Goal: Obtain resource: Download file/media

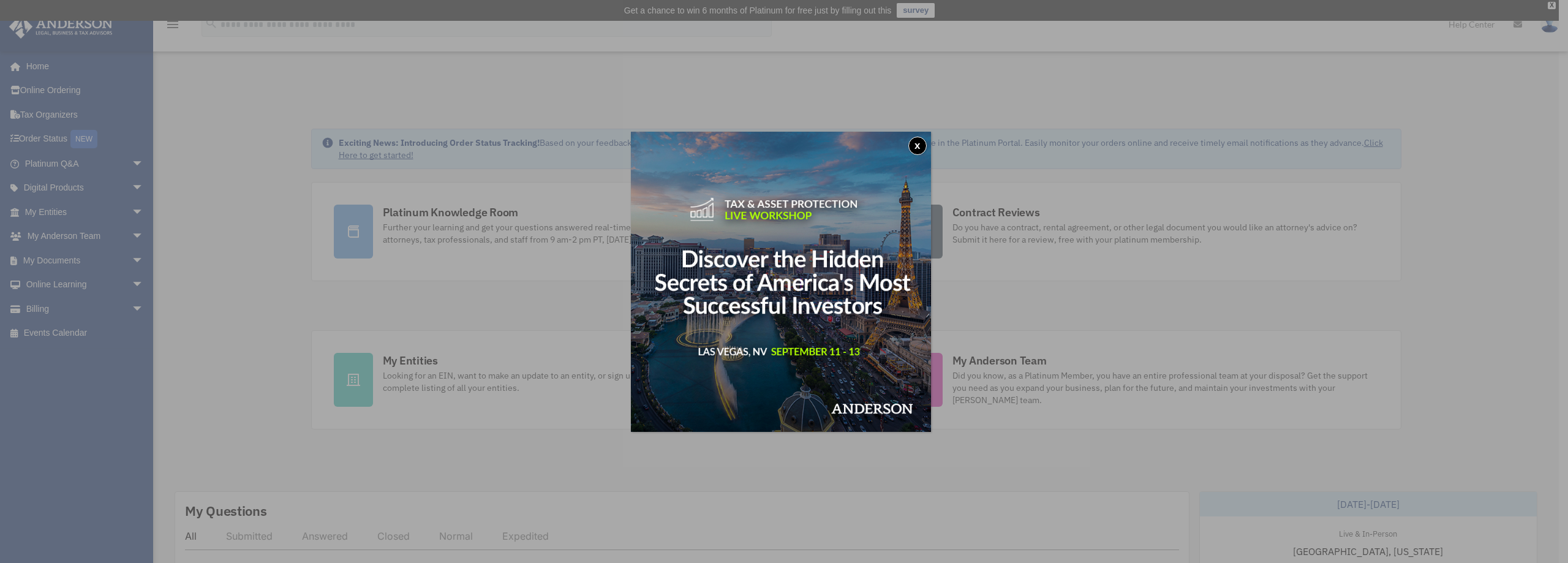
click at [913, 148] on button "x" at bounding box center [917, 146] width 19 height 19
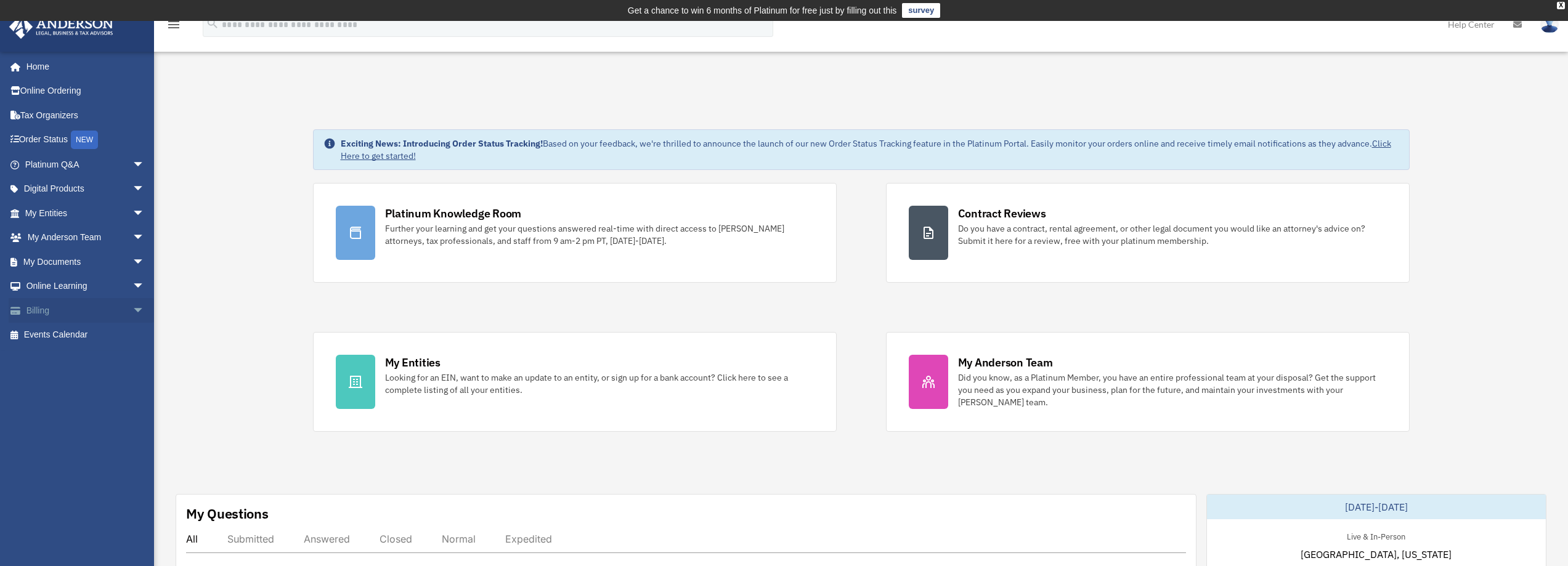
click at [133, 309] on span "arrow_drop_down" at bounding box center [145, 311] width 24 height 25
click at [90, 328] on link "$ Open Invoices" at bounding box center [90, 335] width 146 height 25
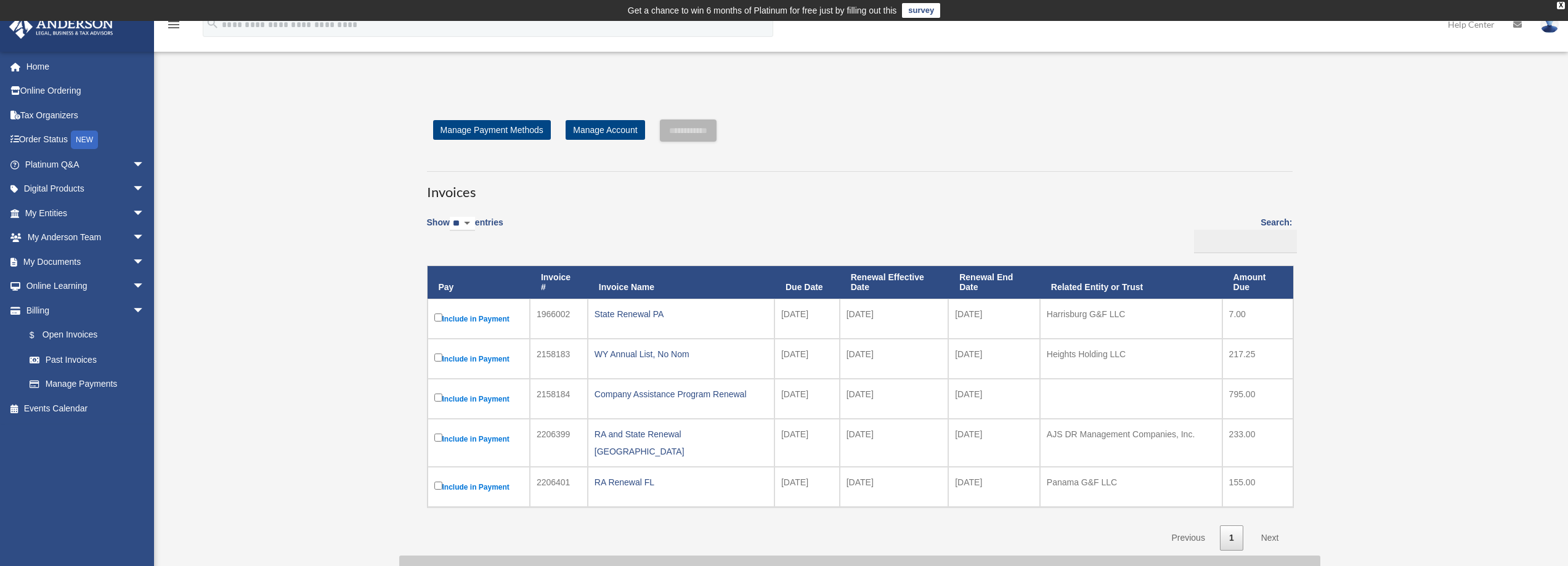
click at [430, 315] on td "Include in Payment" at bounding box center [478, 319] width 102 height 40
click at [433, 479] on td "Include in Payment" at bounding box center [478, 487] width 102 height 40
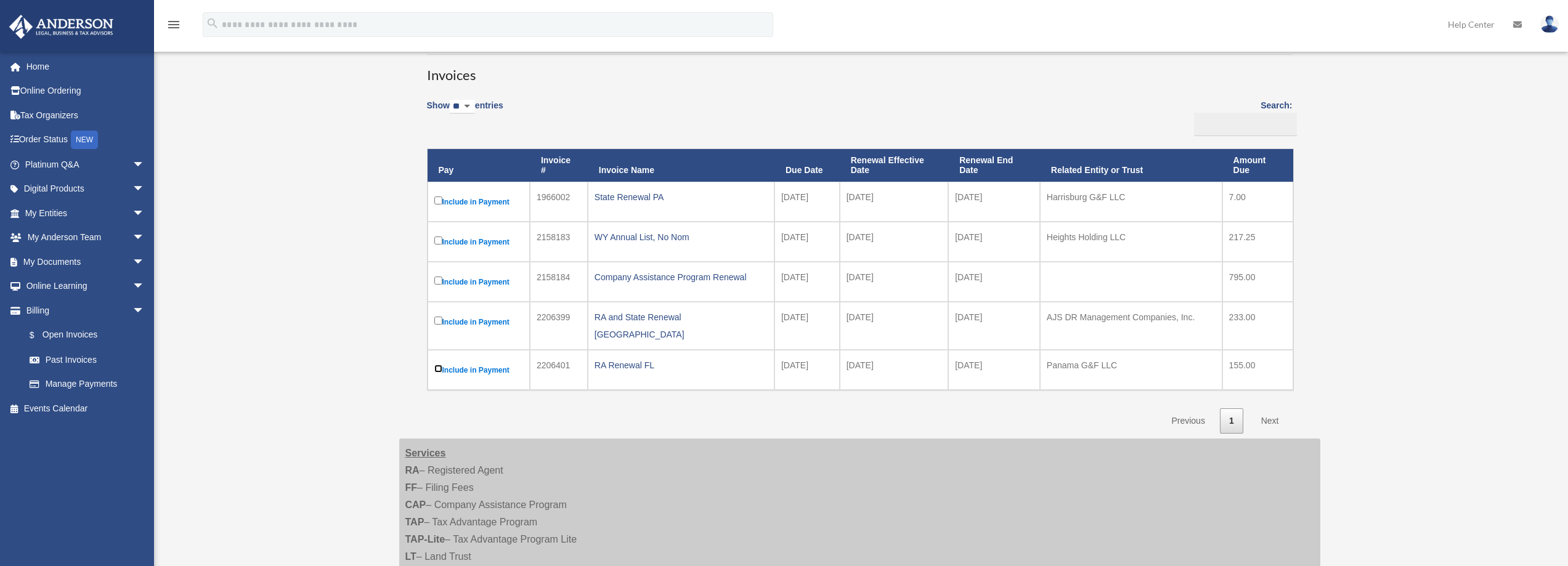
scroll to position [123, 0]
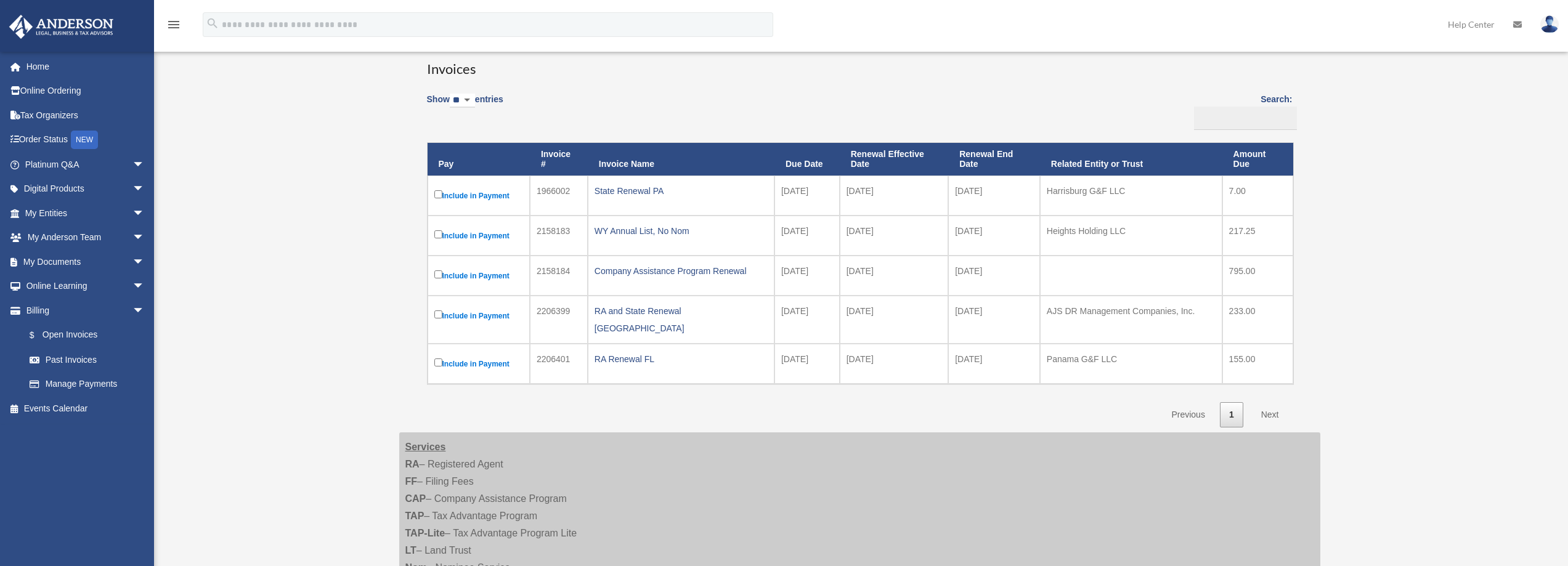
click at [1277, 403] on link "Next" at bounding box center [1270, 415] width 36 height 25
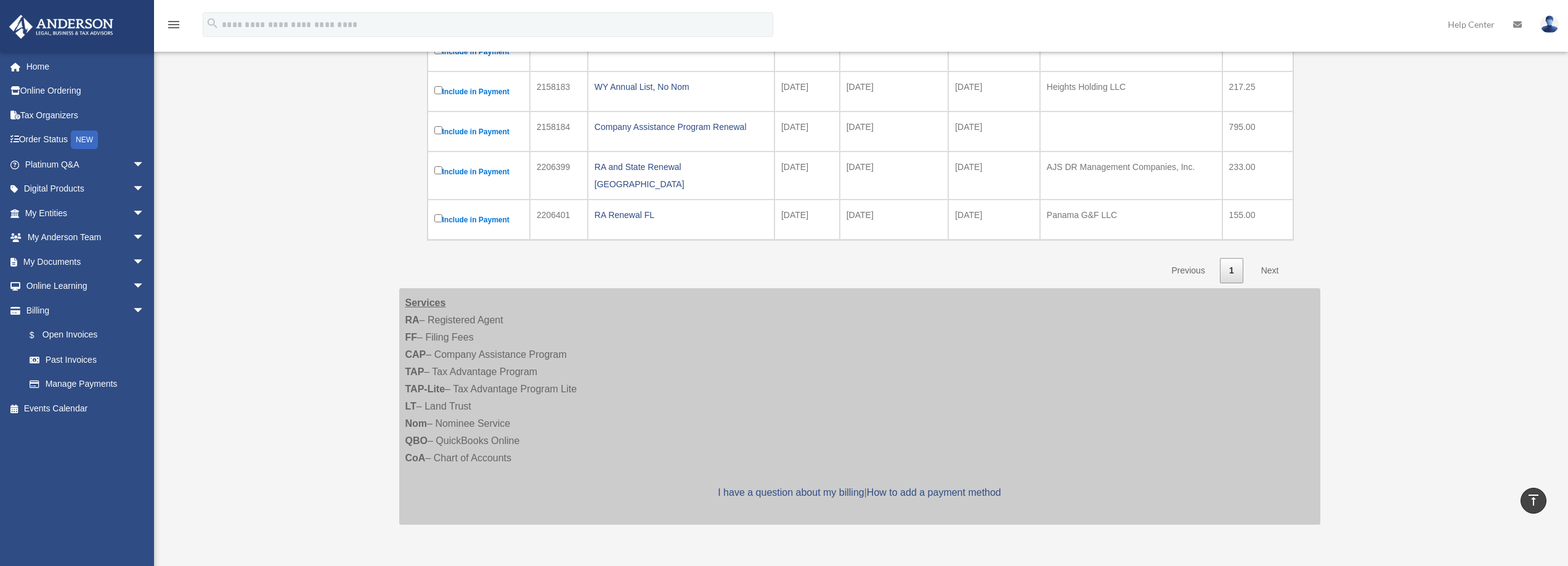
scroll to position [246, 0]
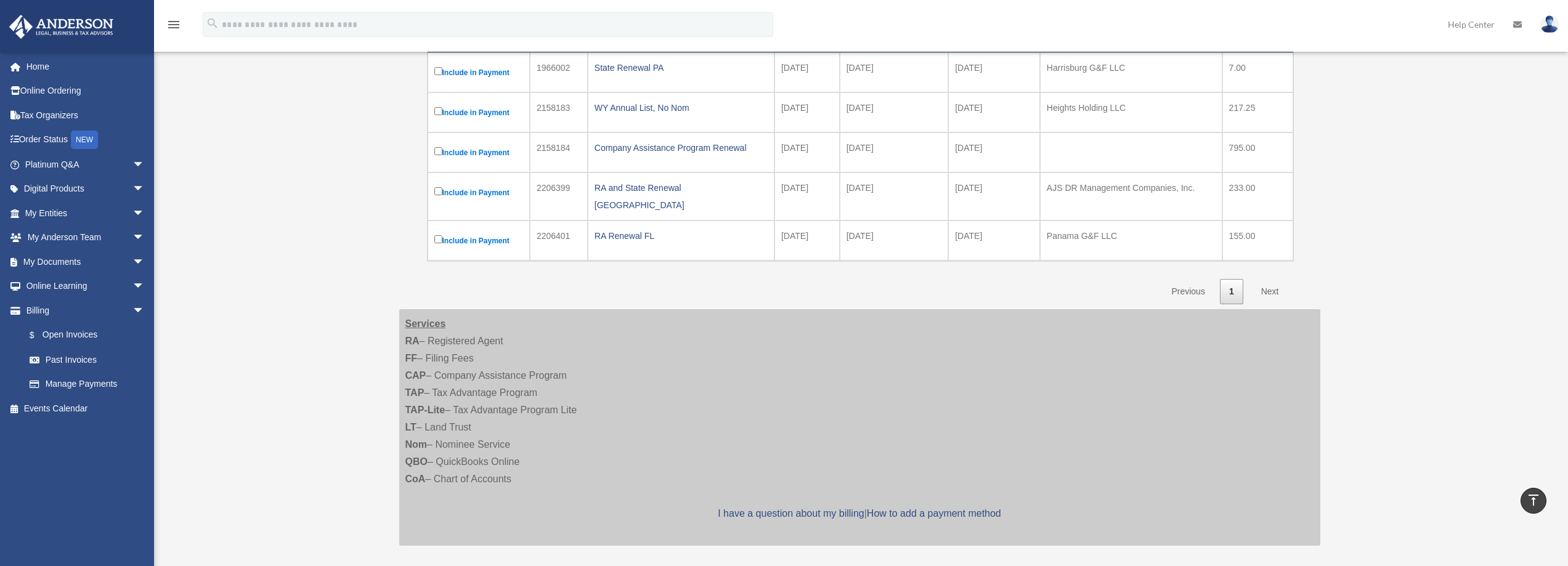
click at [1276, 282] on link "Next" at bounding box center [1270, 291] width 36 height 25
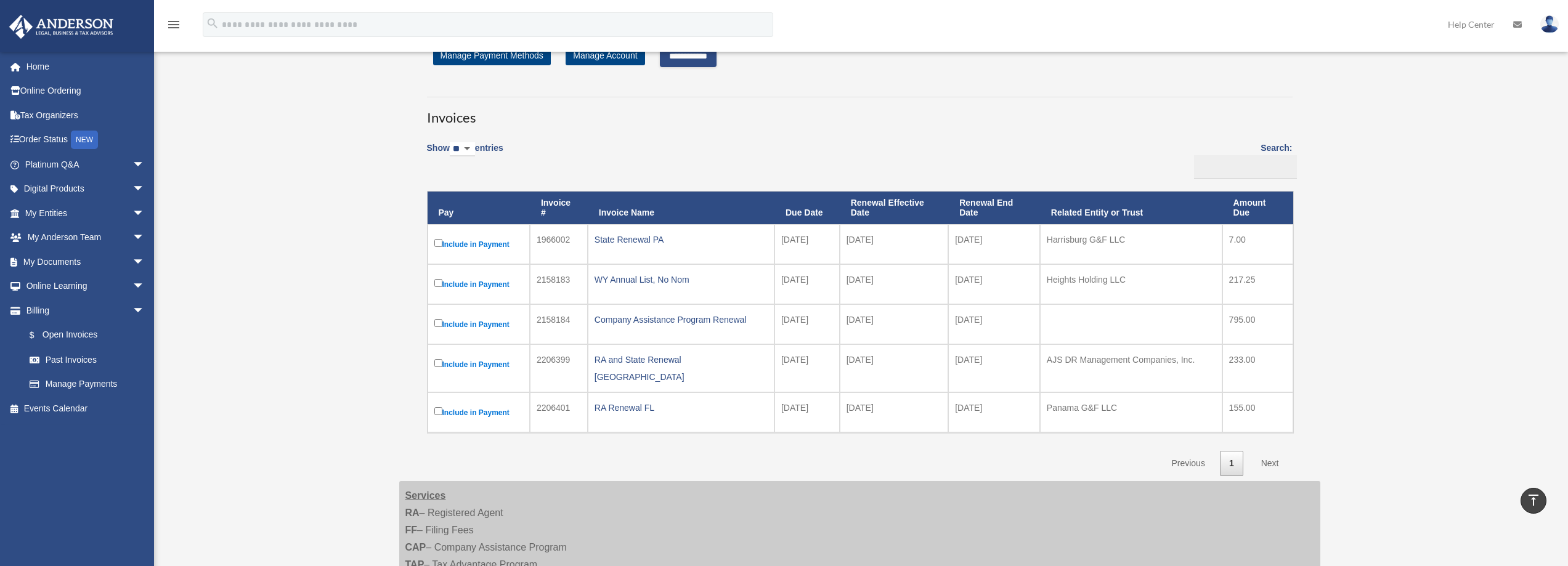
scroll to position [0, 0]
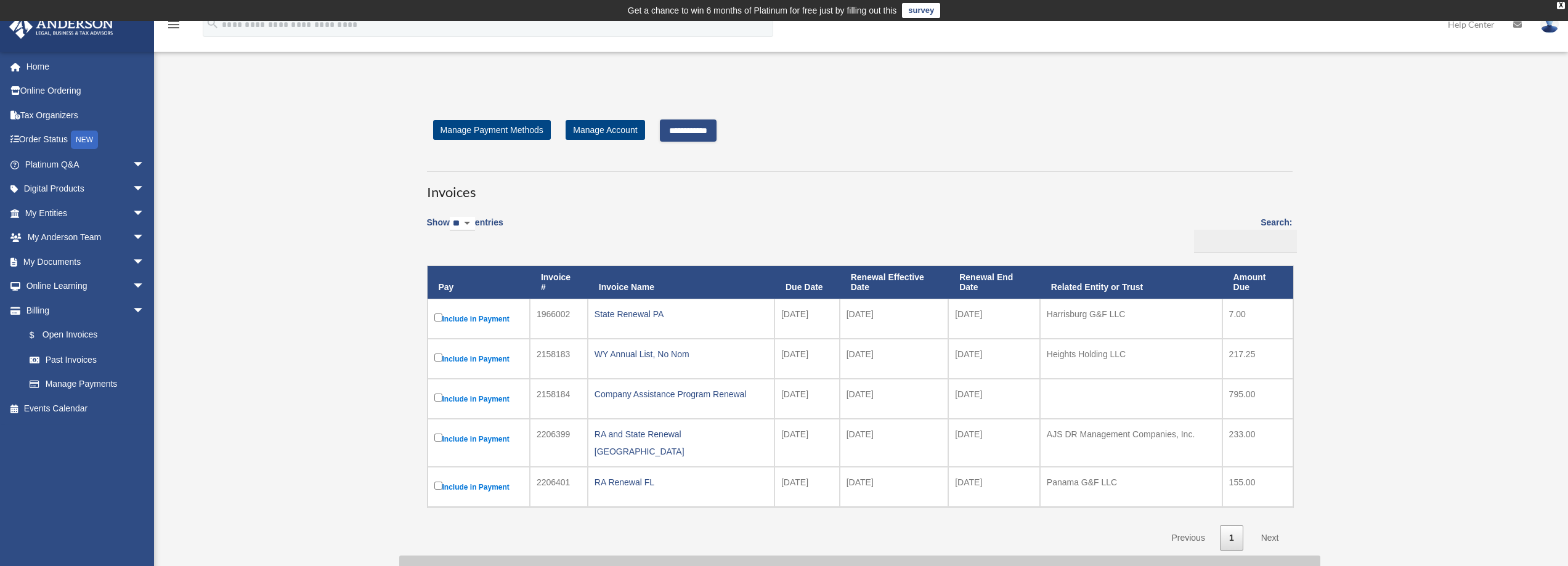
click at [693, 127] on input "**********" at bounding box center [688, 131] width 57 height 22
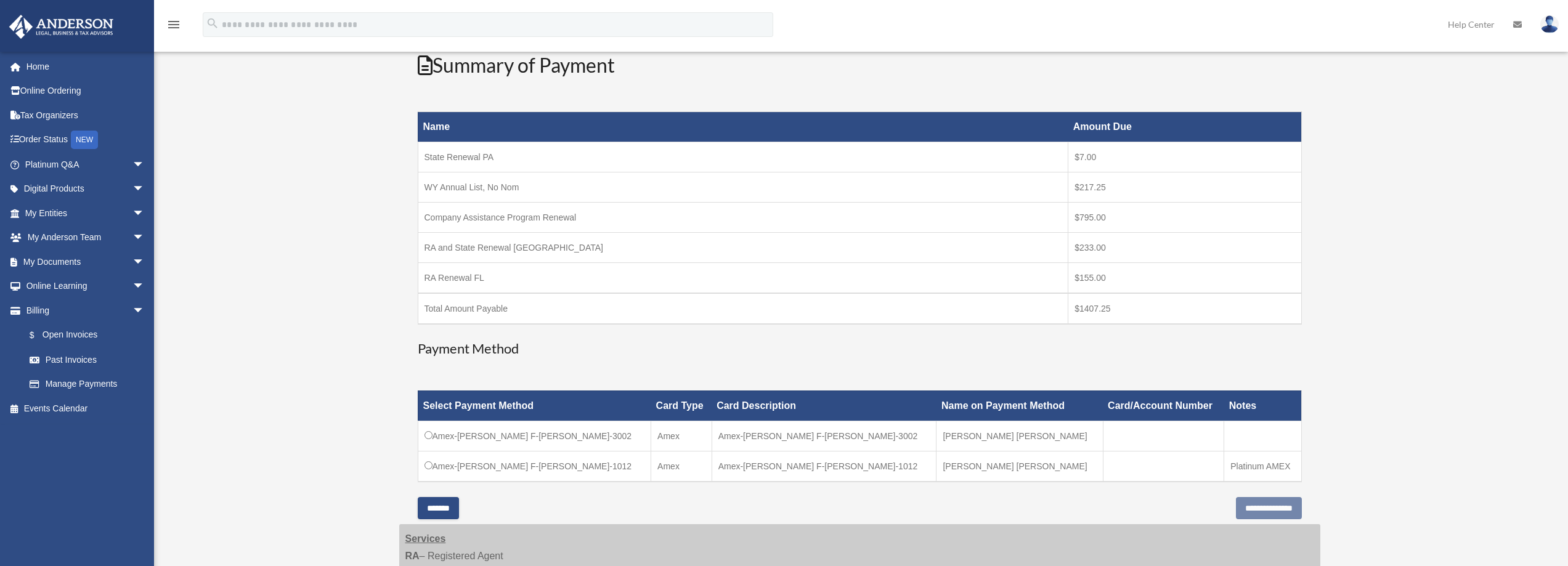
scroll to position [246, 0]
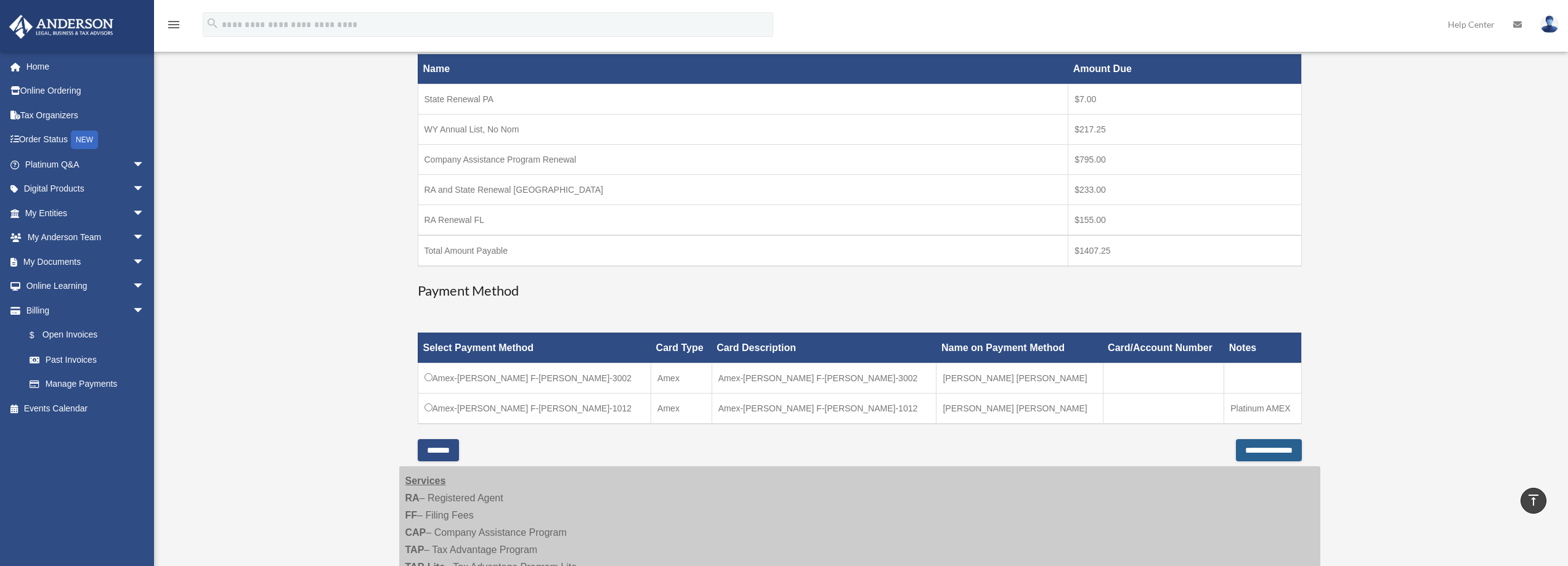
click at [1237, 446] on input "**********" at bounding box center [1269, 451] width 66 height 22
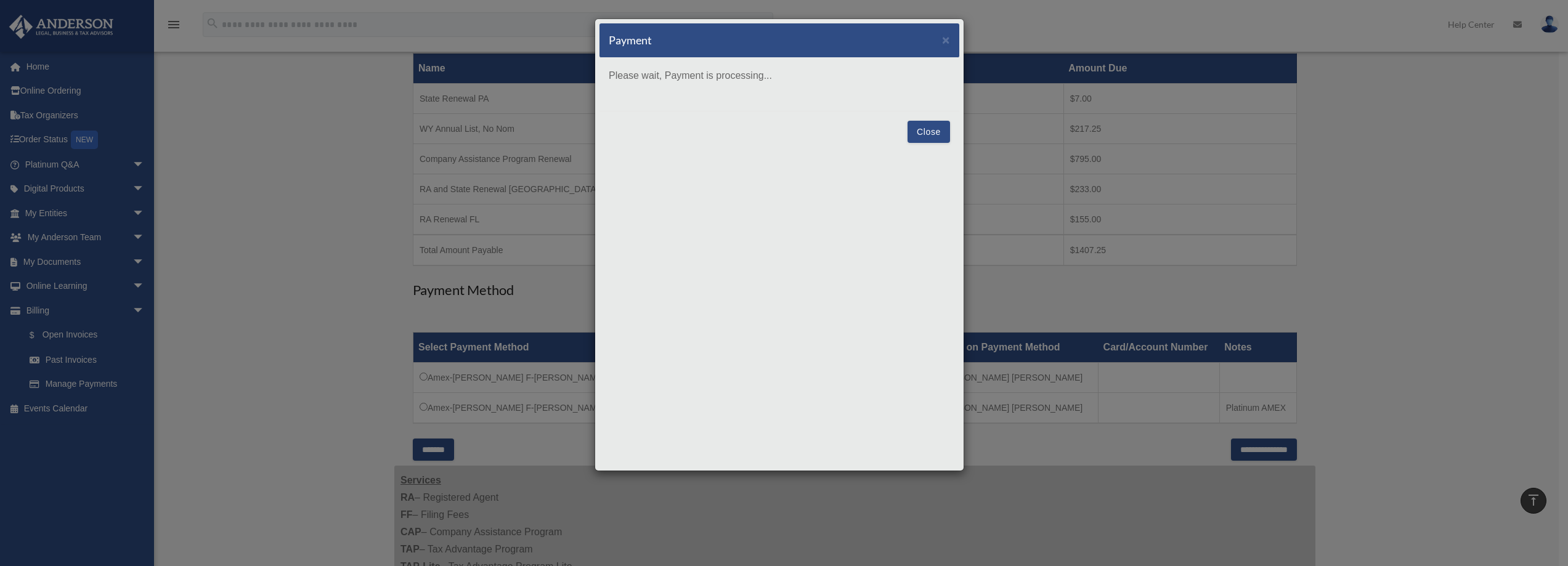
click at [930, 127] on button "Close" at bounding box center [928, 132] width 42 height 22
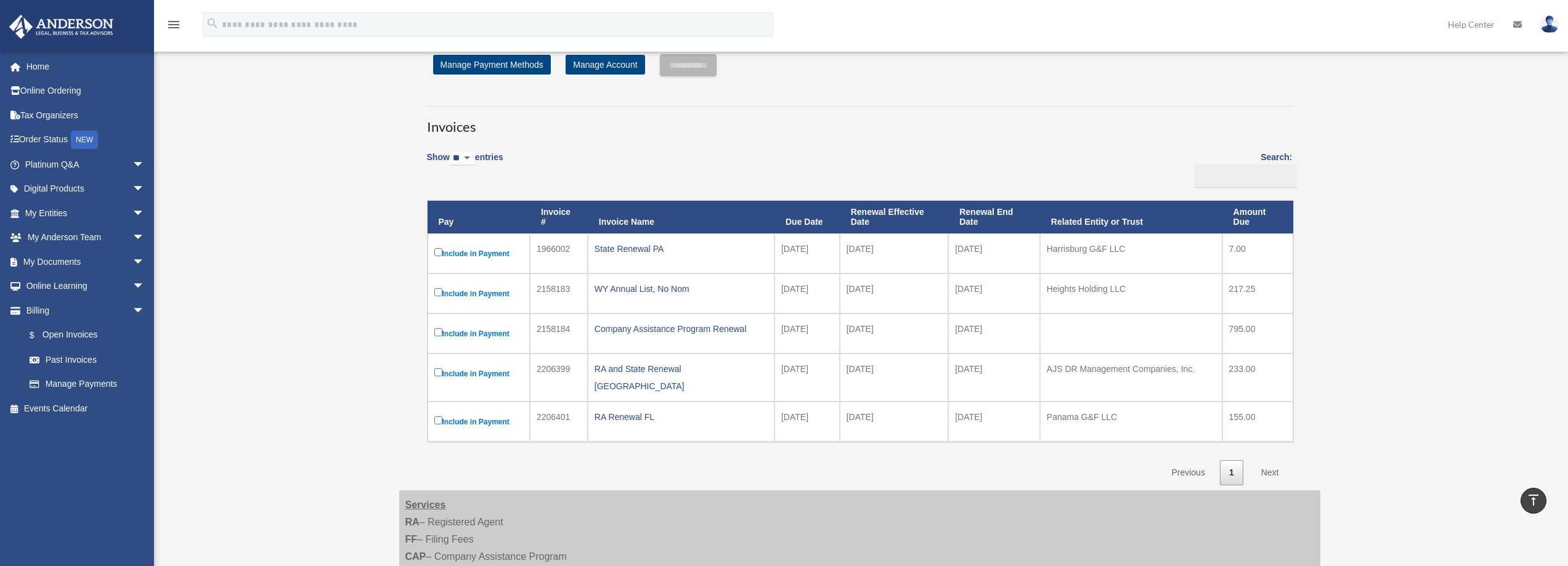
scroll to position [62, 0]
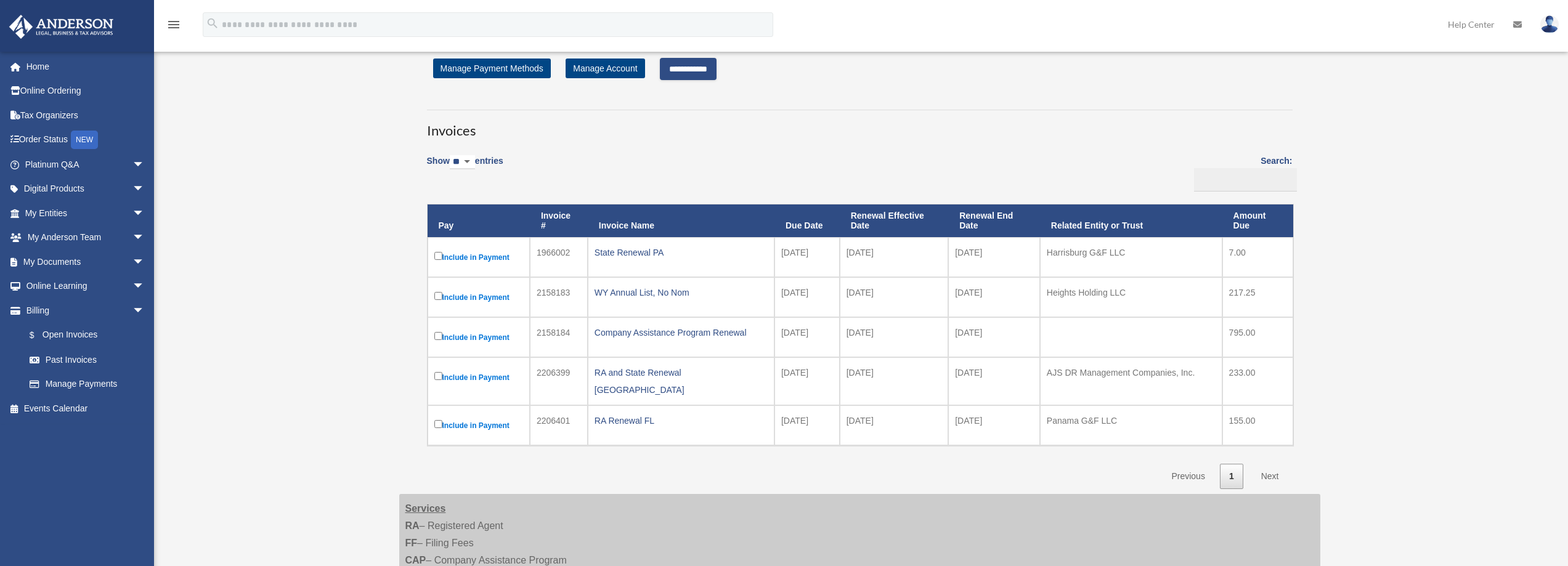
click at [442, 292] on label "Include in Payment" at bounding box center [479, 297] width 89 height 15
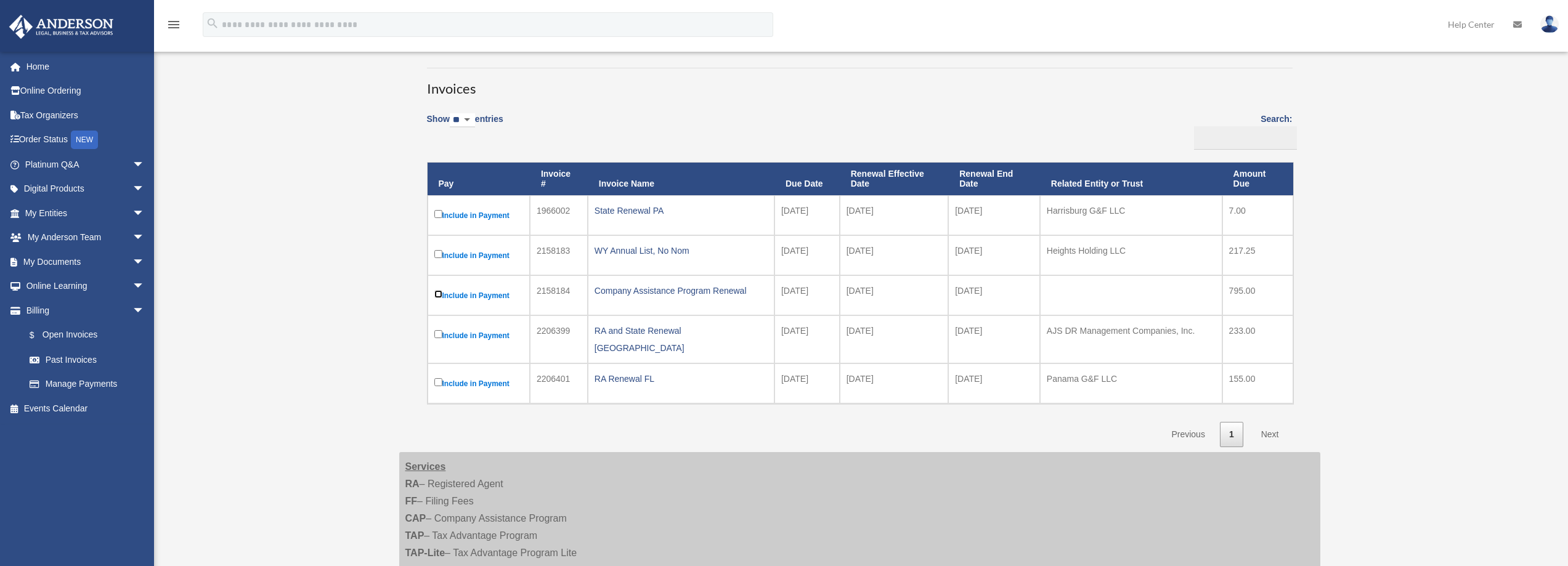
scroll to position [123, 0]
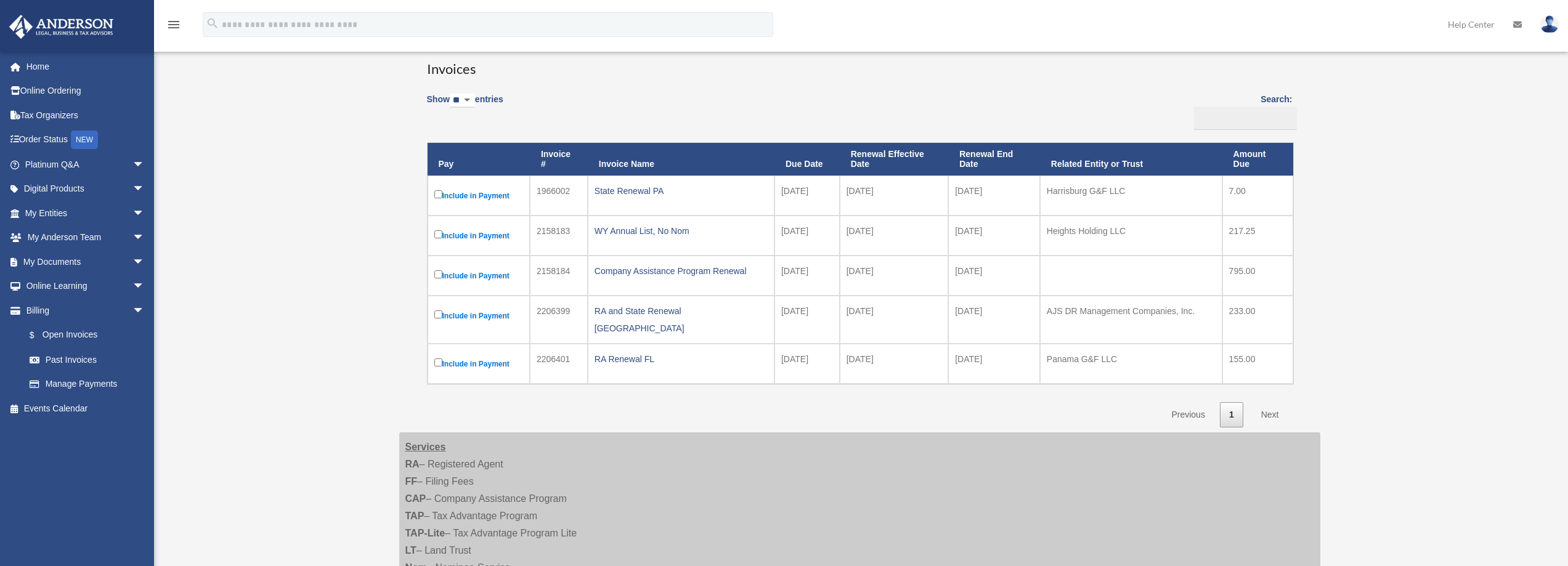
click at [1264, 405] on link "Next" at bounding box center [1270, 415] width 36 height 25
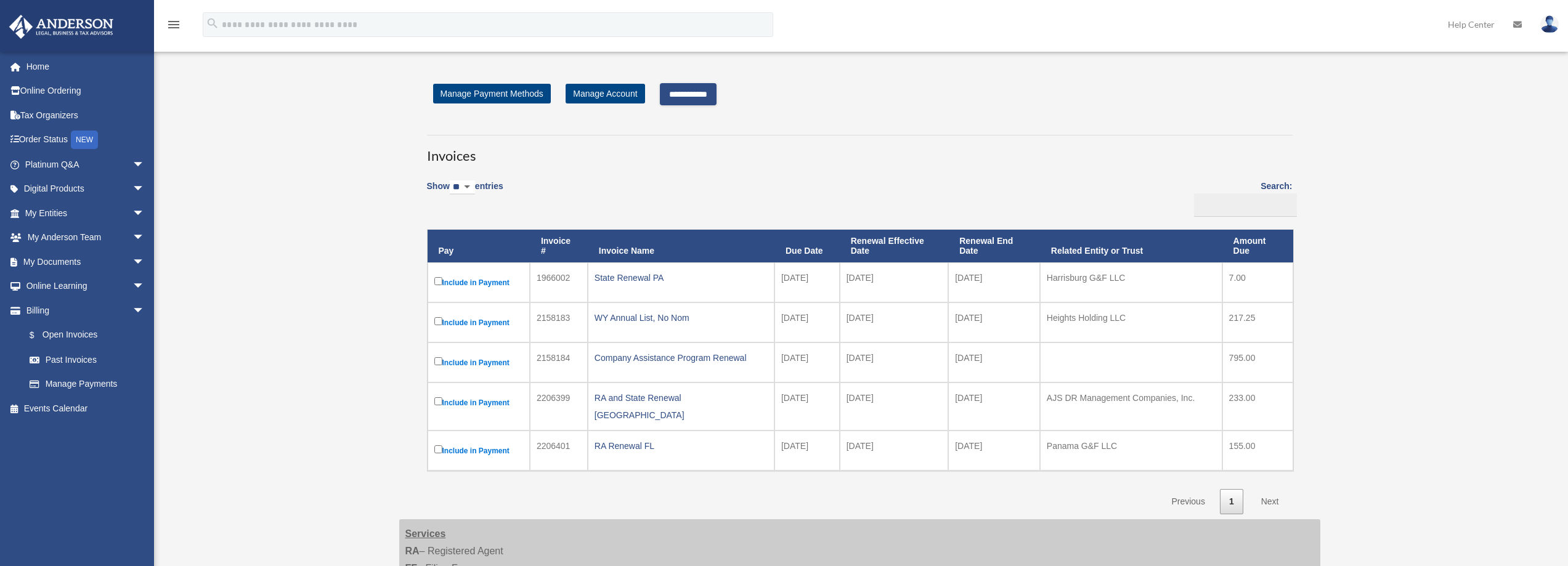
scroll to position [0, 0]
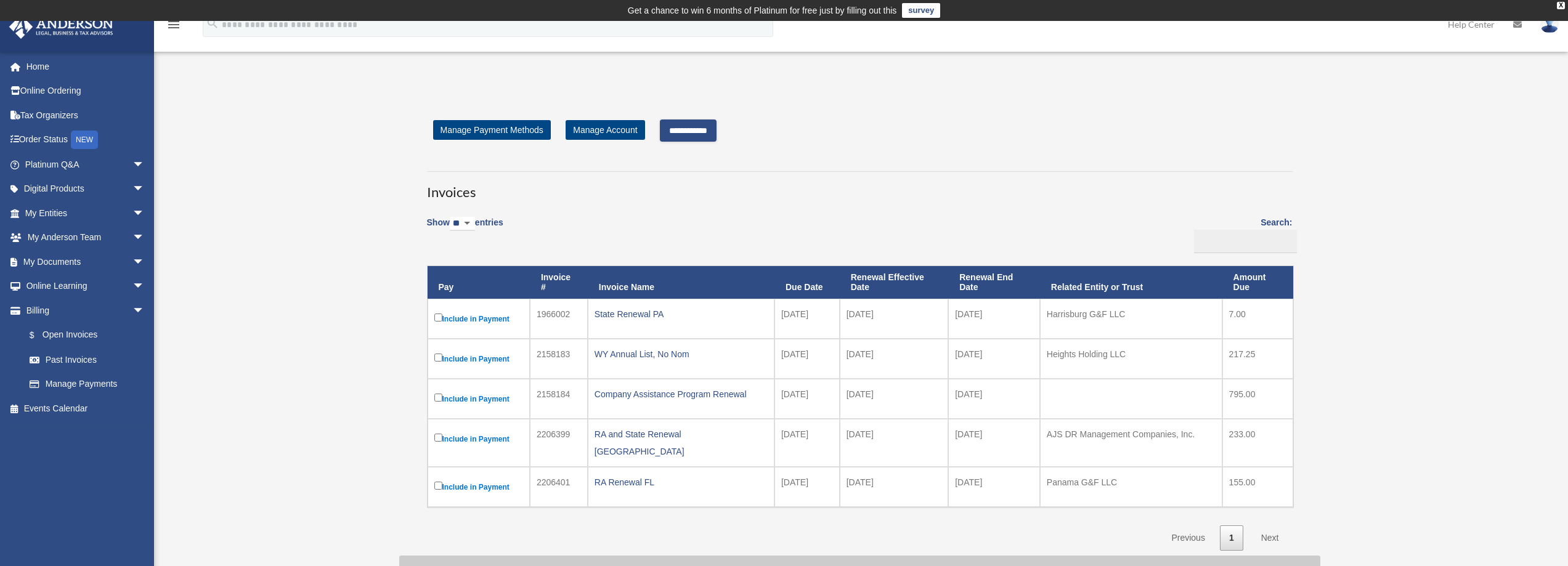
click at [706, 129] on input "**********" at bounding box center [688, 131] width 57 height 22
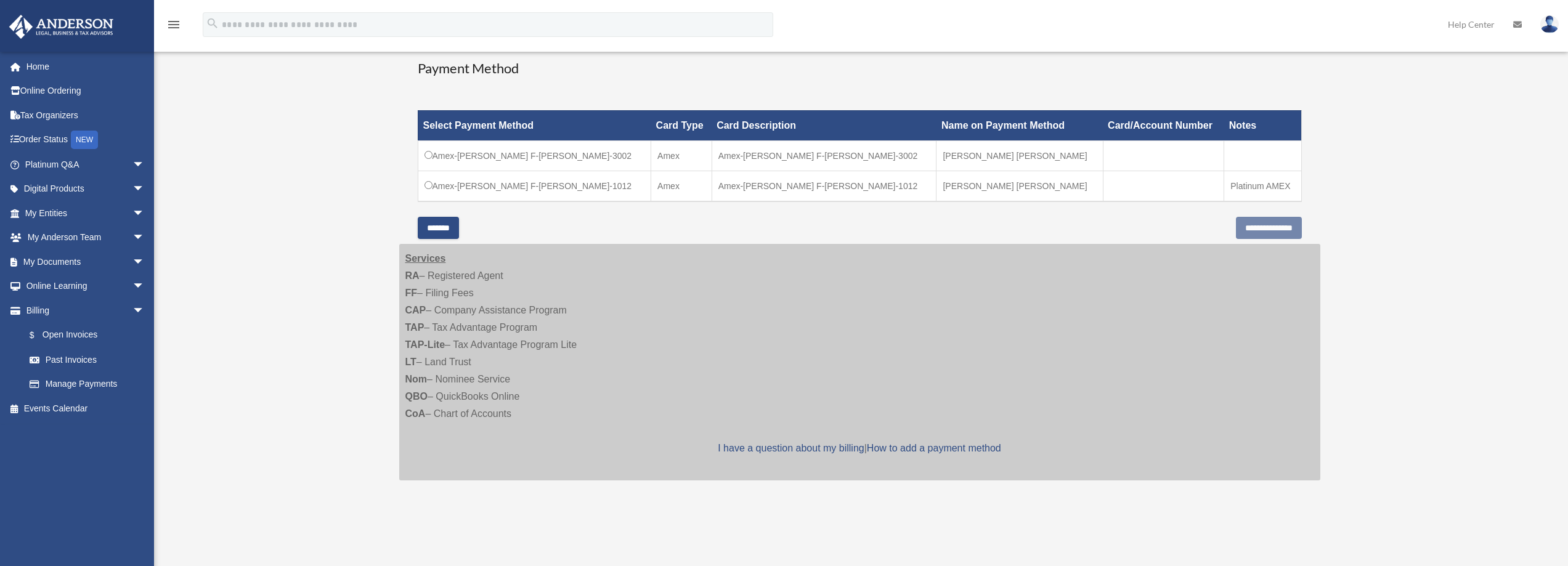
scroll to position [431, 0]
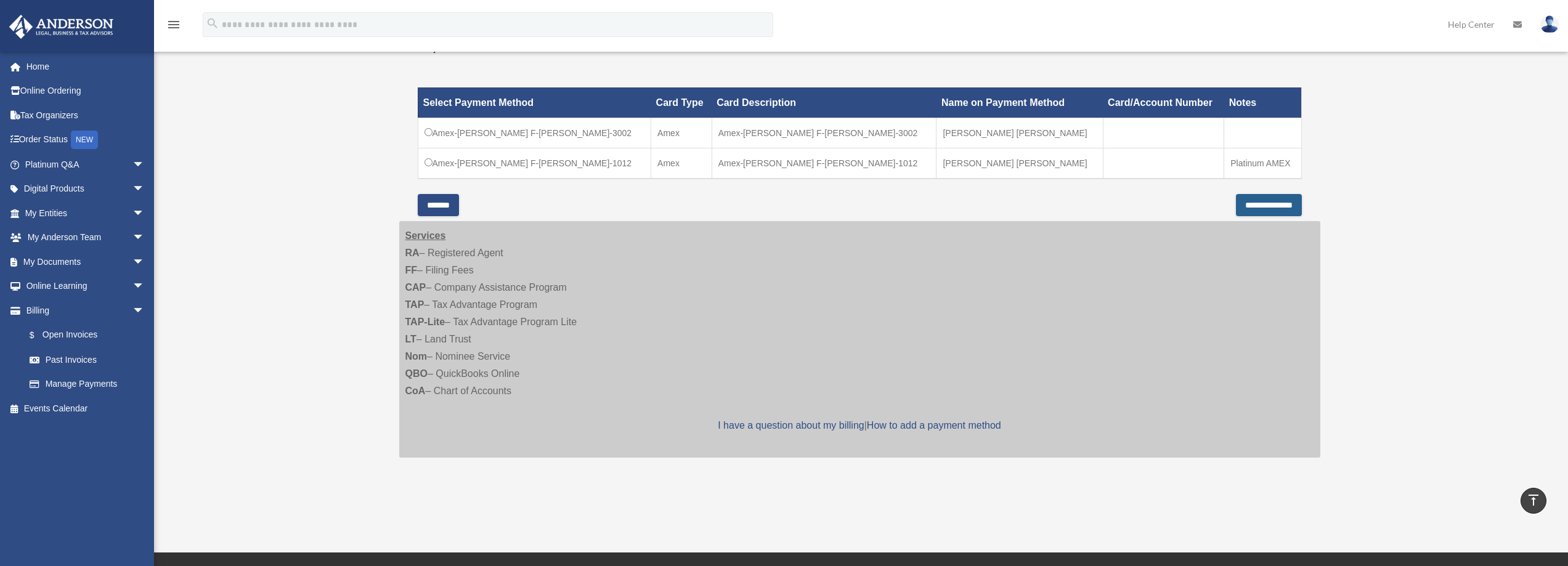
click at [1257, 208] on input "**********" at bounding box center [1269, 205] width 66 height 22
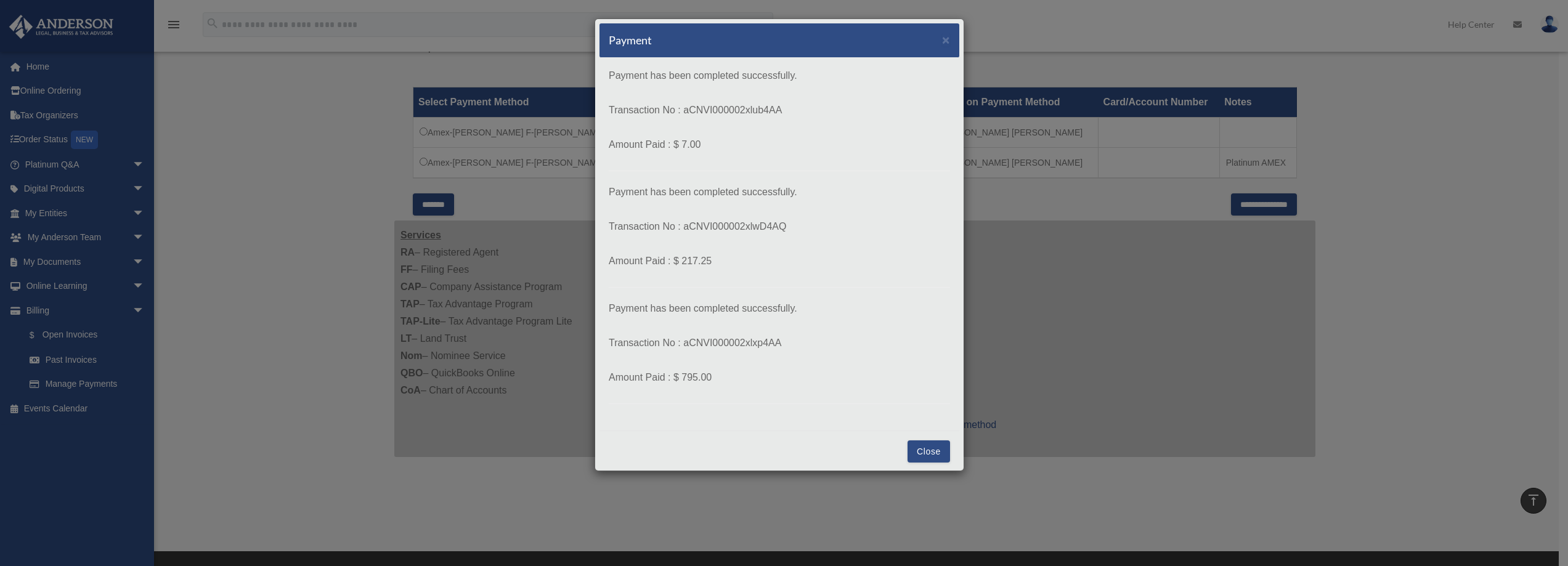
click at [920, 447] on button "Close" at bounding box center [928, 452] width 42 height 22
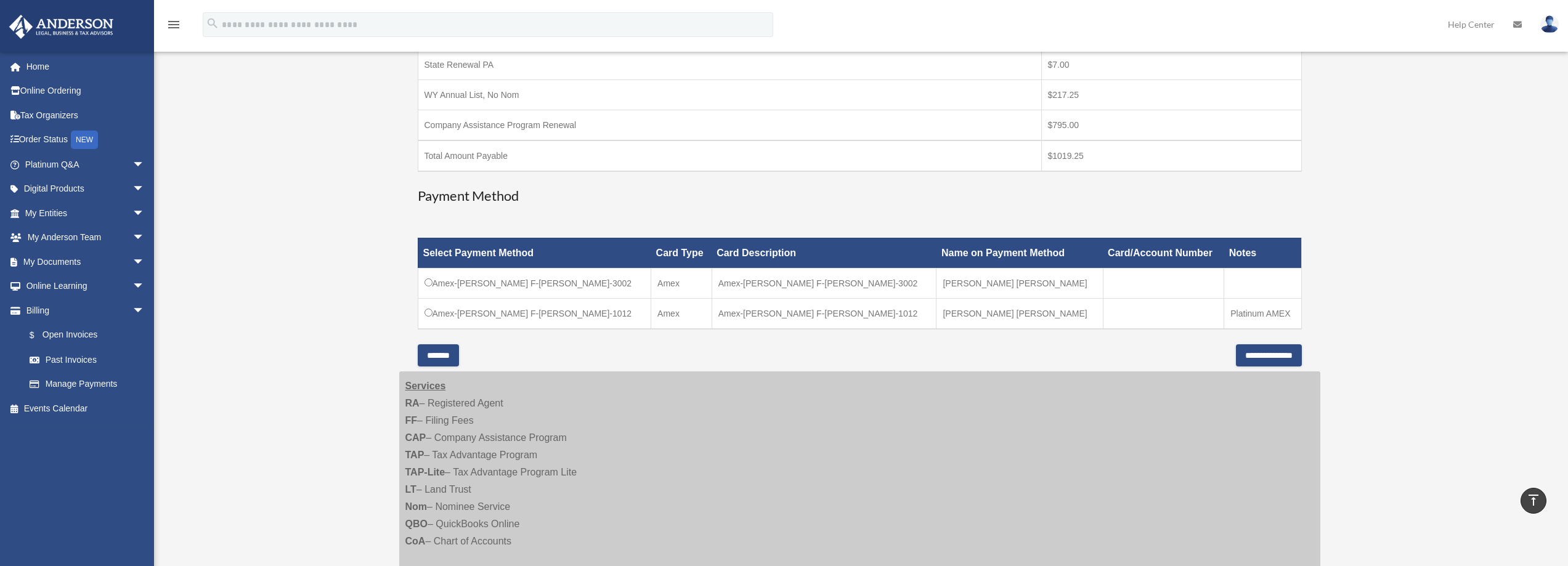
scroll to position [308, 0]
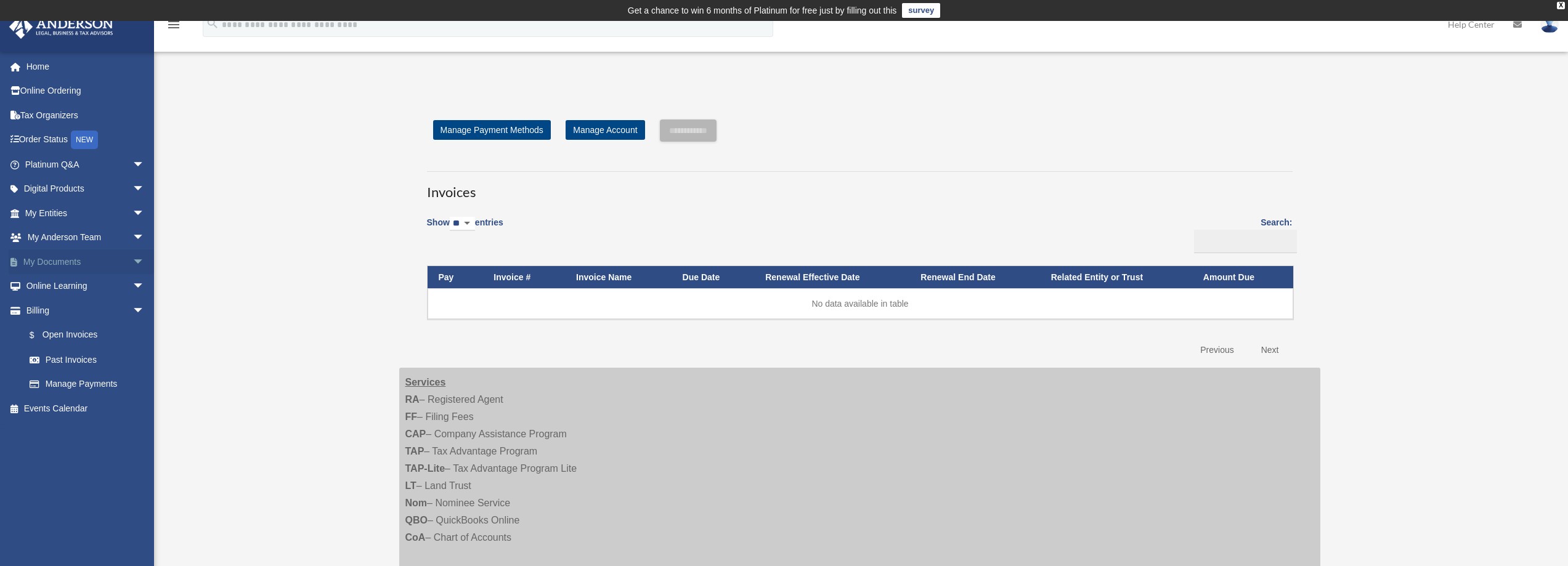
click at [133, 257] on span "arrow_drop_down" at bounding box center [145, 262] width 24 height 25
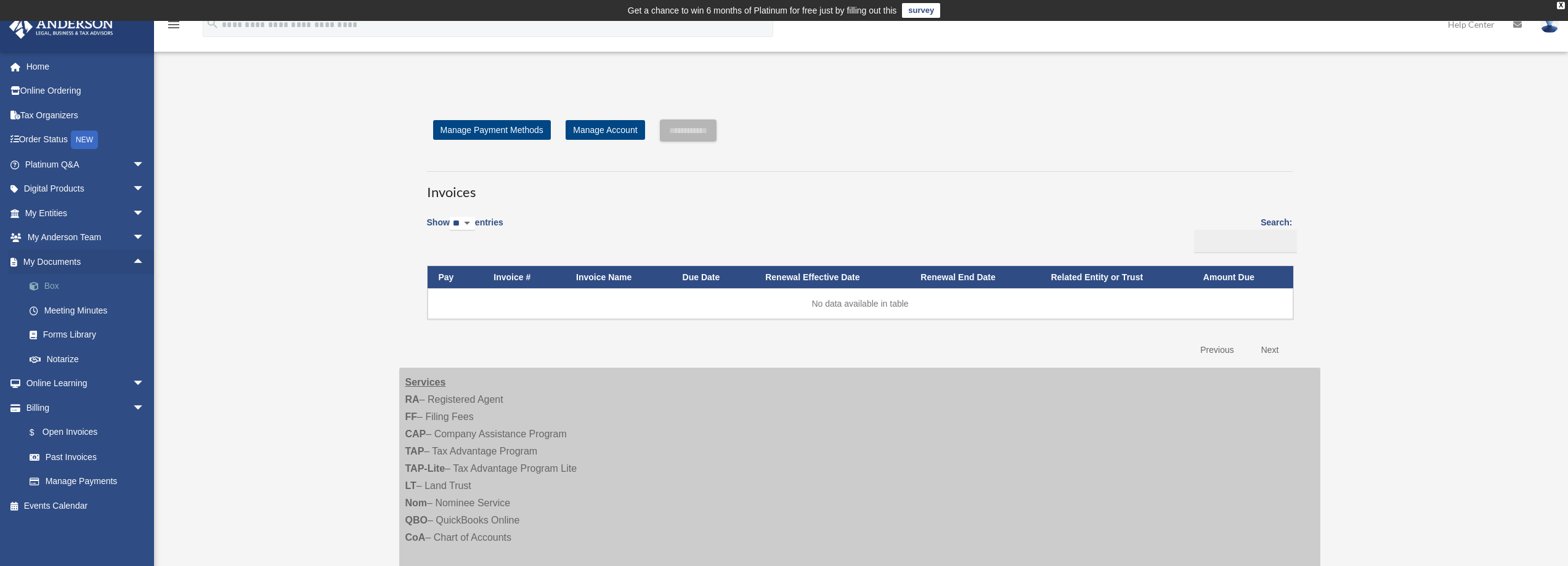
click at [54, 286] on link "Box" at bounding box center [90, 286] width 146 height 24
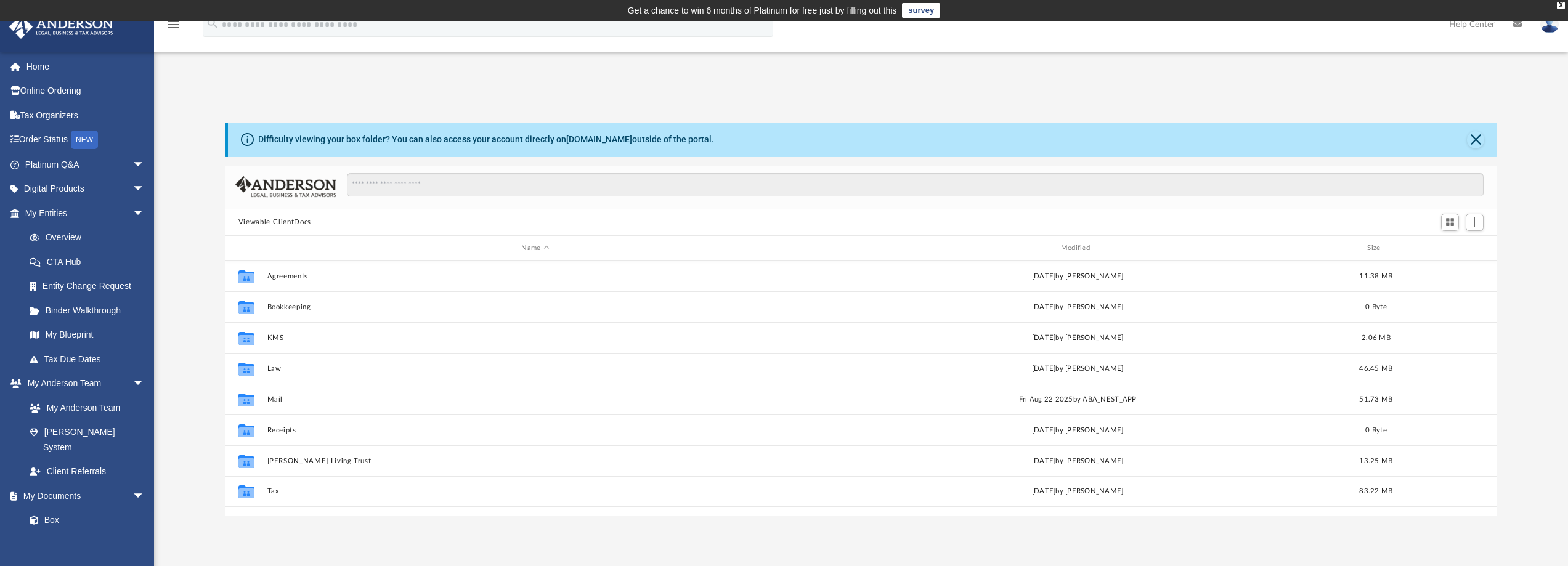
scroll to position [271, 1263]
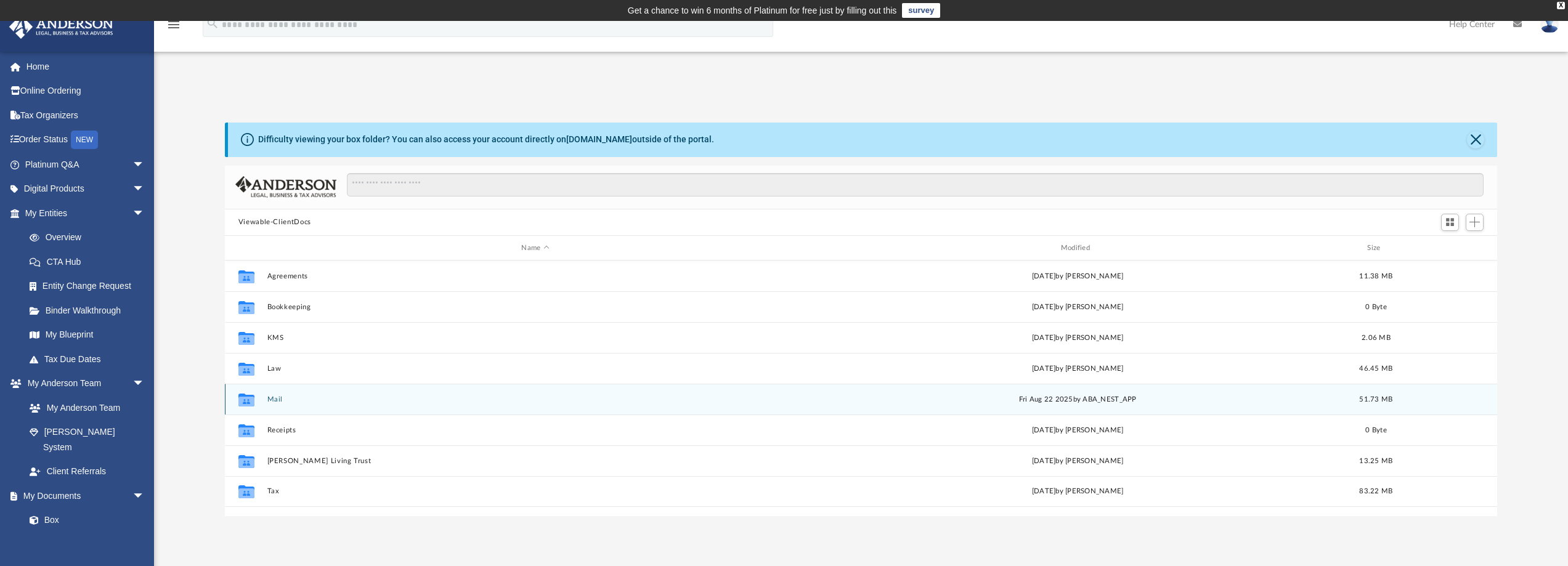
click at [250, 398] on icon "grid" at bounding box center [246, 402] width 16 height 10
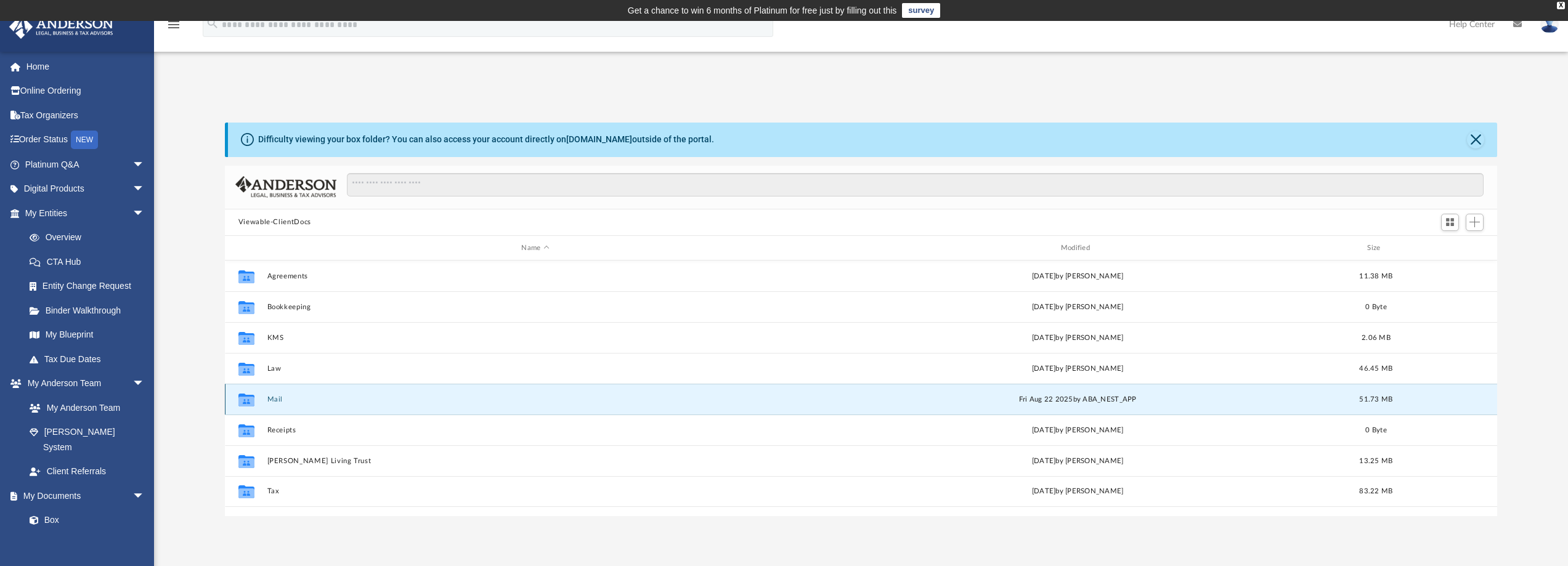
click at [269, 403] on button "Mail" at bounding box center [535, 400] width 537 height 8
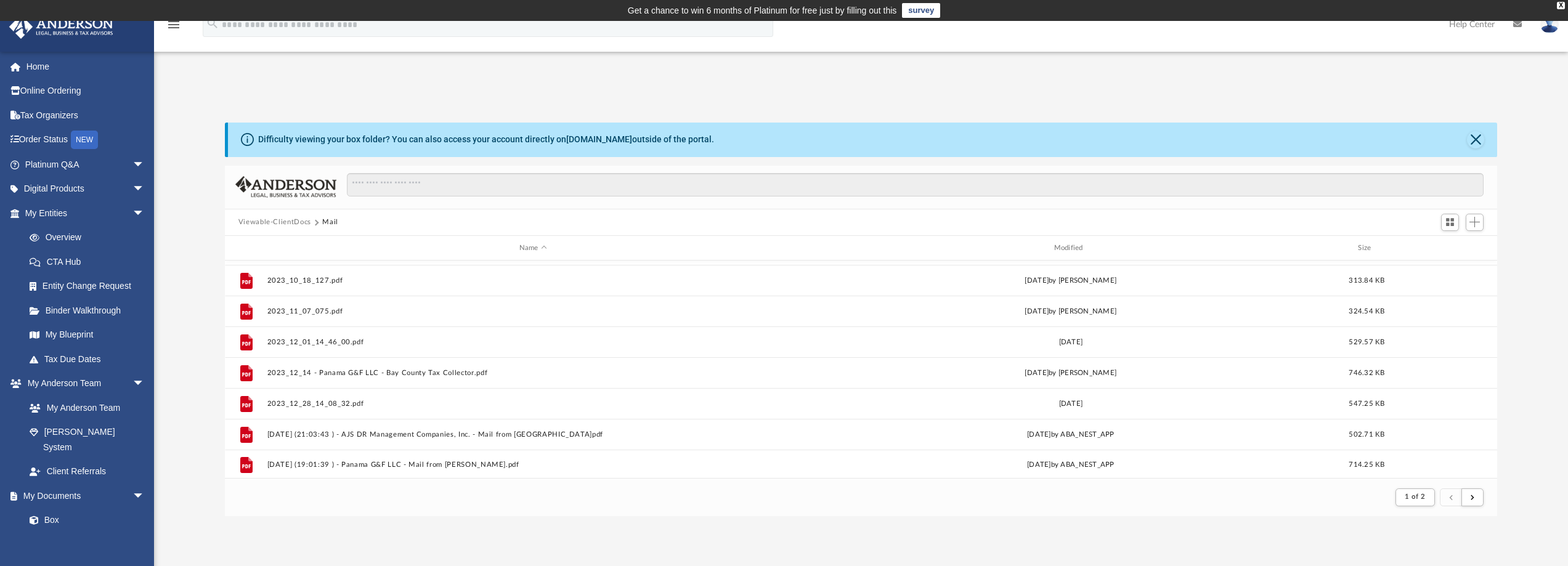
scroll to position [1323, 0]
click at [1476, 495] on button "submit" at bounding box center [1473, 498] width 22 height 18
click at [1475, 499] on button "submit" at bounding box center [1473, 498] width 22 height 18
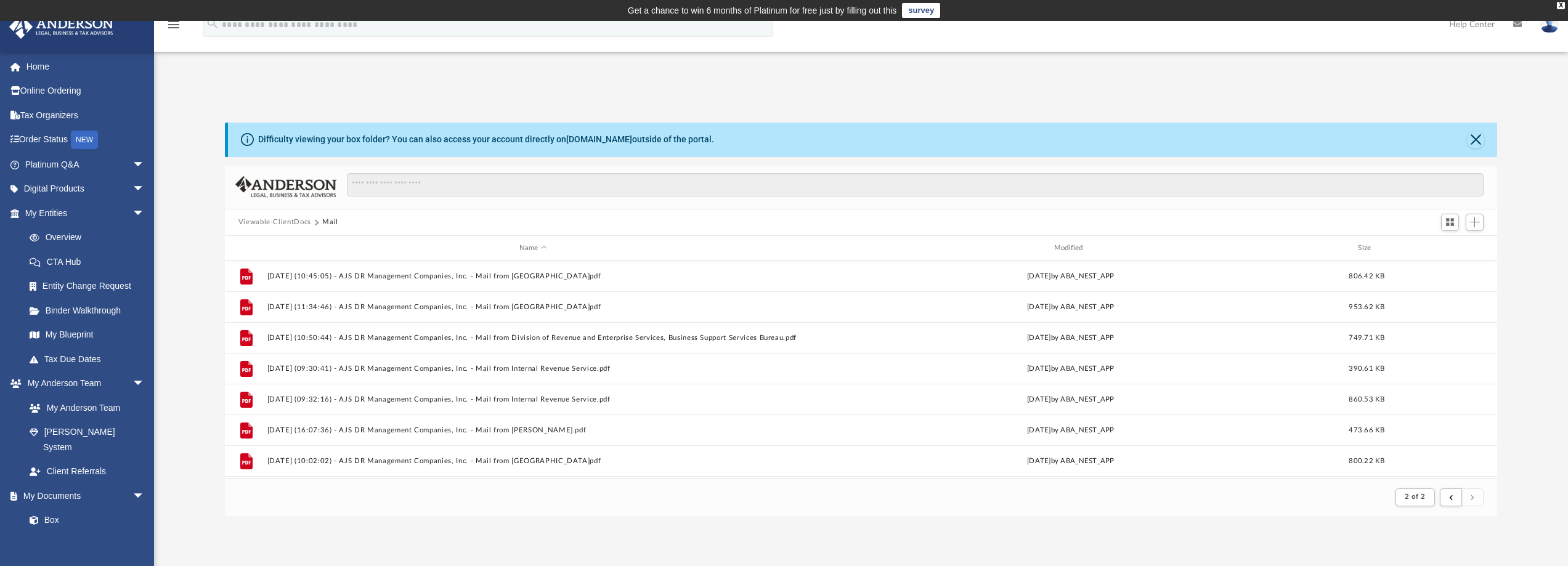
scroll to position [1047, 0]
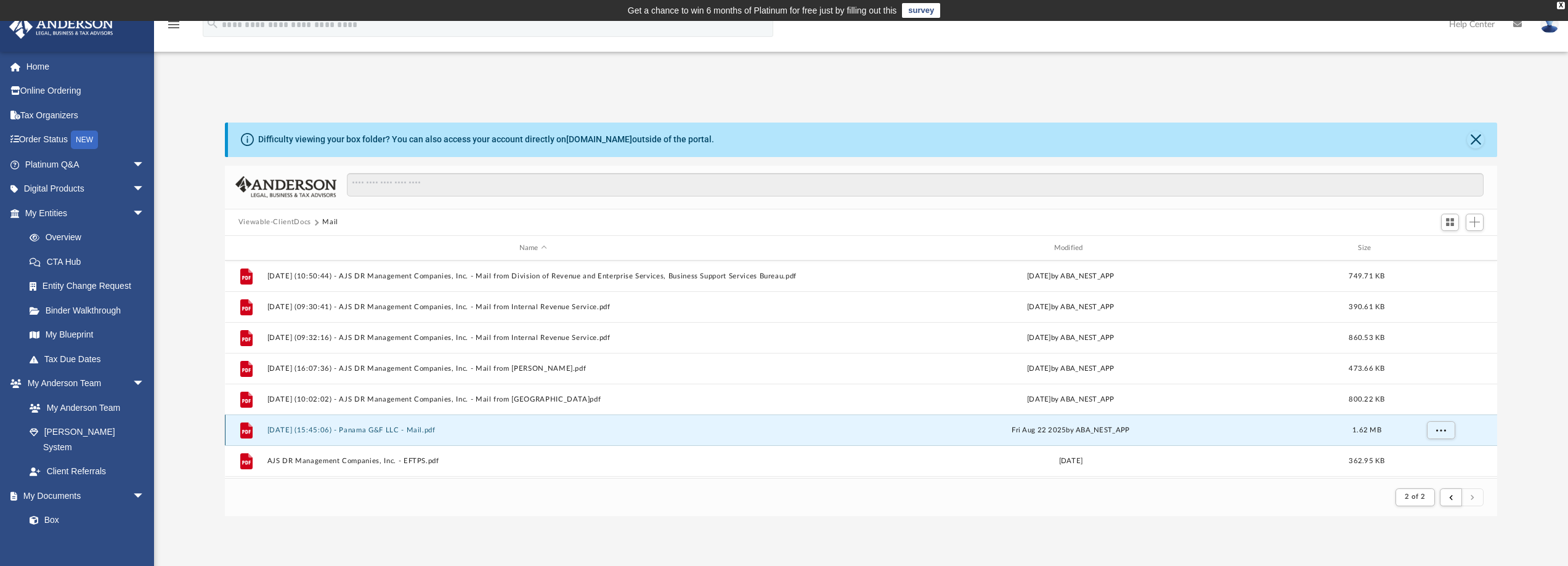
click at [394, 428] on button "[DATE] (15:45:06) - Panama G&F LLC - Mail.pdf" at bounding box center [533, 430] width 533 height 8
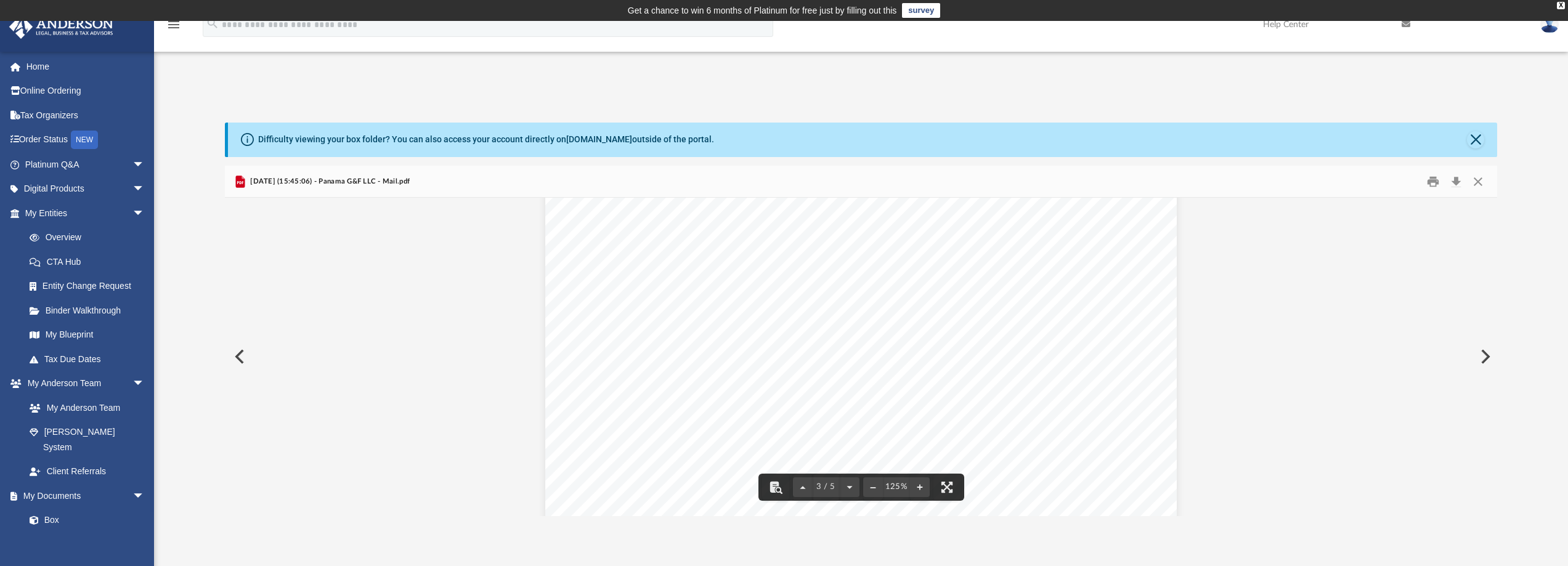
scroll to position [1848, 0]
click at [1475, 143] on button "Close" at bounding box center [1476, 140] width 17 height 17
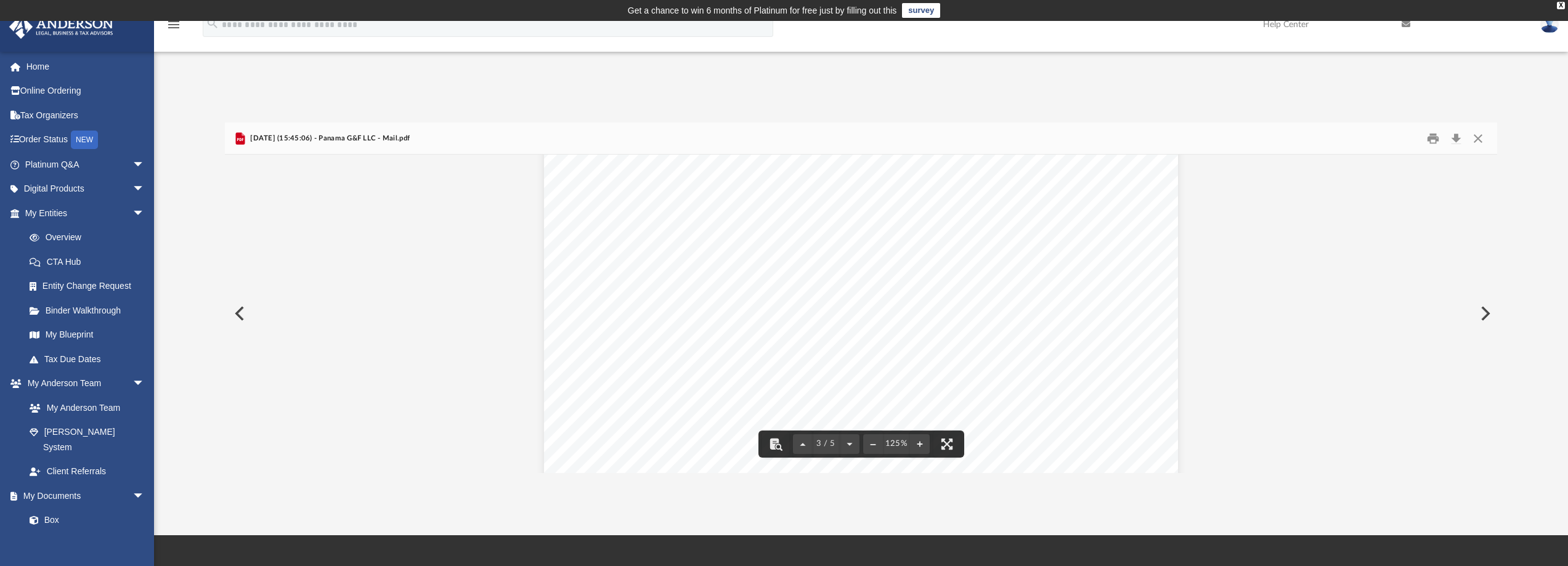
scroll to position [1171, 0]
click at [40, 65] on link "Home" at bounding box center [86, 66] width 154 height 24
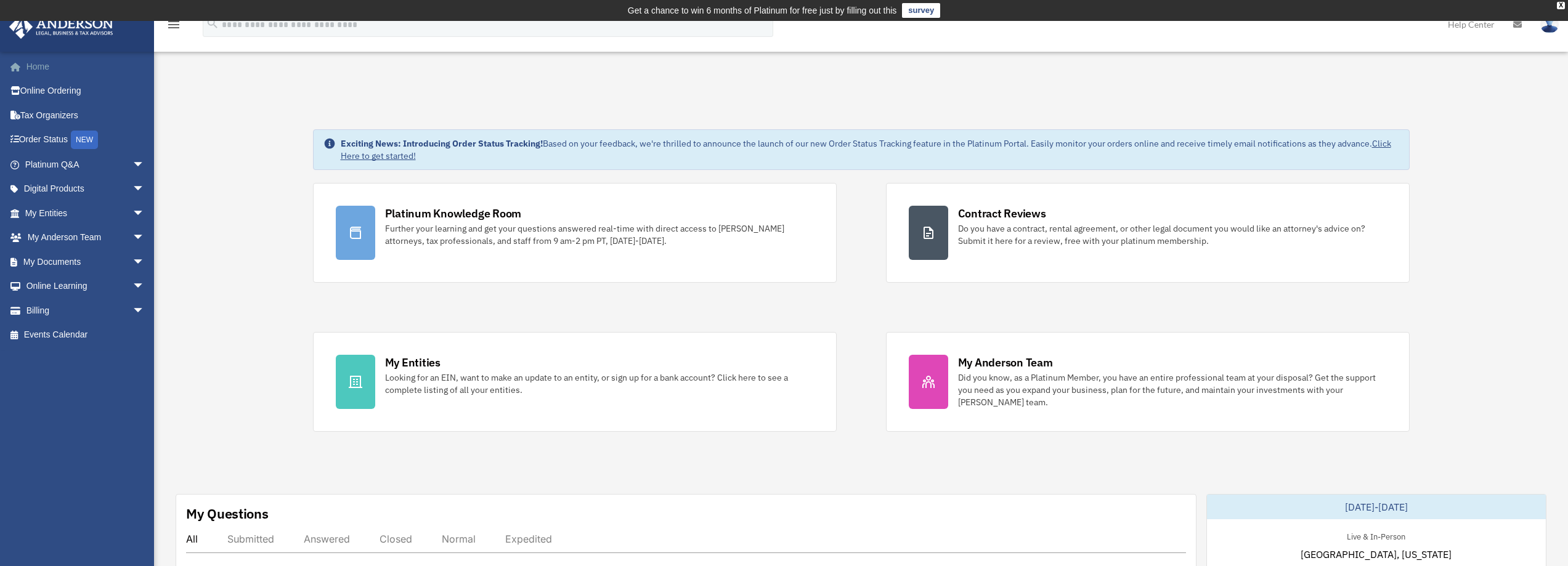
click at [51, 68] on link "Home" at bounding box center [86, 66] width 154 height 24
click at [133, 233] on span "arrow_drop_down" at bounding box center [145, 238] width 24 height 25
click at [138, 333] on span "arrow_drop_down" at bounding box center [145, 335] width 24 height 25
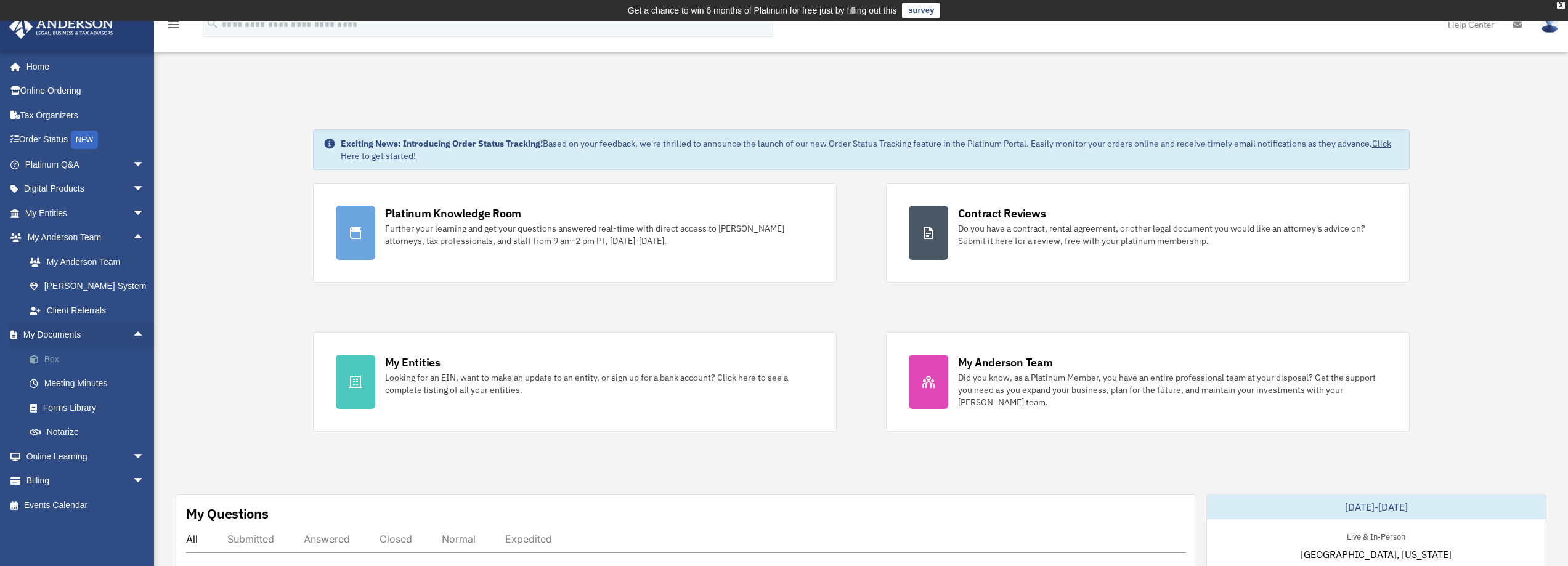
click at [58, 359] on link "Box" at bounding box center [90, 359] width 146 height 24
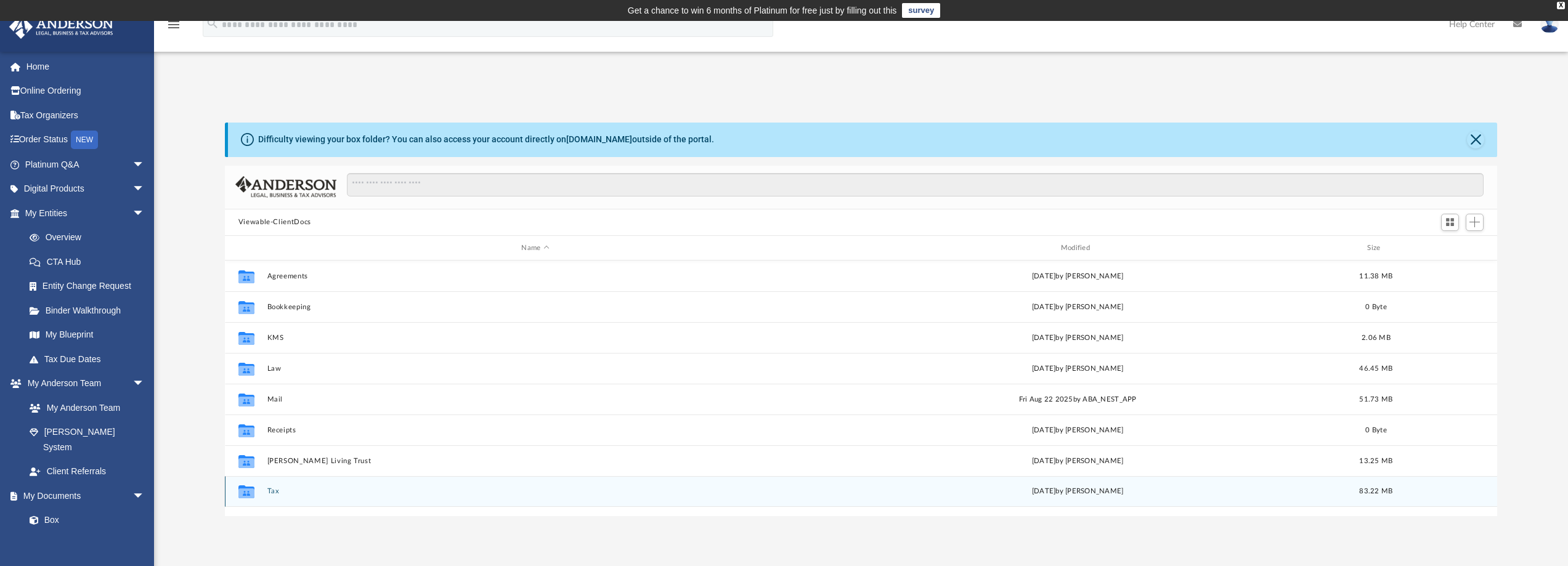
click at [269, 495] on button "Tax" at bounding box center [535, 492] width 537 height 8
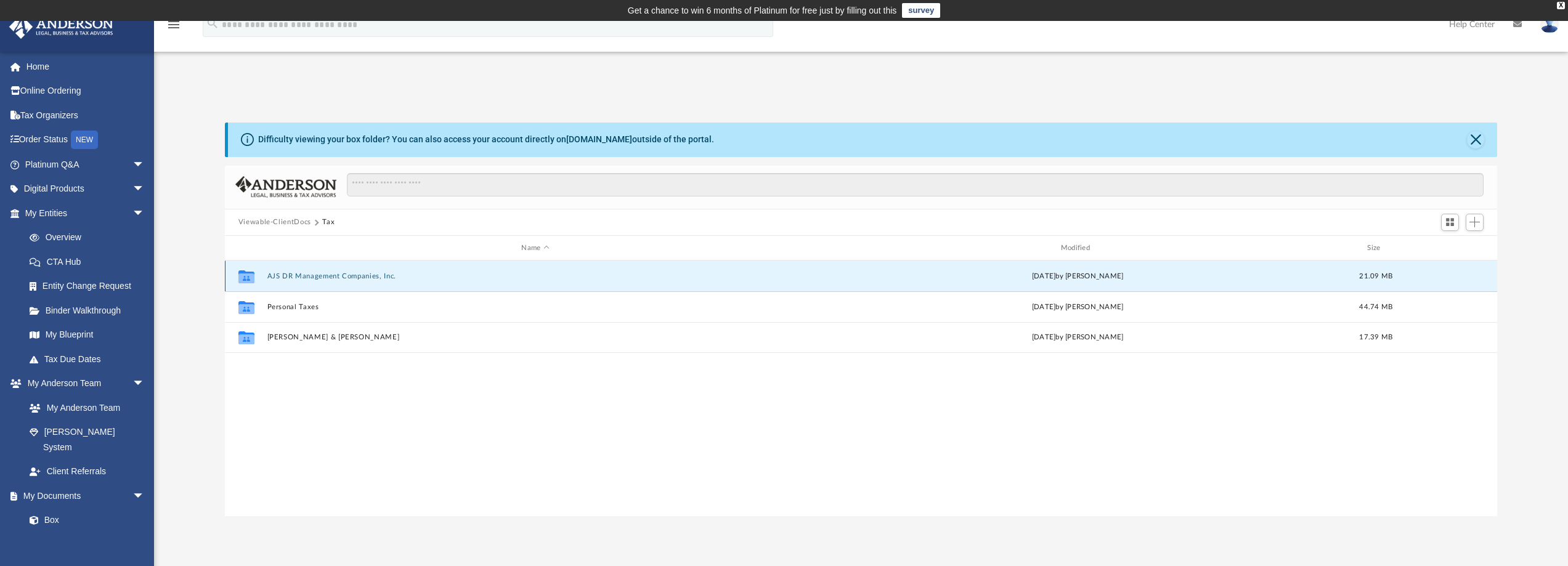
click at [324, 276] on button "AJS DR Management Companies, Inc." at bounding box center [535, 277] width 537 height 8
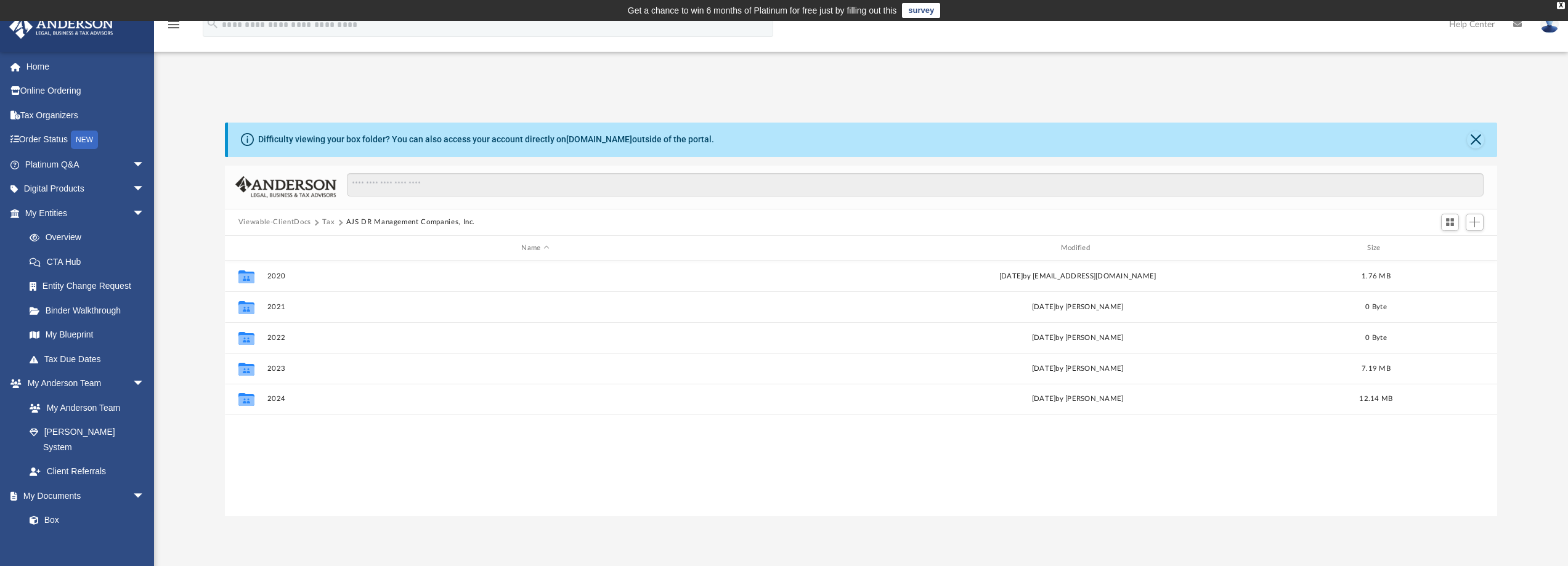
click at [330, 222] on button "Tax" at bounding box center [328, 223] width 13 height 11
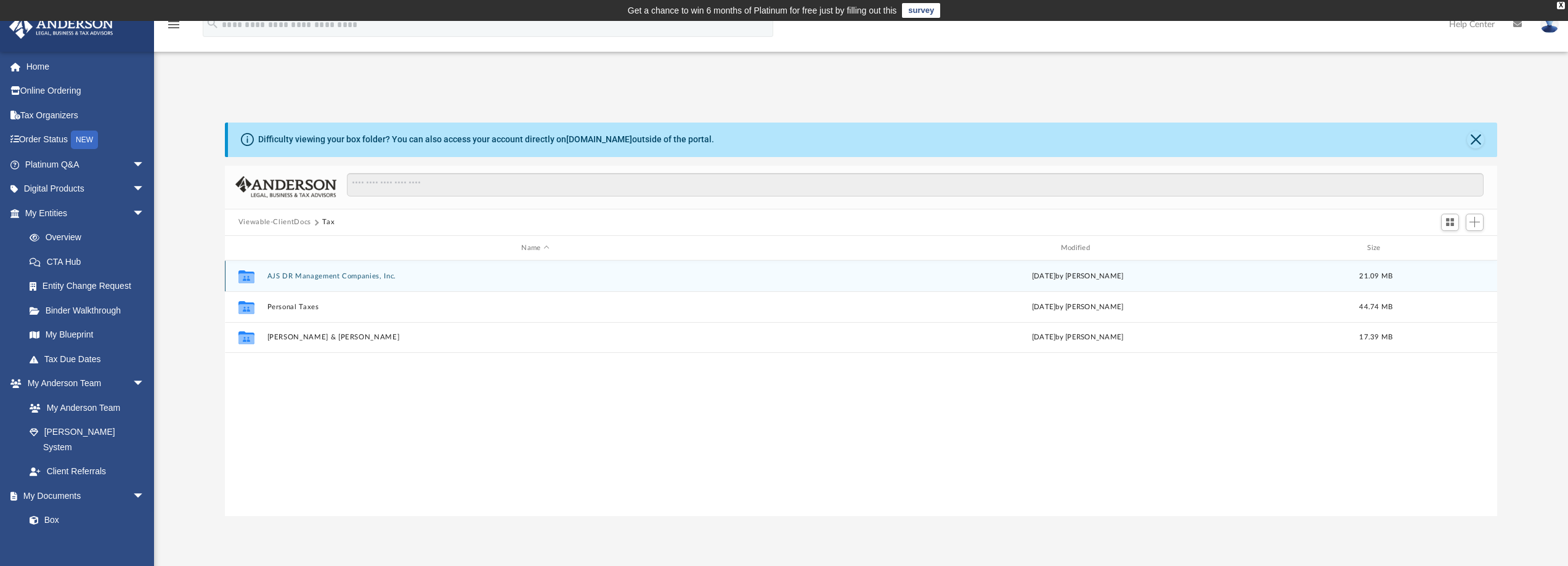
click at [297, 277] on button "AJS DR Management Companies, Inc." at bounding box center [535, 277] width 537 height 8
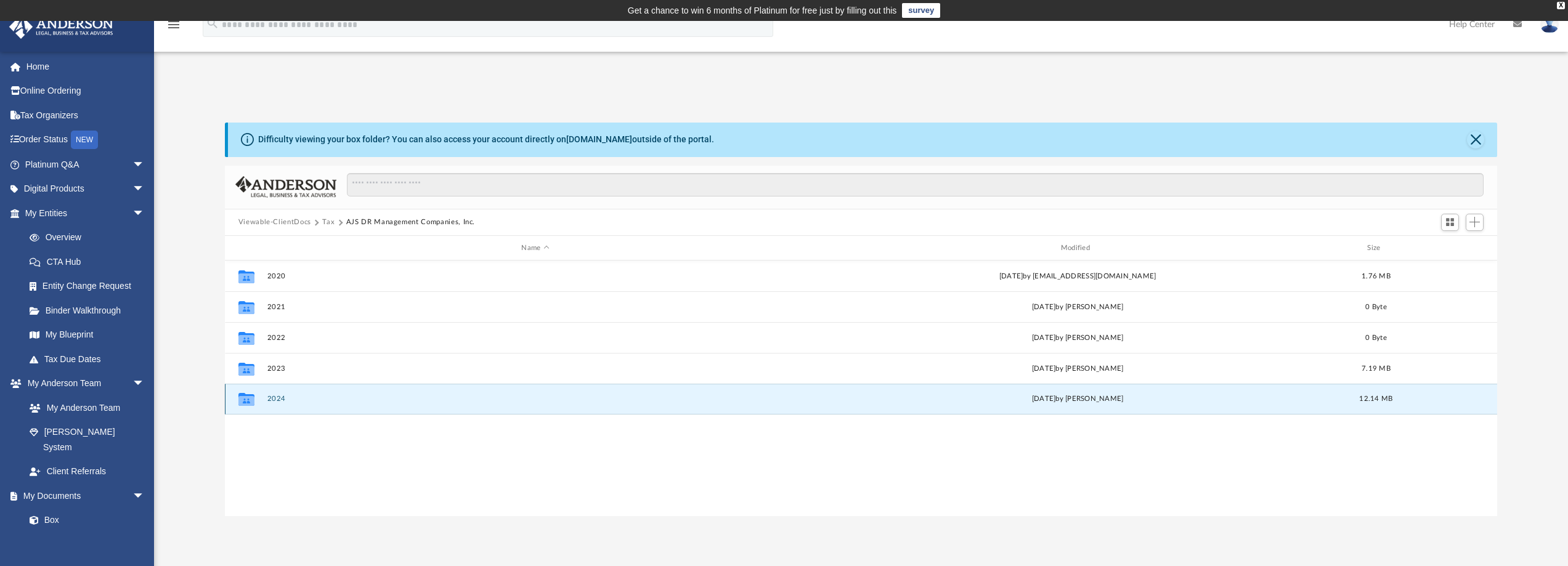
click at [270, 396] on button "2024" at bounding box center [535, 400] width 537 height 8
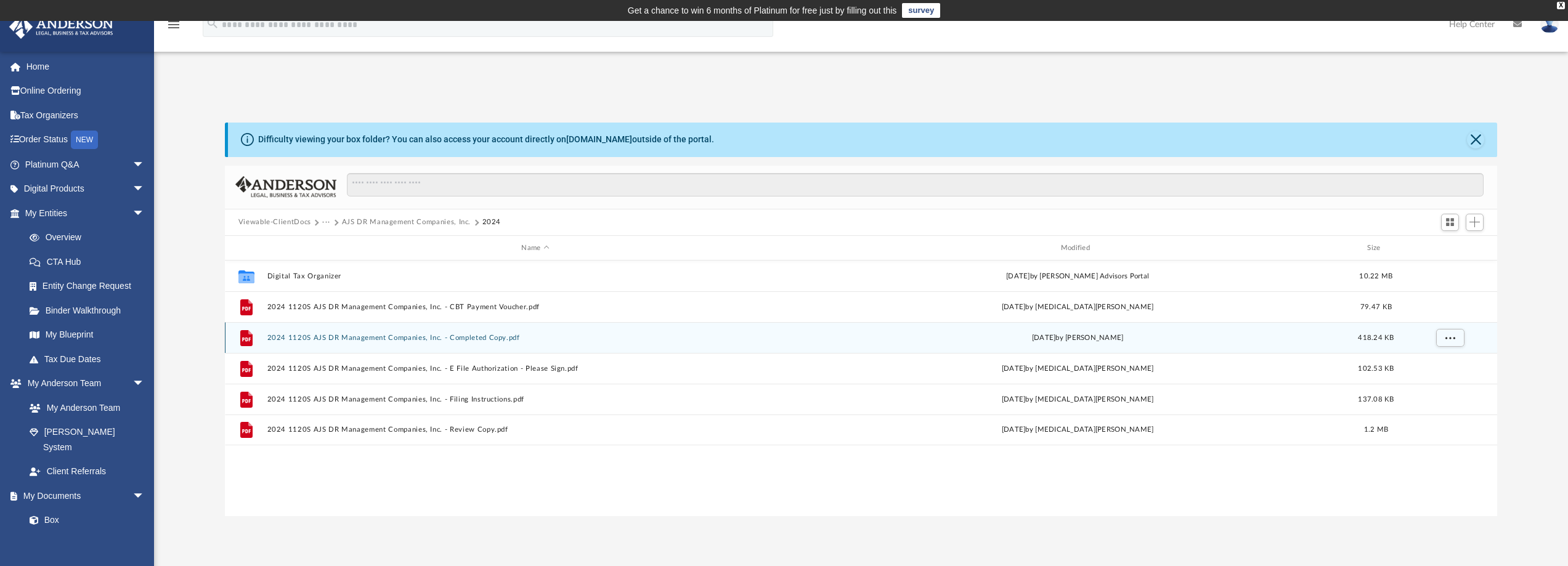
click at [478, 339] on button "2024 1120S AJS DR Management Companies, Inc. - Completed Copy.pdf" at bounding box center [535, 338] width 537 height 8
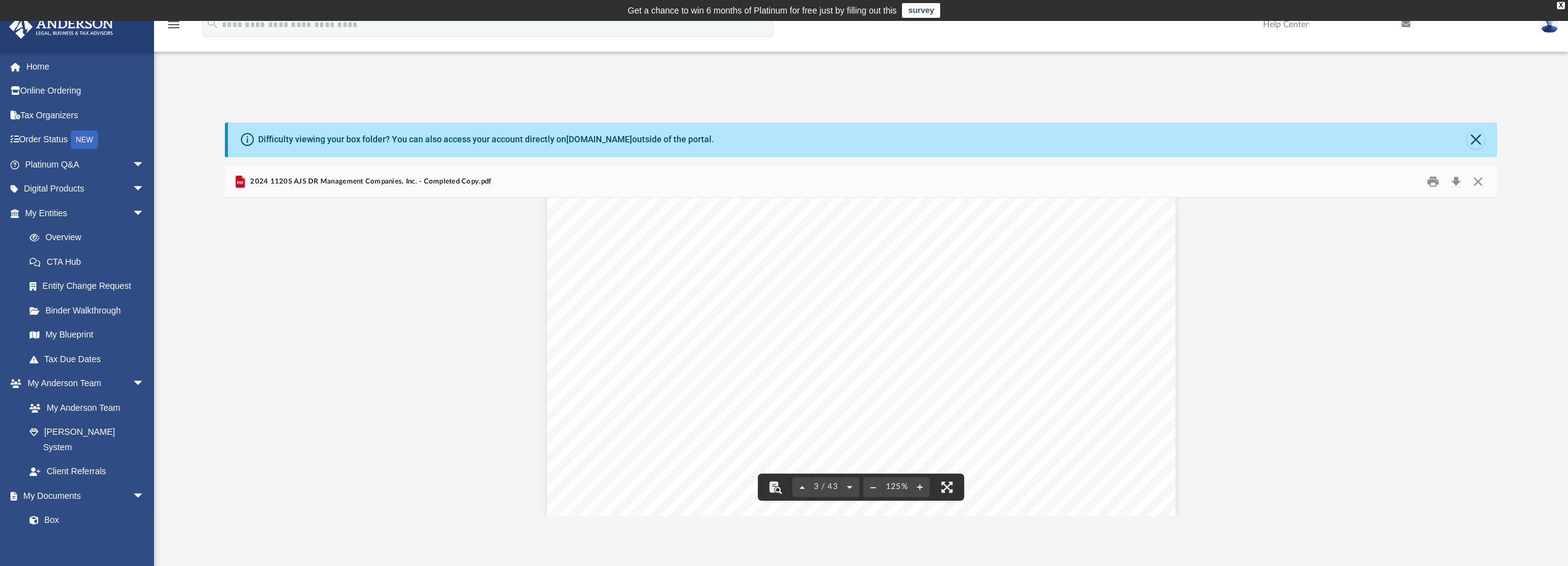
scroll to position [2156, 0]
drag, startPoint x: 850, startPoint y: 361, endPoint x: 840, endPoint y: 360, distance: 10.0
click at [787, 361] on span "www.state.nj.us/treasury/taxation/eservicesother.shtml#eft" at bounding box center [703, 359] width 166 height 10
drag, startPoint x: 884, startPoint y: 355, endPoint x: 636, endPoint y: 366, distance: 248.2
click at [637, 366] on div "August 7, 2025 AJS DR MANAGEMENT COMPANIES 3225 MCLEOAD DRIVE, SUITE 100 LAS VE…" at bounding box center [862, 121] width 629 height 814
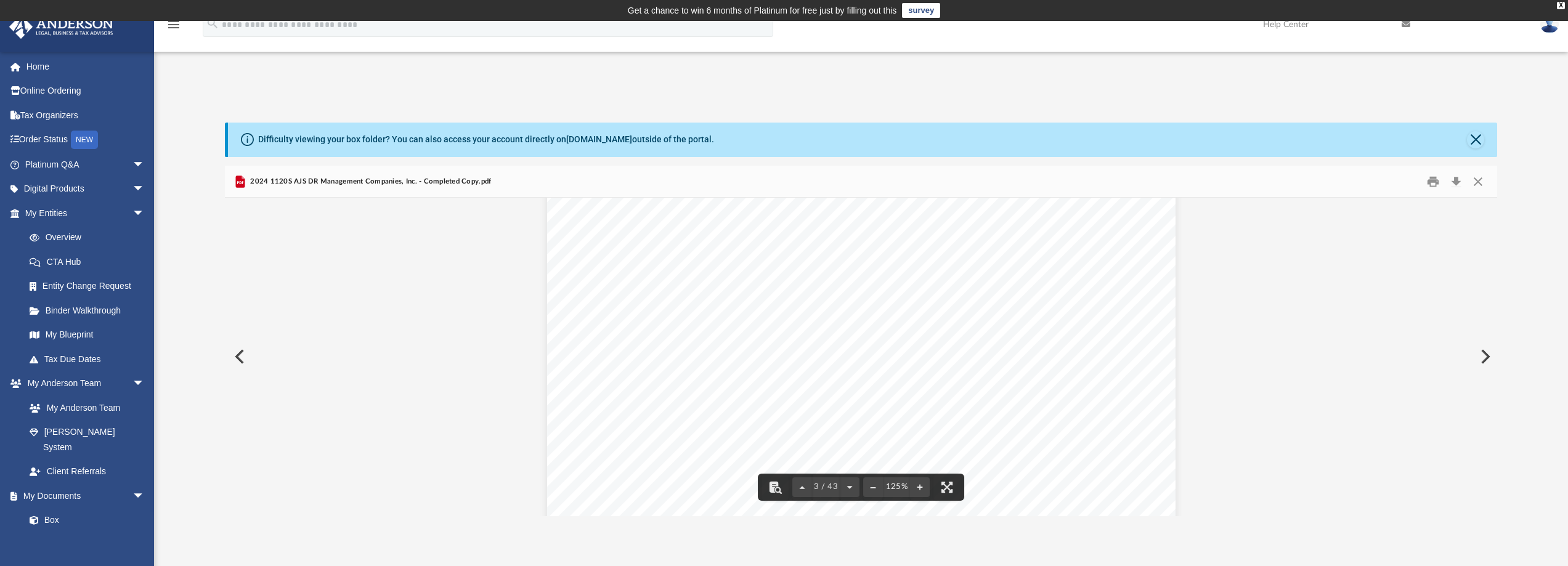
drag, startPoint x: 795, startPoint y: 366, endPoint x: 619, endPoint y: 355, distance: 176.3
click at [624, 355] on div "August 7, 2025 AJS DR MANAGEMENT COMPANIES 3225 MCLEOAD DRIVE, SUITE 100 LAS VE…" at bounding box center [862, 121] width 629 height 814
click at [236, 352] on button "Preview" at bounding box center [238, 357] width 27 height 35
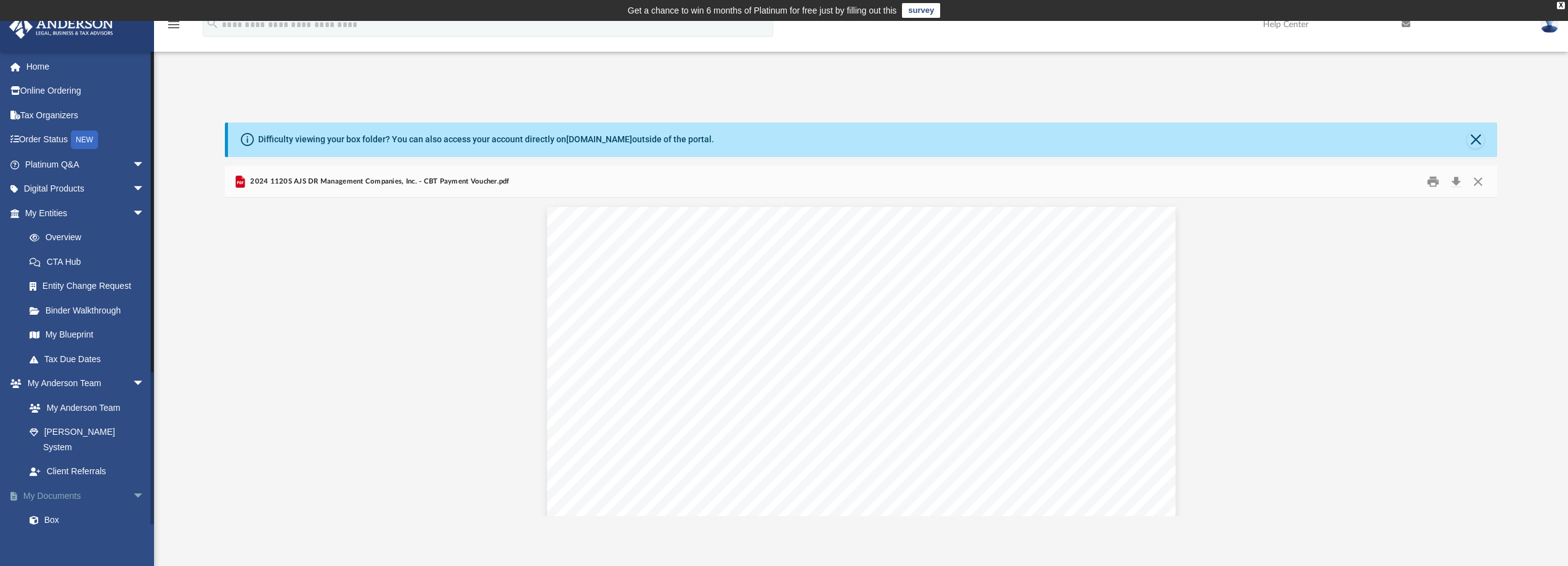
click at [134, 484] on span "arrow_drop_down" at bounding box center [145, 496] width 24 height 25
click at [133, 484] on span "arrow_drop_up" at bounding box center [145, 496] width 24 height 25
click at [49, 508] on link "Box" at bounding box center [90, 520] width 146 height 24
click at [54, 508] on link "Box" at bounding box center [90, 520] width 146 height 24
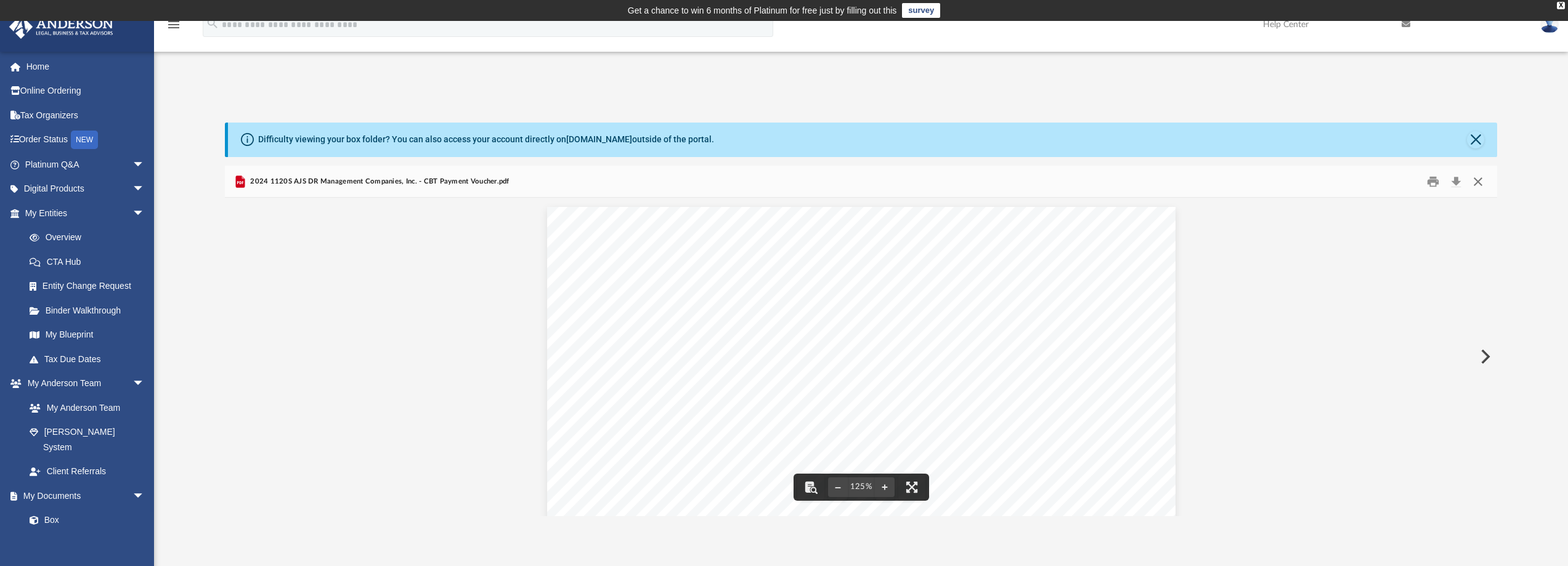
click at [1477, 179] on button "Close" at bounding box center [1478, 181] width 22 height 19
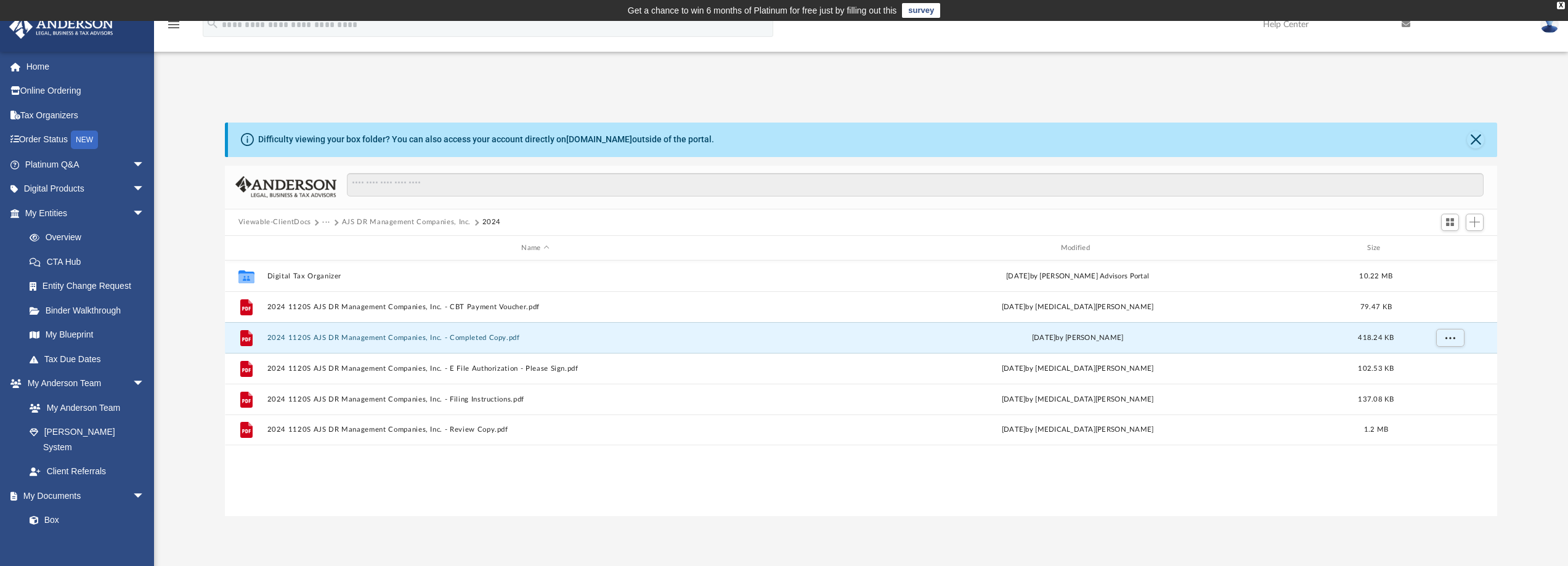
click at [280, 225] on button "Viewable-ClientDocs" at bounding box center [275, 223] width 73 height 11
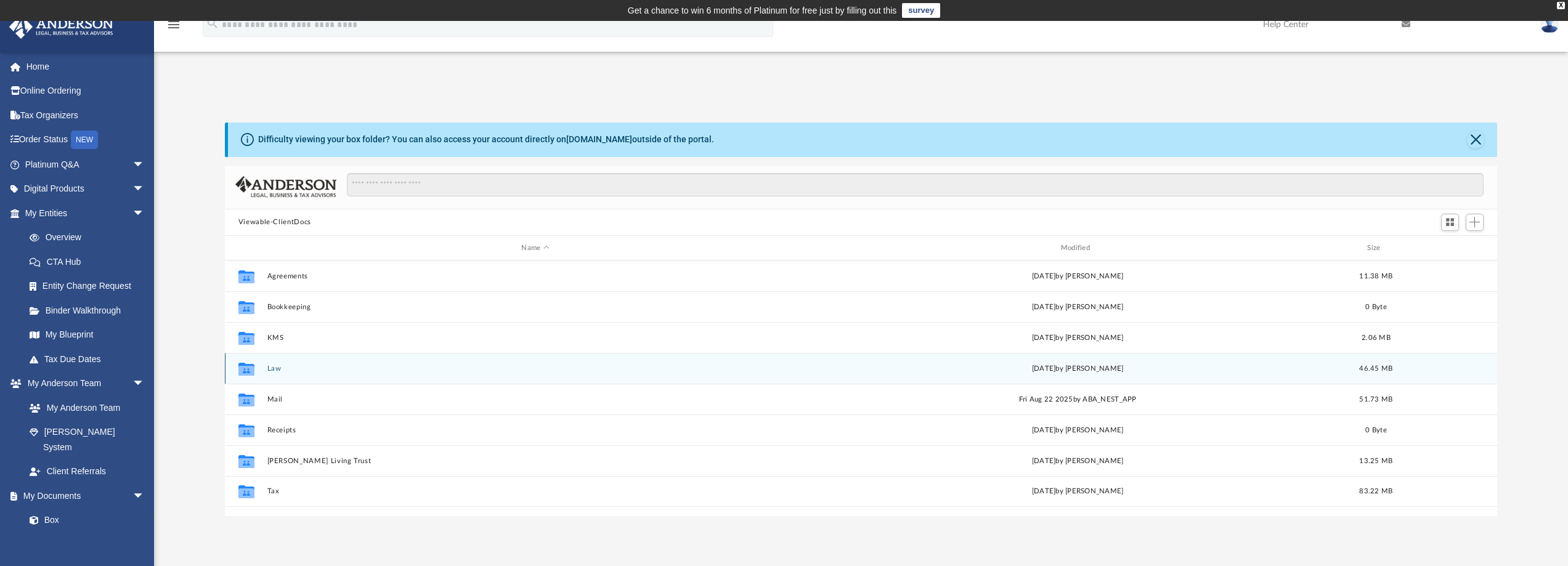
click at [270, 369] on button "Law" at bounding box center [535, 369] width 537 height 8
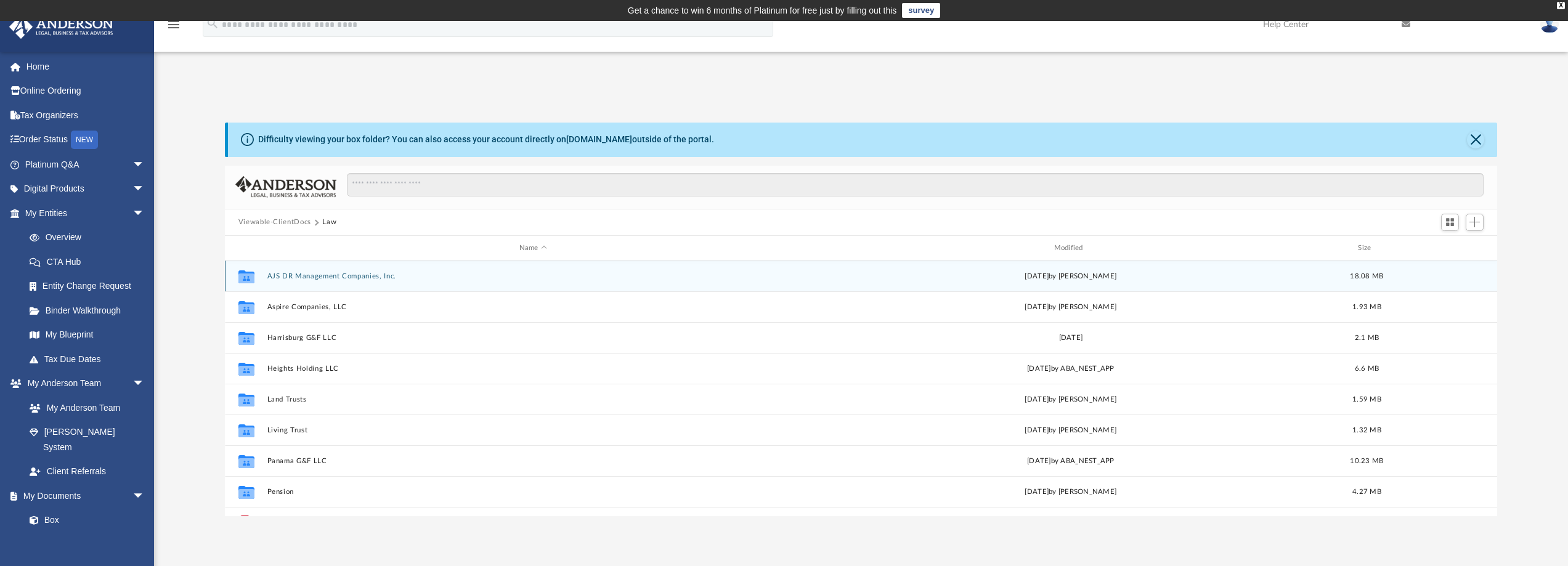
click at [325, 275] on button "AJS DR Management Companies, Inc." at bounding box center [533, 277] width 533 height 8
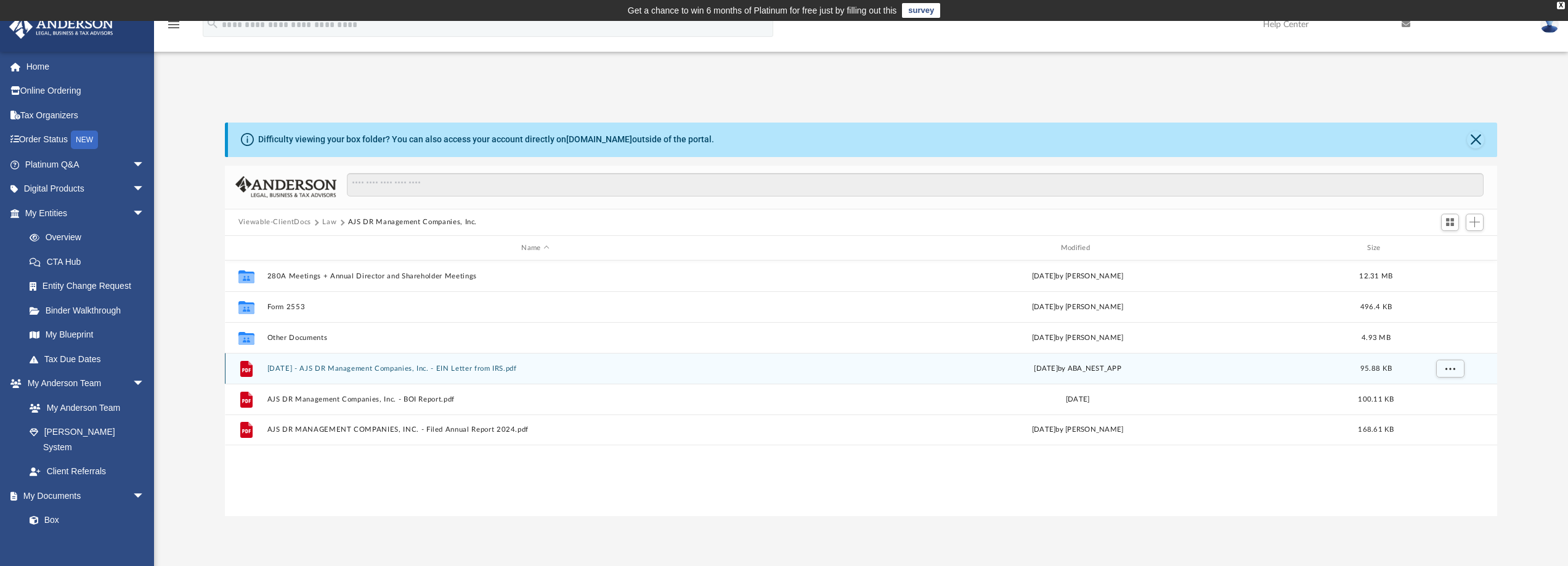
click at [417, 371] on button "2024.05.08 - AJS DR Management Companies, Inc. - EIN Letter from IRS.pdf" at bounding box center [535, 369] width 537 height 8
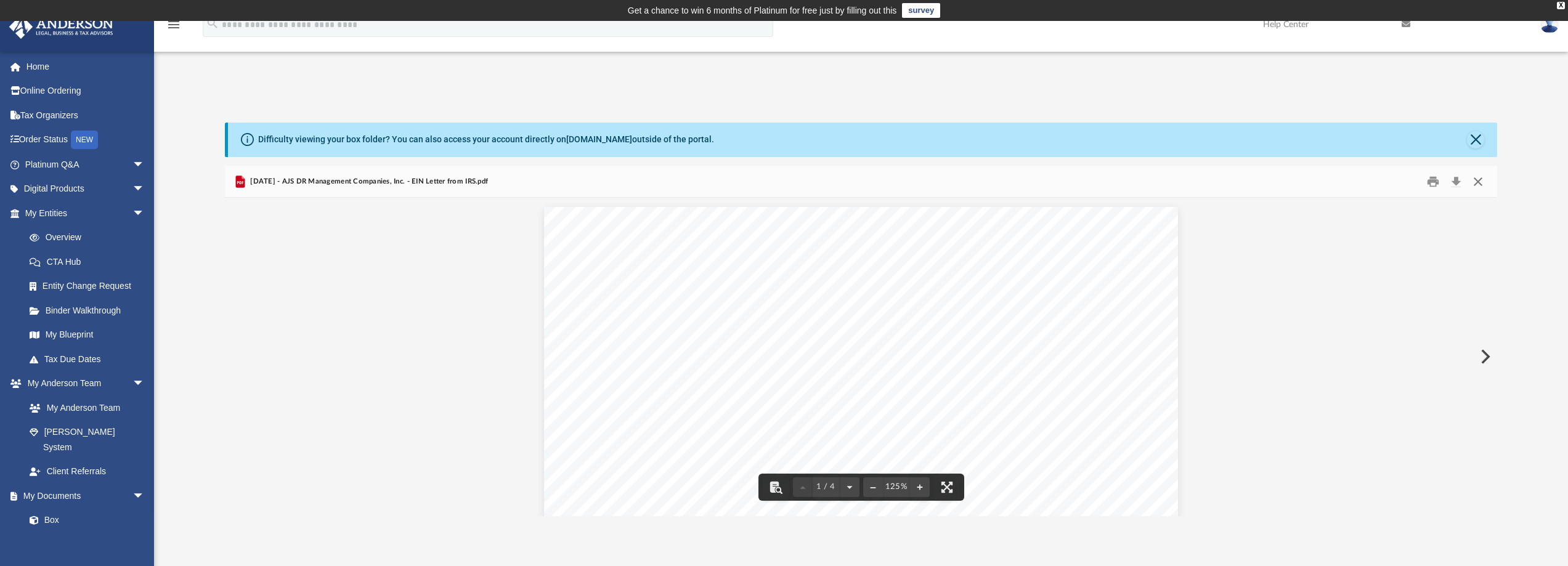
click at [1475, 184] on button "Close" at bounding box center [1478, 181] width 22 height 19
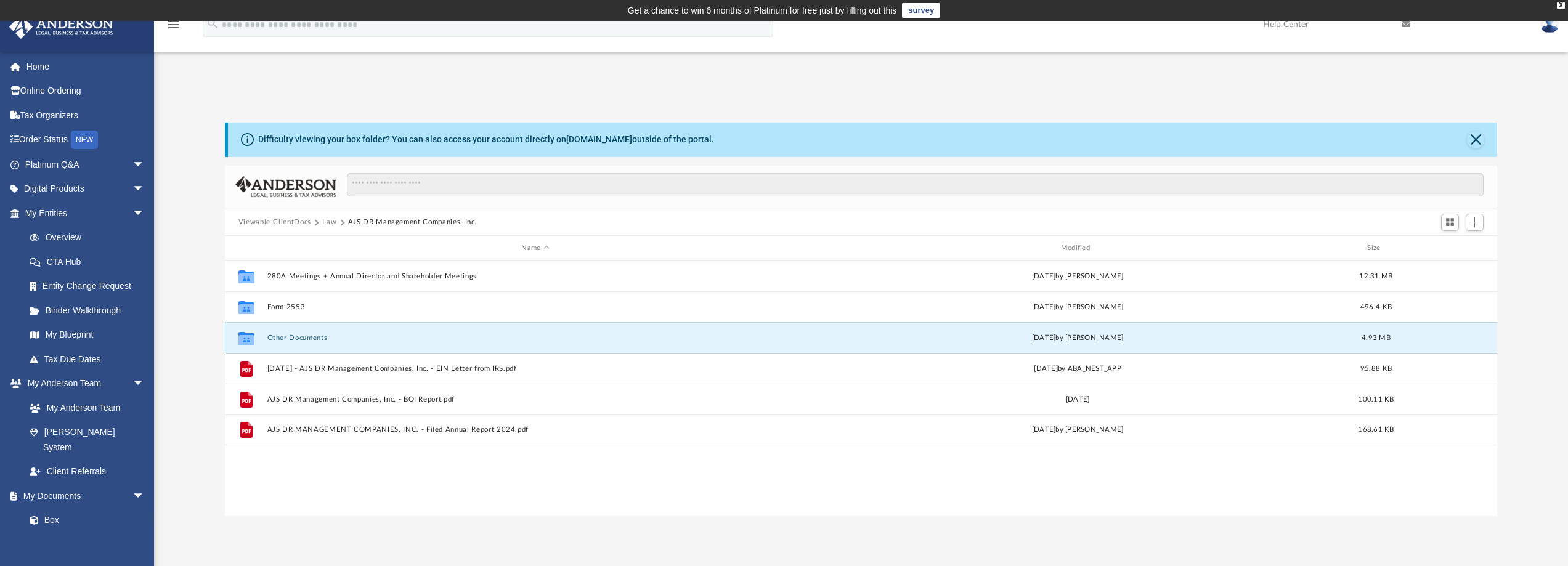
click at [305, 341] on button "Other Documents" at bounding box center [535, 338] width 537 height 8
click at [305, 341] on button "Other Documents" at bounding box center [535, 338] width 537 height 8
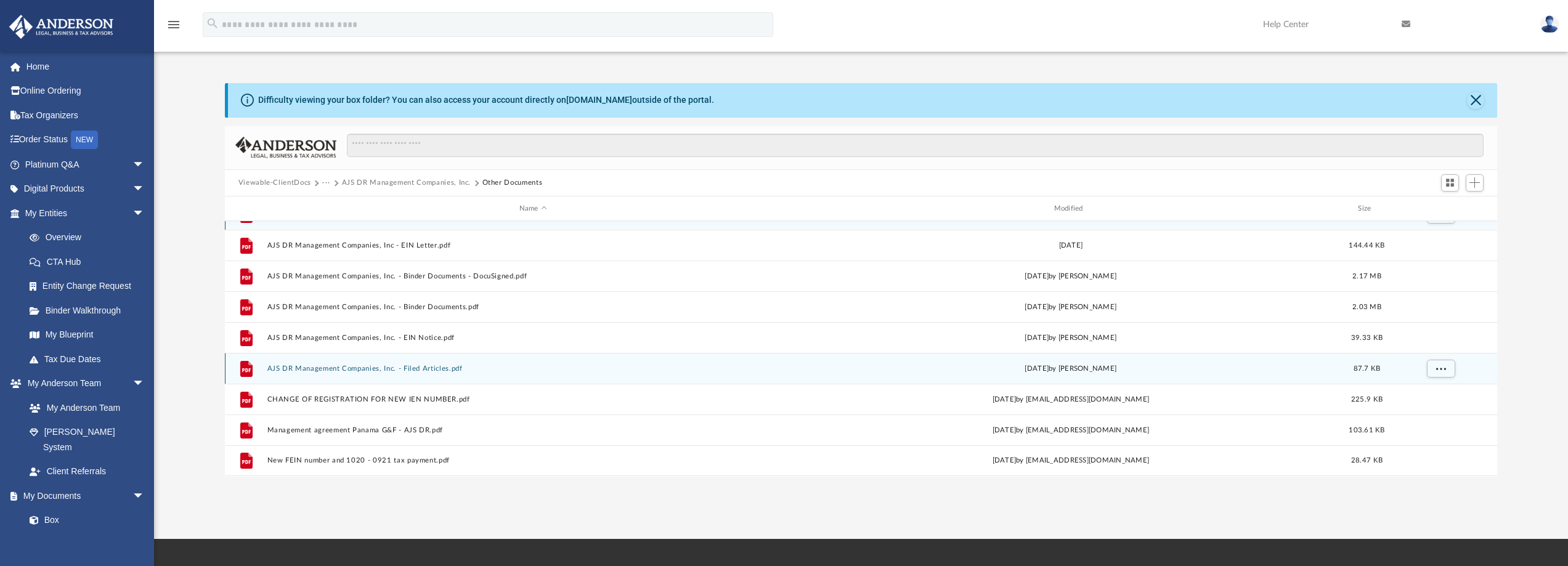
scroll to position [62, 0]
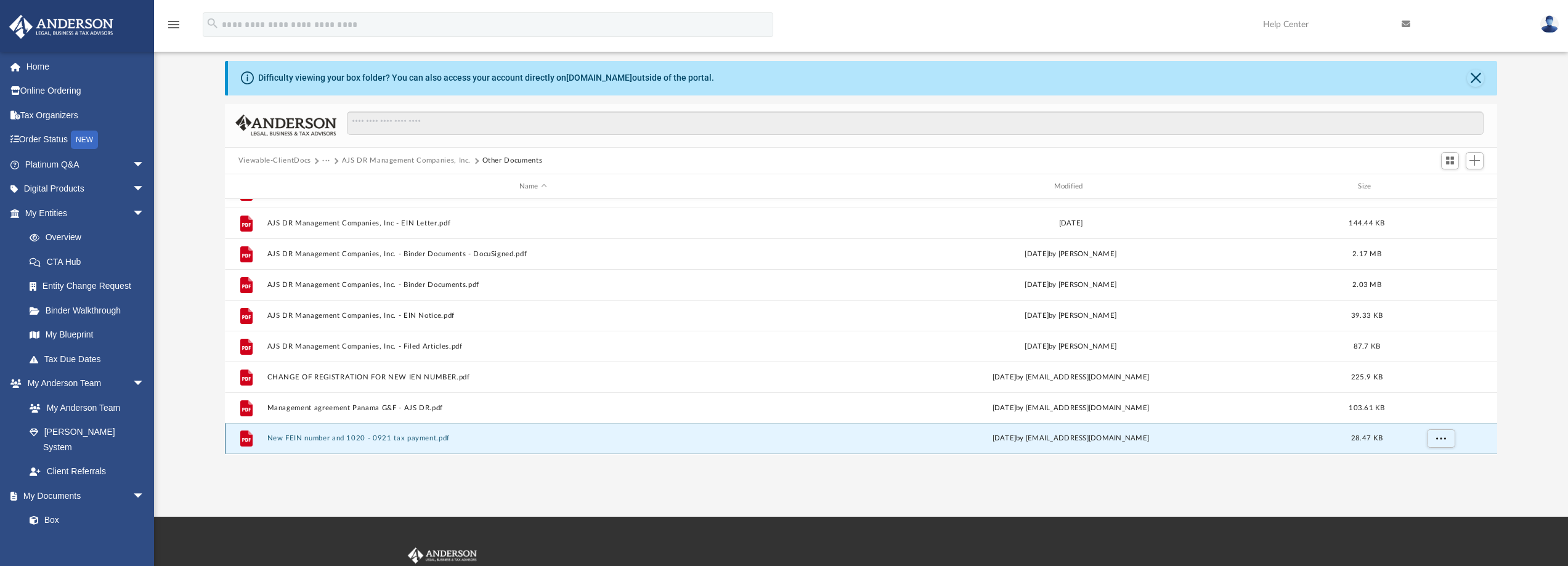
click at [421, 441] on button "New FEIN number and 1020 - 0921 tax payment.pdf" at bounding box center [533, 439] width 533 height 8
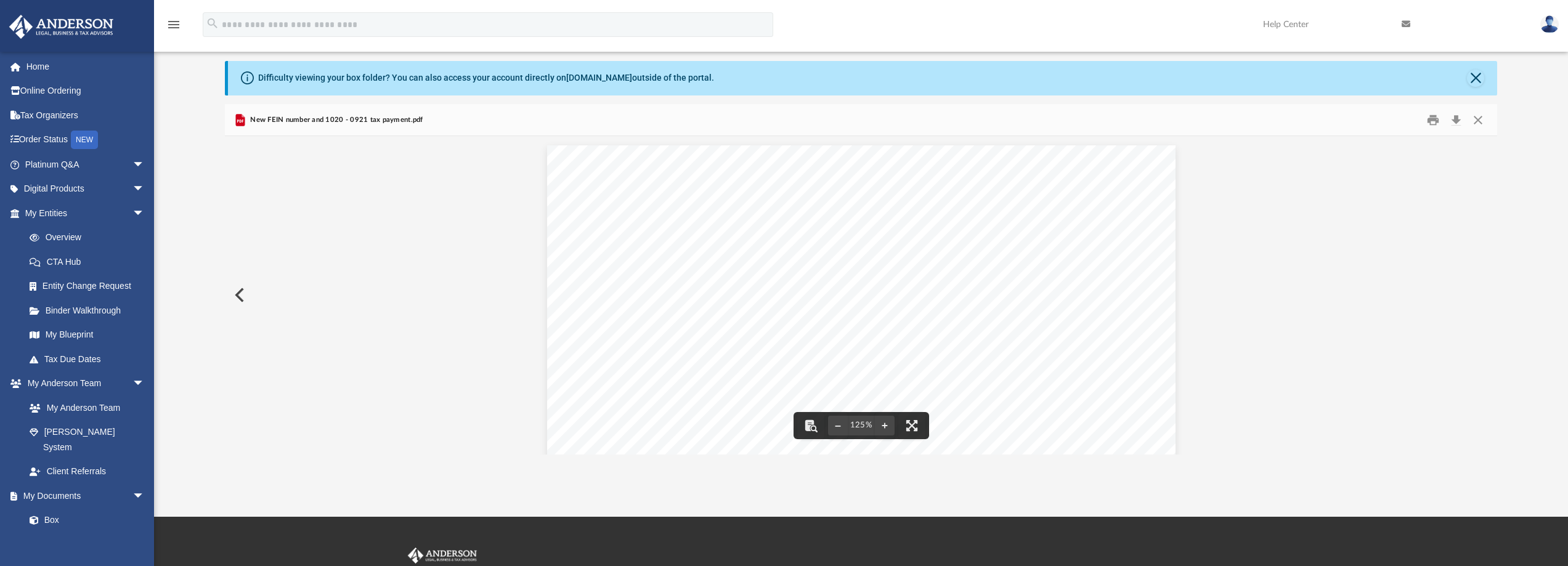
click at [234, 295] on button "Preview" at bounding box center [238, 296] width 27 height 35
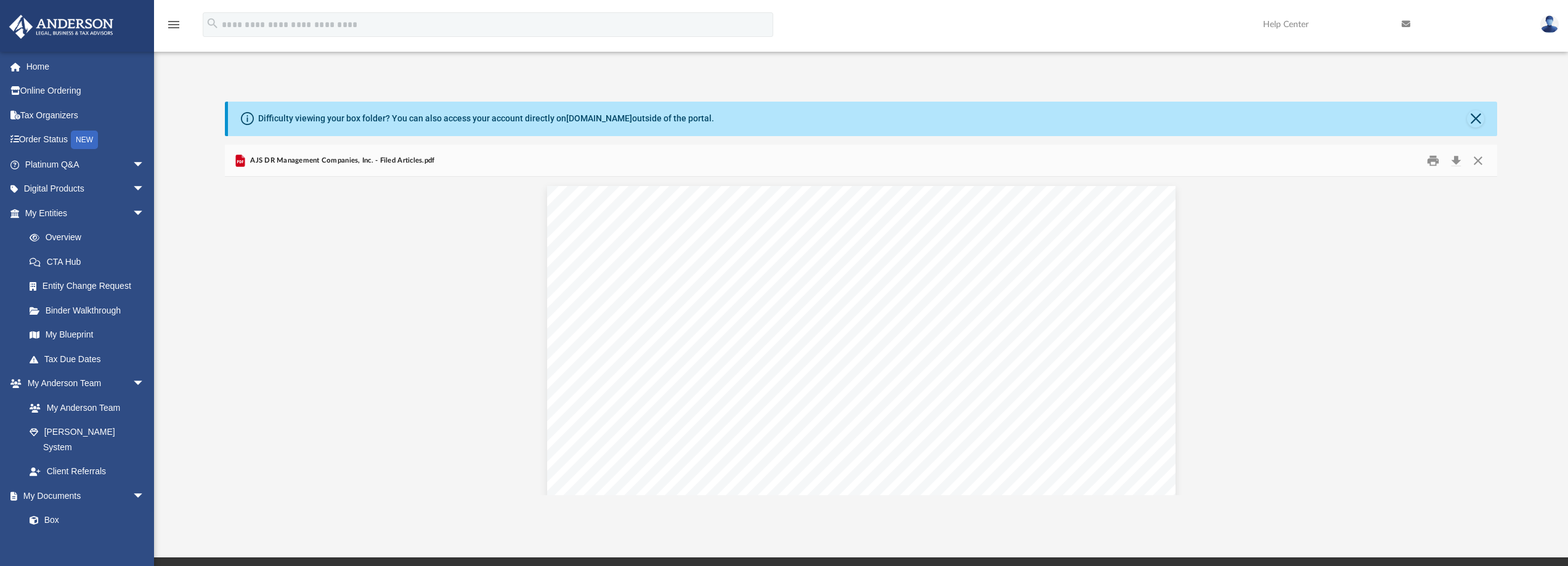
scroll to position [0, 0]
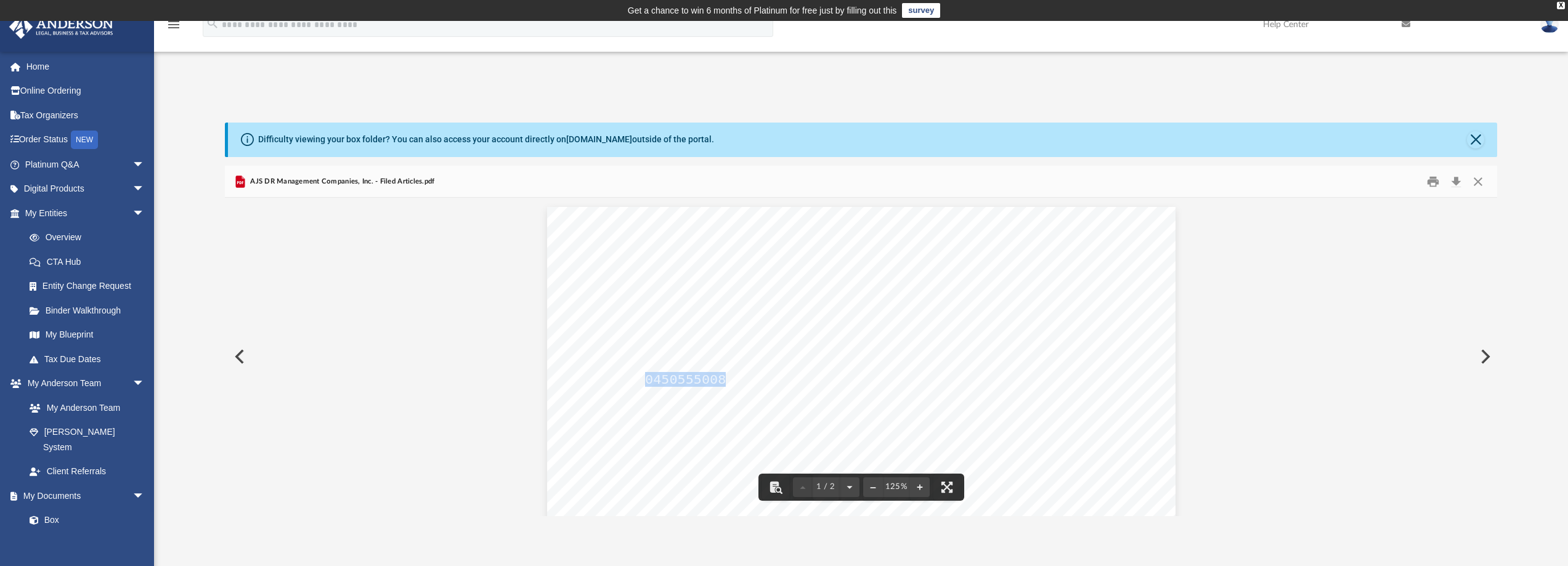
drag, startPoint x: 711, startPoint y: 373, endPoint x: 642, endPoint y: 377, distance: 69.1
click at [645, 377] on span "0450555008. Following are the articles that constitute its" at bounding box center [880, 380] width 469 height 13
click at [238, 361] on button "Preview" at bounding box center [238, 357] width 27 height 35
click at [237, 355] on button "Preview" at bounding box center [238, 357] width 27 height 35
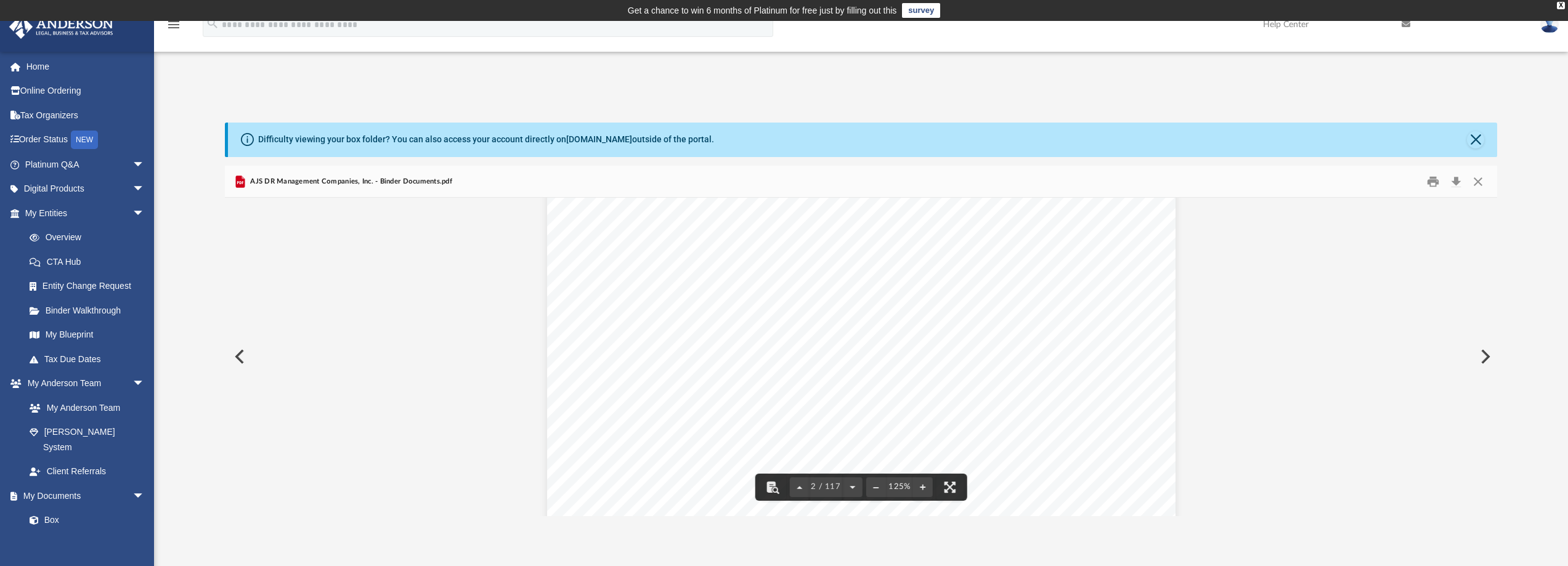
drag, startPoint x: 1035, startPoint y: 348, endPoint x: 950, endPoint y: 347, distance: 85.0
click at [950, 347] on div "AJS DR Management Compan ies, Inc. AJS DR Management Companies, Inc. a New Jers…" at bounding box center [862, 398] width 629 height 814
drag, startPoint x: 1065, startPoint y: 348, endPoint x: 970, endPoint y: 343, distance: 95.1
click at [974, 345] on div "AJS DR Management Compan ies, Inc. AJS DR Management Companies, Inc. a New Jers…" at bounding box center [862, 398] width 629 height 814
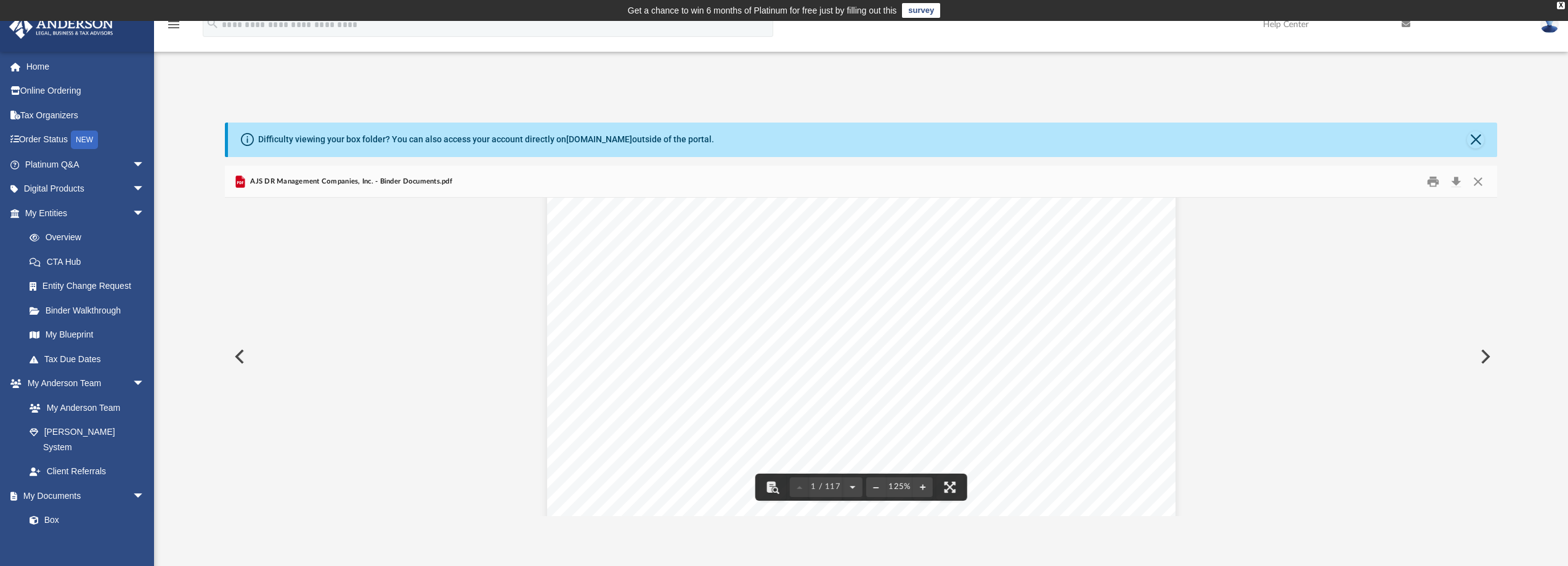
click at [239, 351] on button "Preview" at bounding box center [238, 357] width 27 height 35
click at [232, 363] on button "Preview" at bounding box center [238, 357] width 27 height 35
click at [232, 360] on button "Preview" at bounding box center [238, 357] width 27 height 35
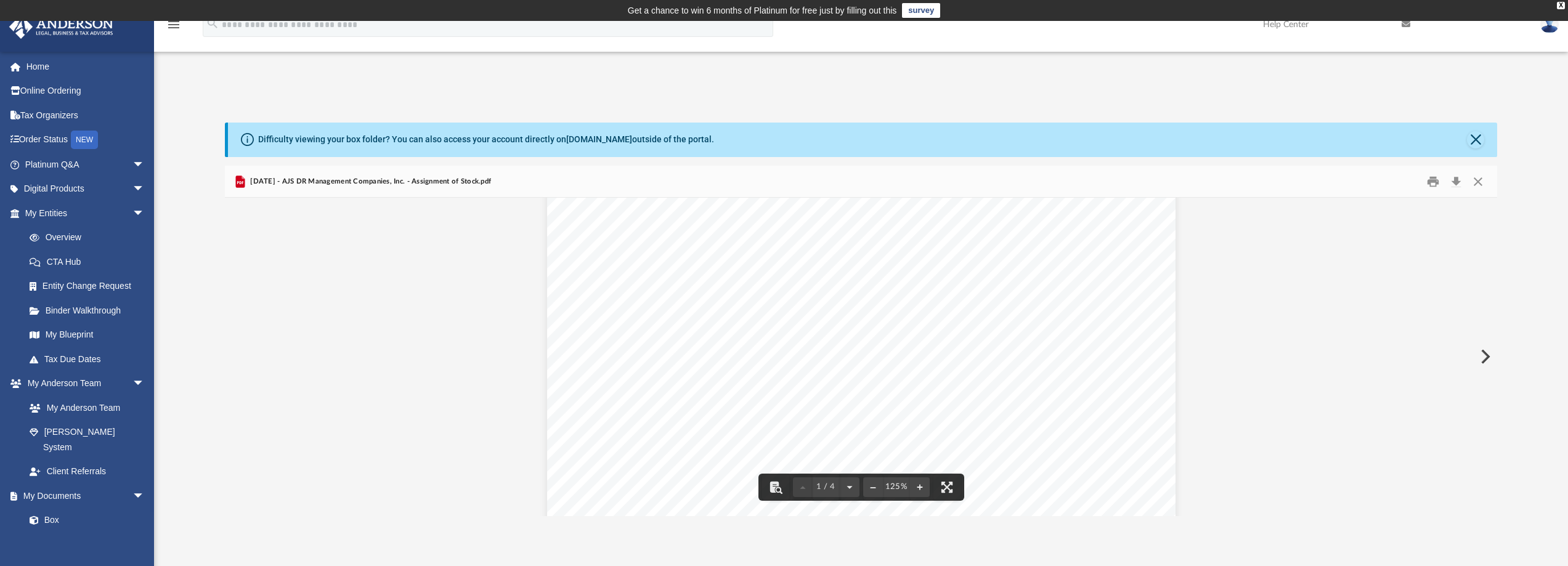
scroll to position [246, 0]
click at [1482, 182] on button "Close" at bounding box center [1478, 181] width 22 height 19
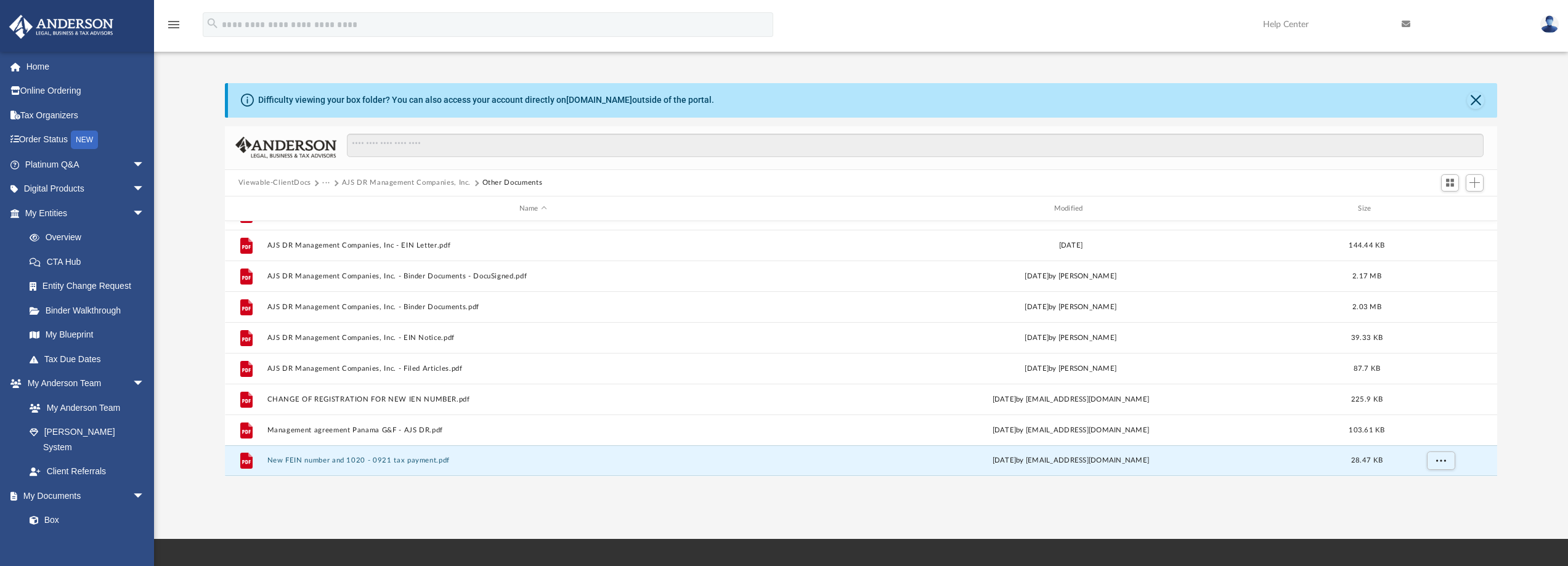
scroll to position [62, 0]
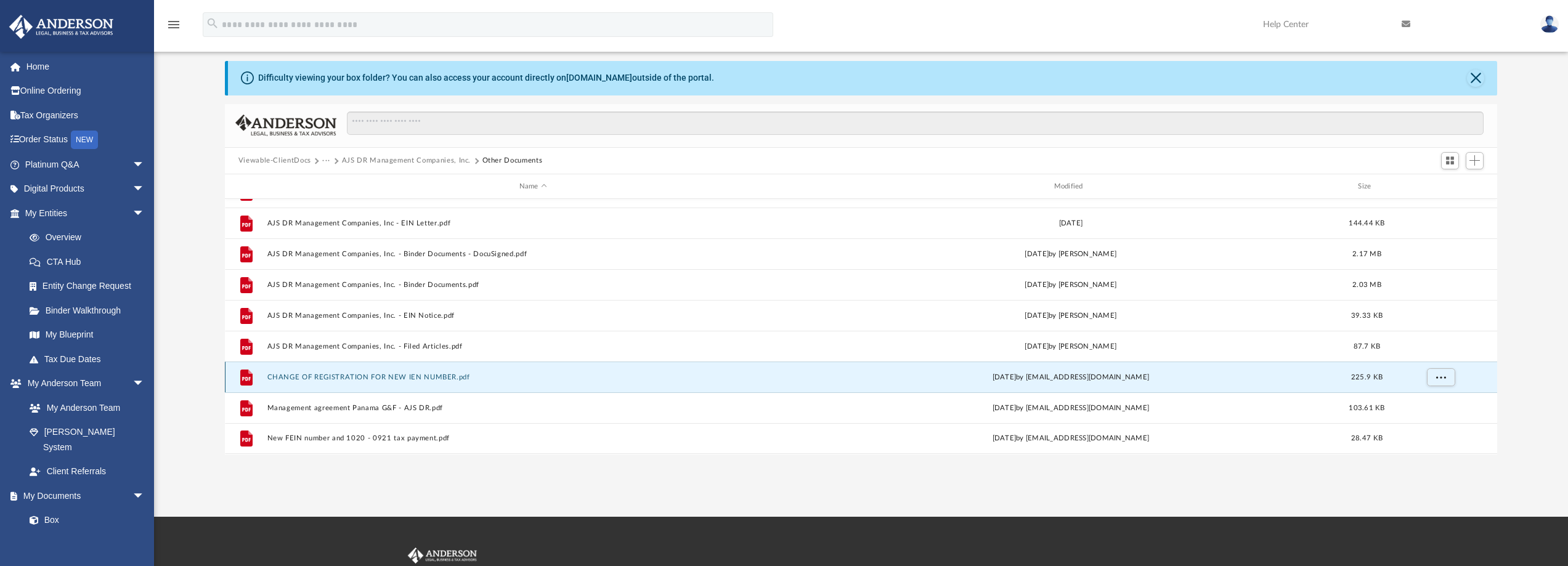
click at [357, 373] on button "CHANGE OF REGISTRATION FOR NEW IEN NUMBER.pdf" at bounding box center [533, 378] width 533 height 8
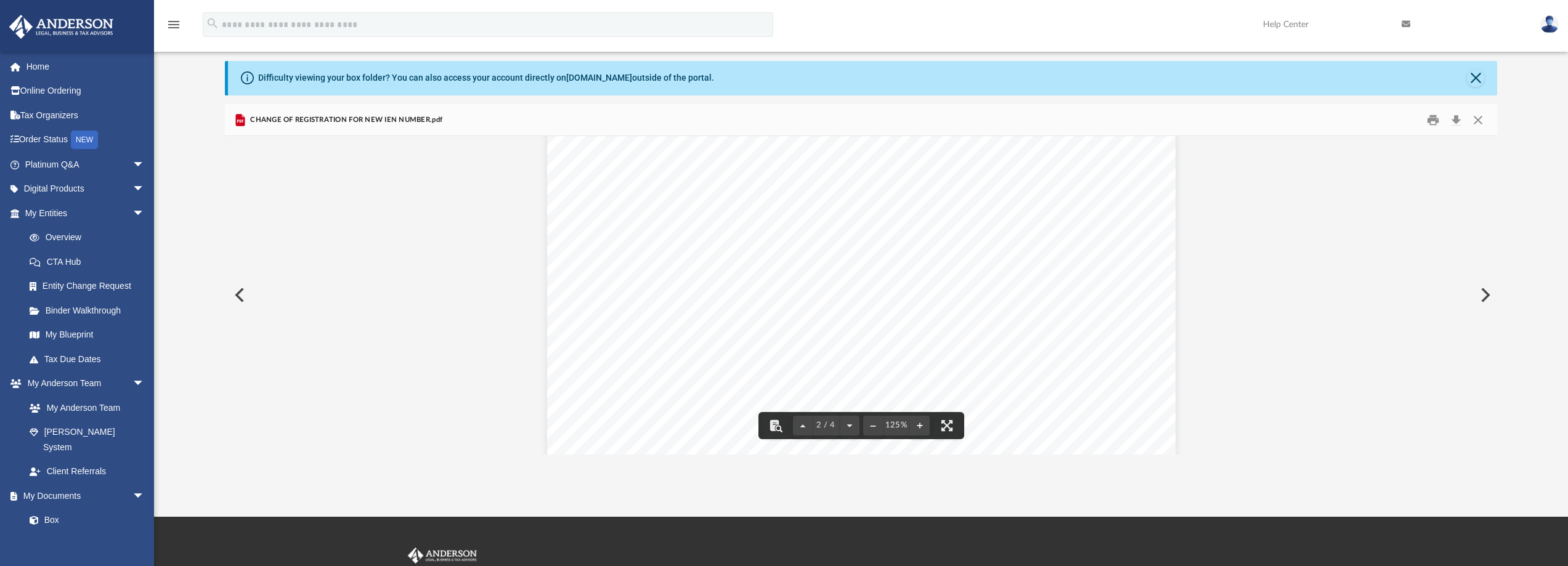
scroll to position [894, 0]
drag, startPoint x: 1004, startPoint y: 225, endPoint x: 933, endPoint y: 223, distance: 71.0
click at [933, 223] on div "Page 2" at bounding box center [862, 491] width 629 height 814
click at [1486, 291] on button "Preview" at bounding box center [1484, 296] width 27 height 35
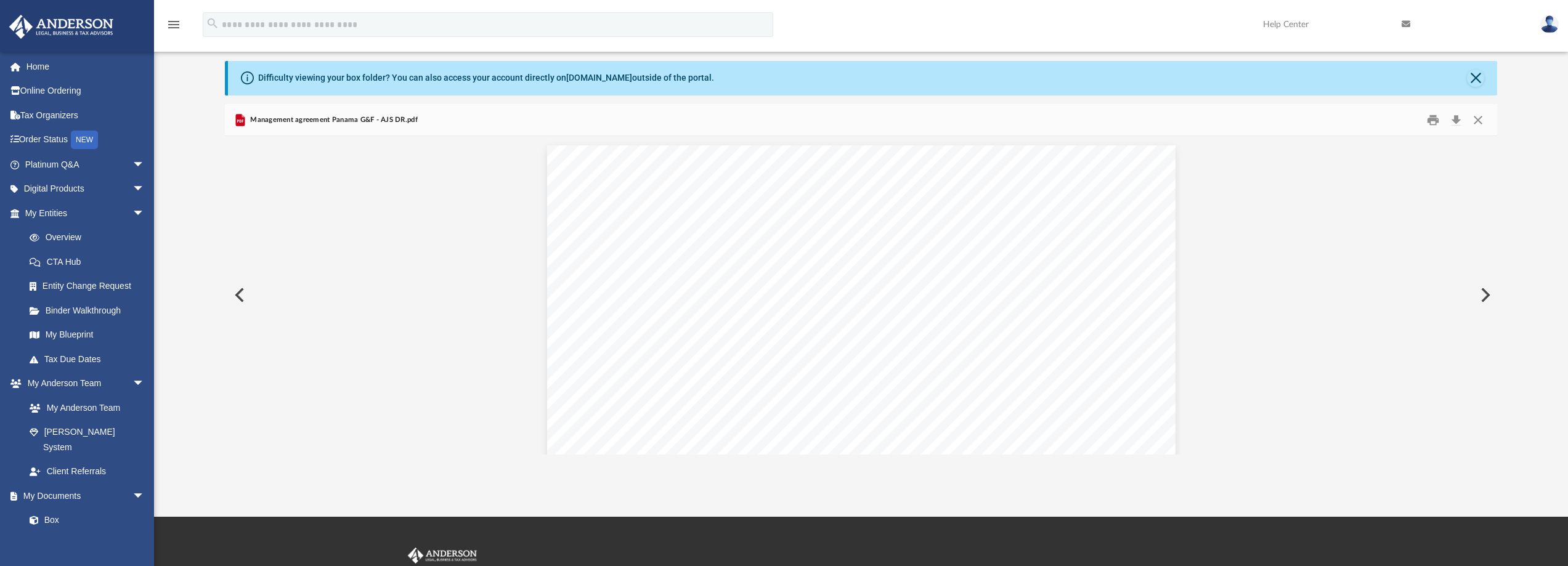
click at [1485, 291] on button "Preview" at bounding box center [1484, 296] width 27 height 35
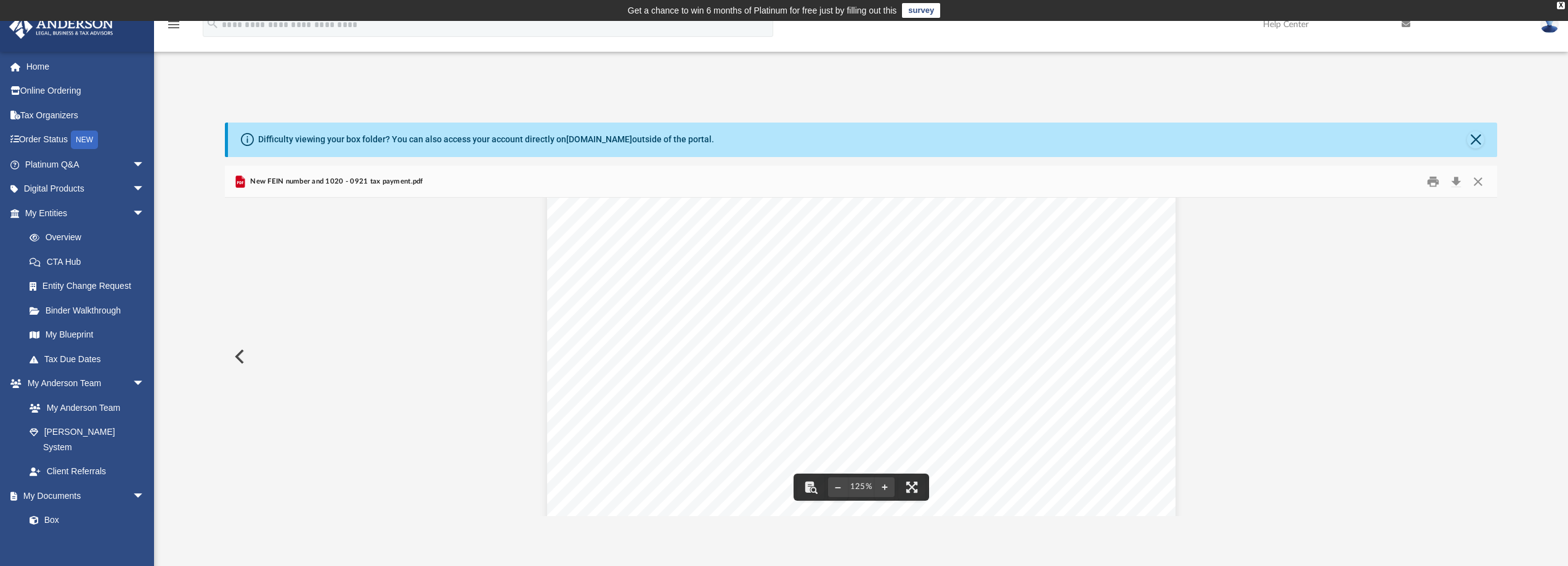
scroll to position [0, 0]
click at [238, 357] on button "Preview" at bounding box center [238, 357] width 27 height 35
click at [245, 353] on button "Preview" at bounding box center [238, 357] width 27 height 35
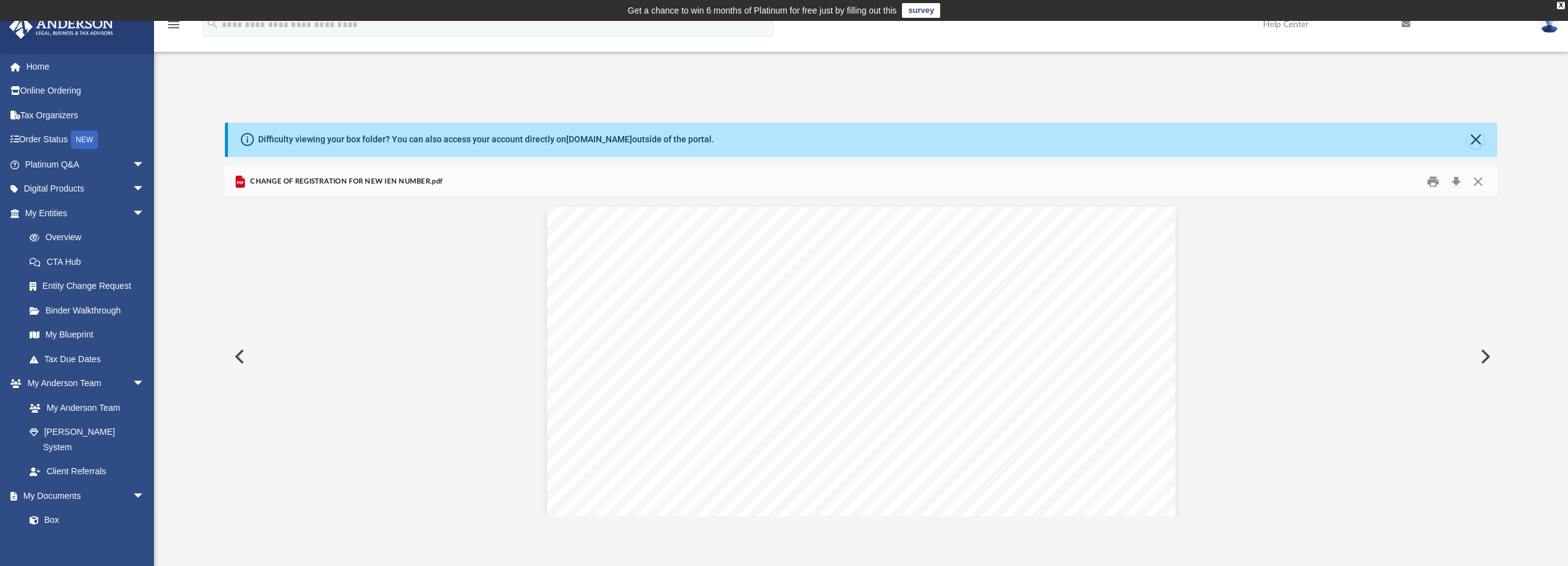
click at [237, 354] on button "Preview" at bounding box center [238, 357] width 27 height 35
drag, startPoint x: 890, startPoint y: 286, endPoint x: 805, endPoint y: 282, distance: 85.1
drag, startPoint x: 876, startPoint y: 284, endPoint x: 804, endPoint y: 279, distance: 72.2
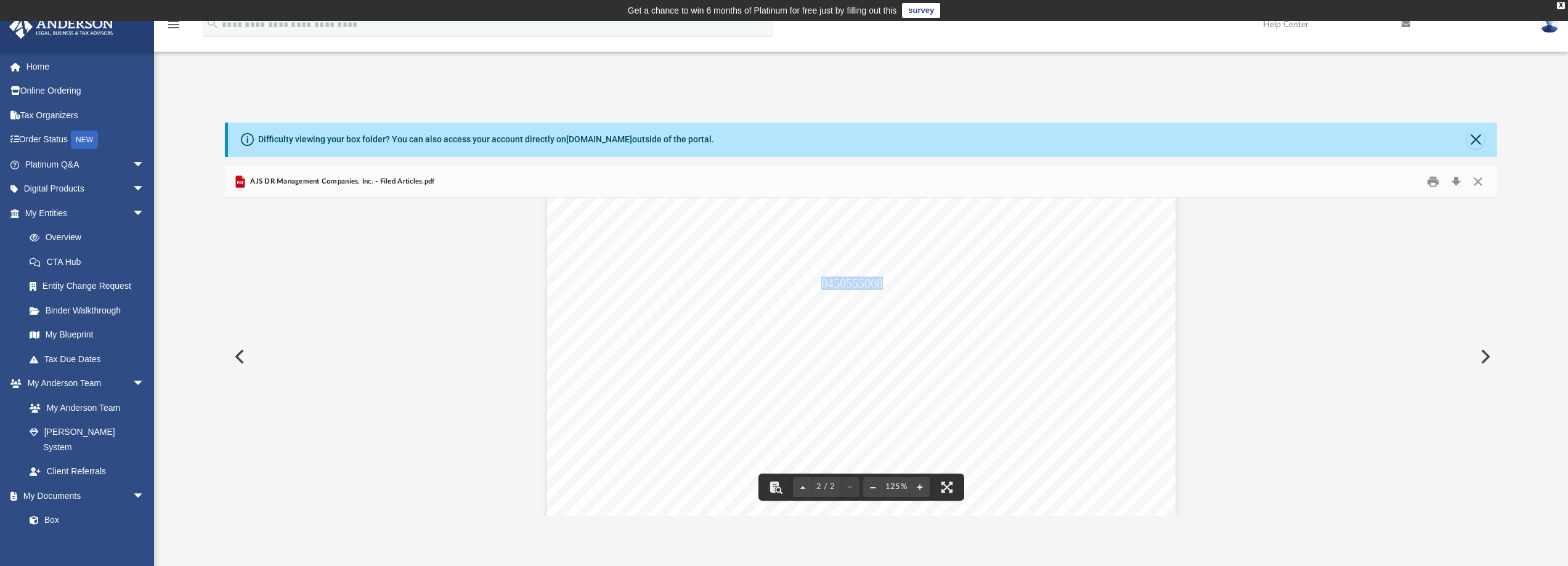
click at [1480, 181] on button "Close" at bounding box center [1478, 181] width 22 height 19
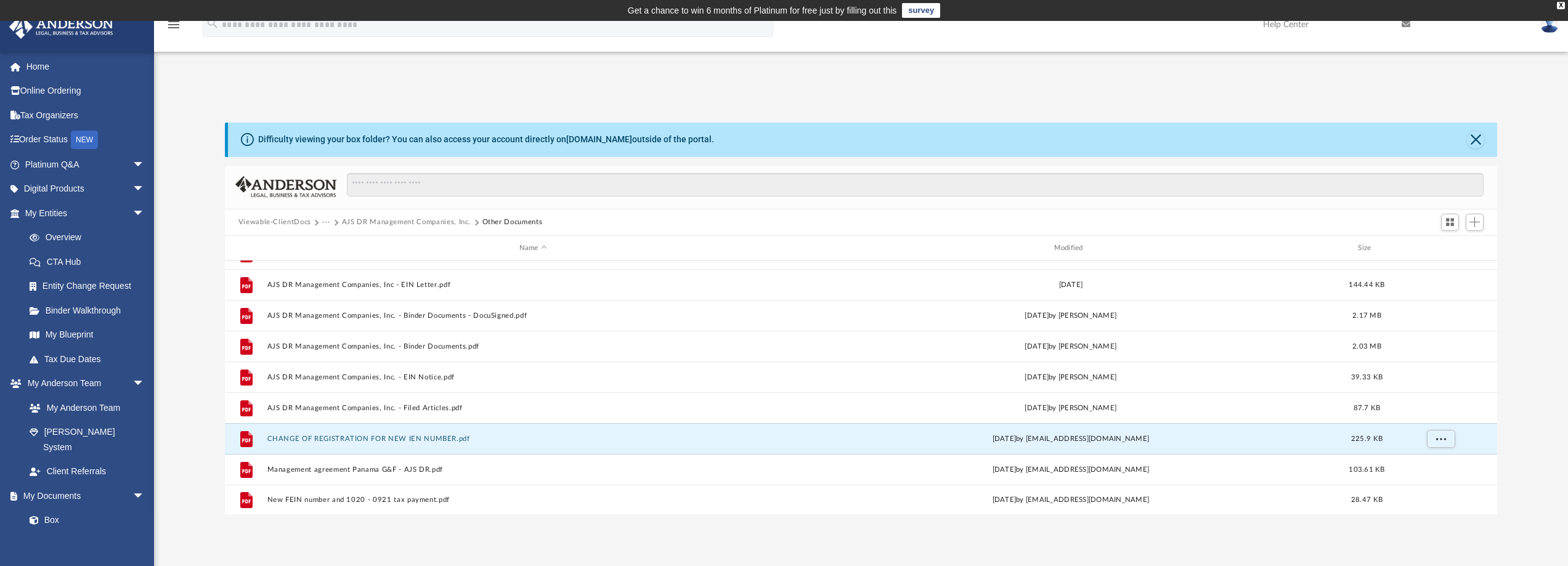
click at [293, 222] on button "Viewable-ClientDocs" at bounding box center [275, 223] width 73 height 11
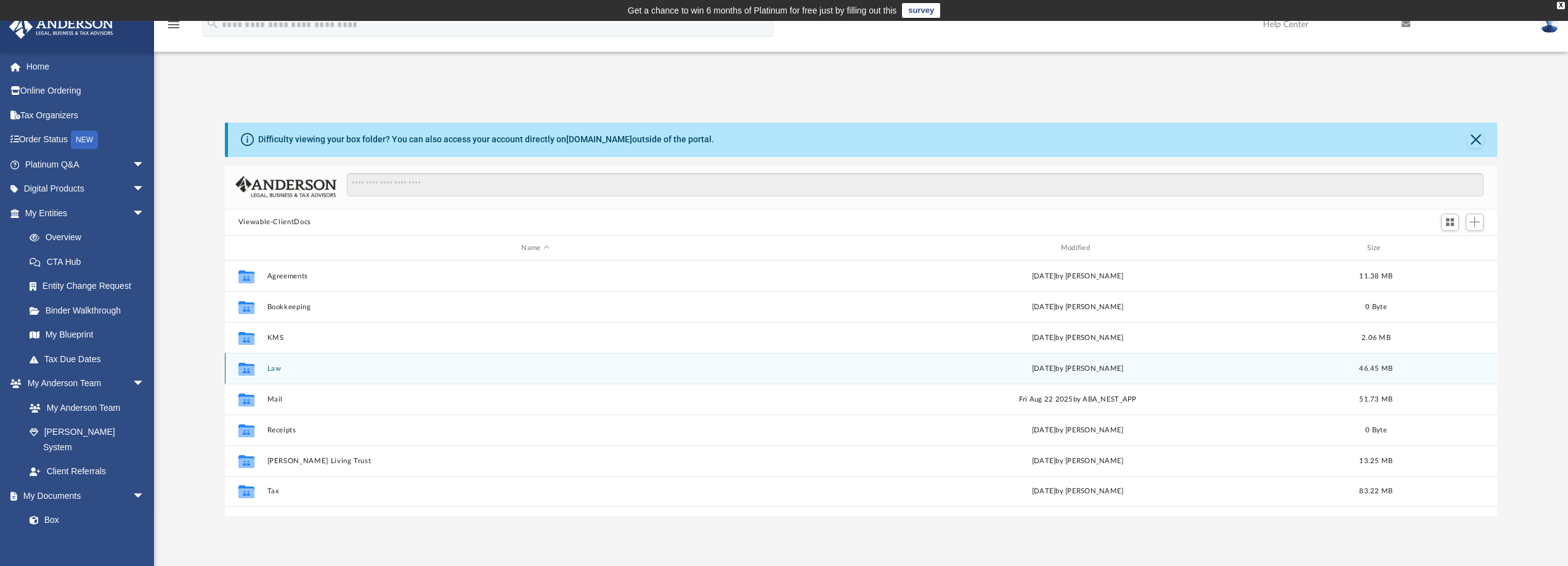
click at [273, 369] on button "Law" at bounding box center [535, 369] width 537 height 8
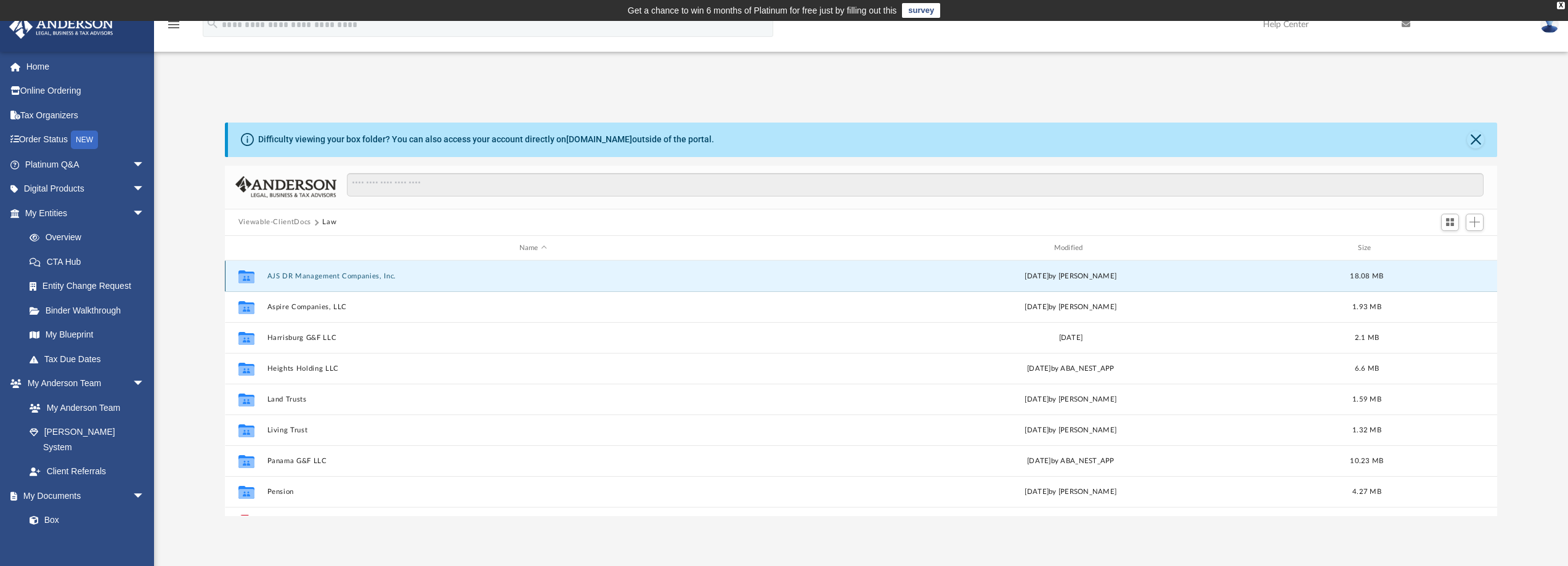
click at [322, 274] on button "AJS DR Management Companies, Inc." at bounding box center [533, 277] width 533 height 8
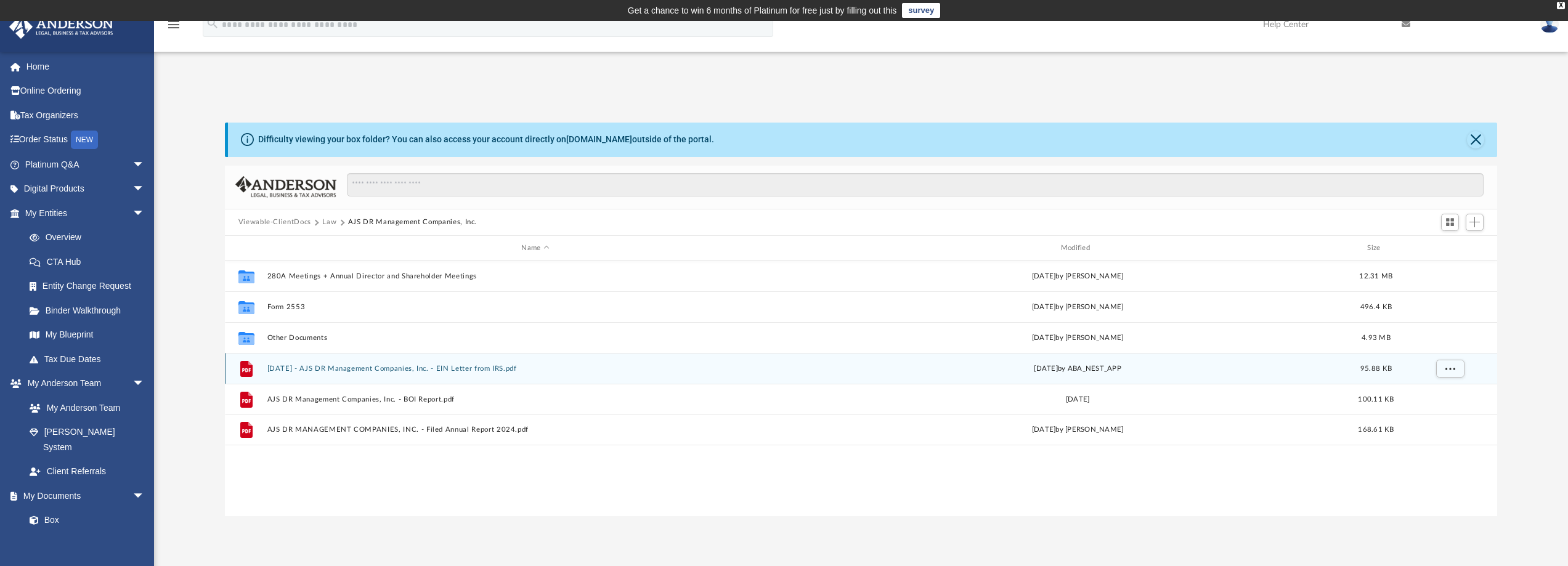
click at [430, 369] on button "2024.05.08 - AJS DR Management Companies, Inc. - EIN Letter from IRS.pdf" at bounding box center [535, 369] width 537 height 8
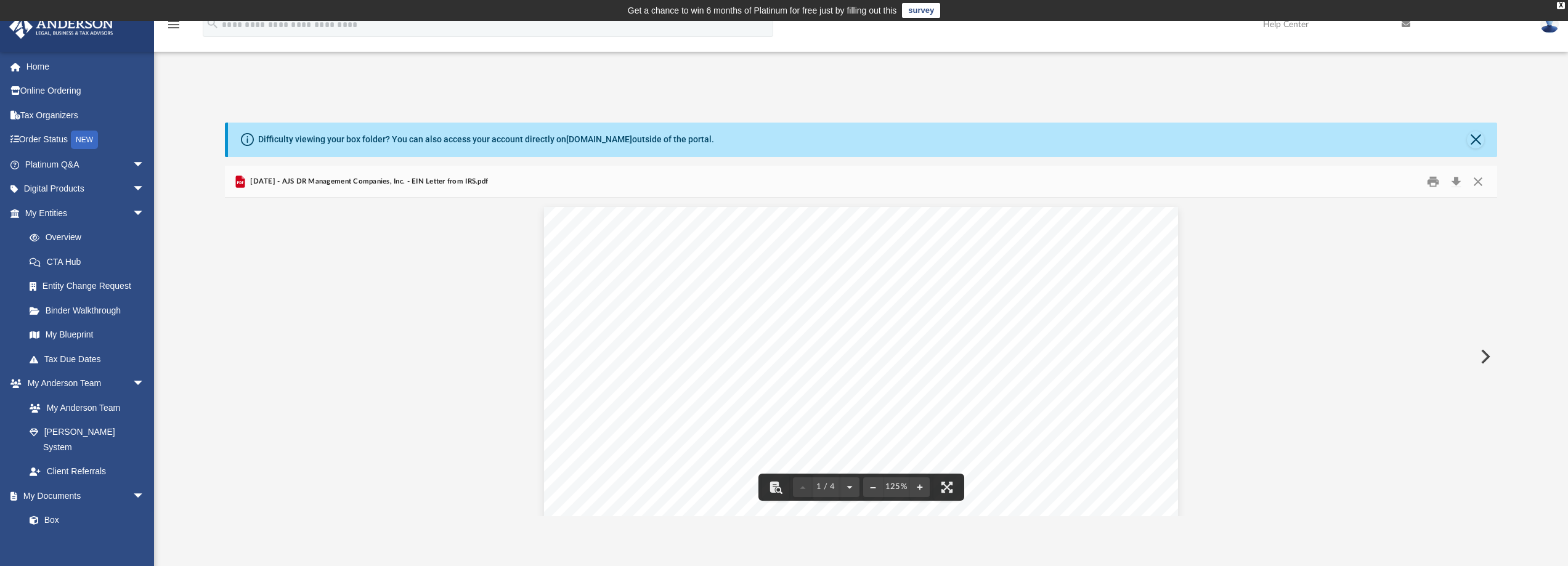
drag, startPoint x: 1018, startPoint y: 337, endPoint x: 946, endPoint y: 333, distance: 72.1
drag, startPoint x: 1021, startPoint y: 337, endPoint x: 965, endPoint y: 337, distance: 56.0
click at [1482, 184] on button "Close" at bounding box center [1478, 181] width 22 height 19
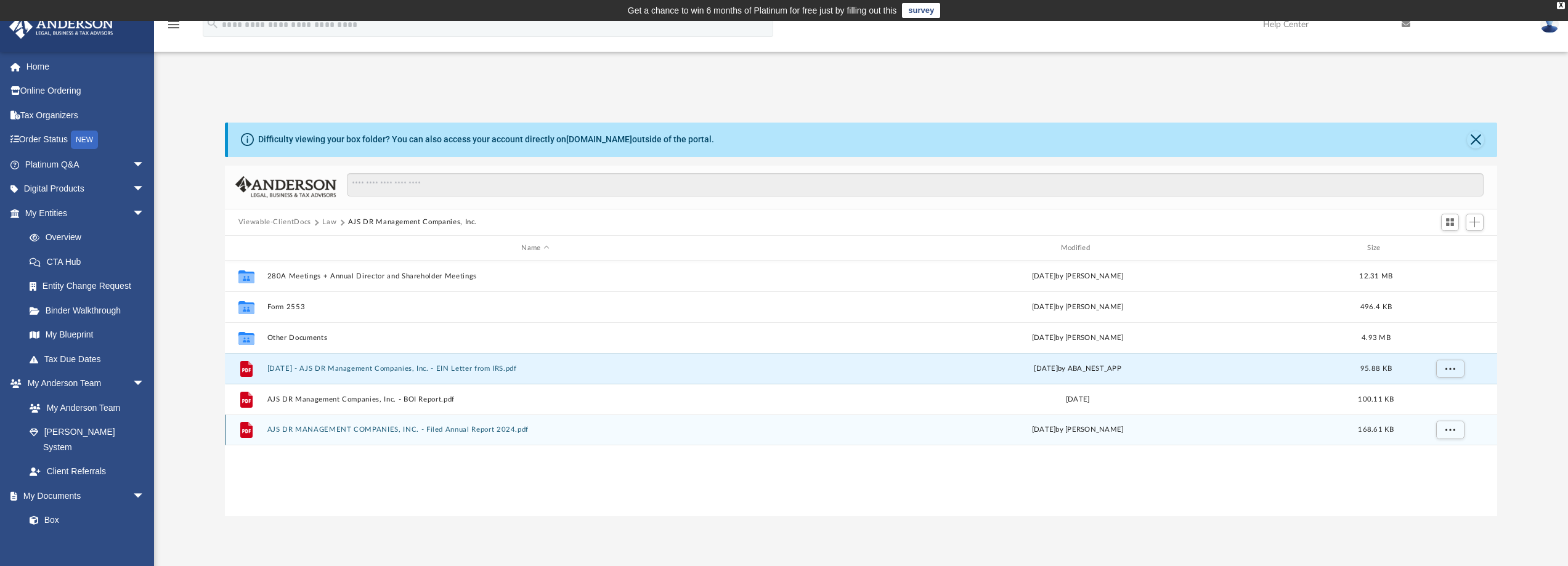
click at [375, 430] on button "AJS DR MANAGEMENT COMPANIES, INC. - Filed Annual Report 2024.pdf" at bounding box center [535, 430] width 537 height 8
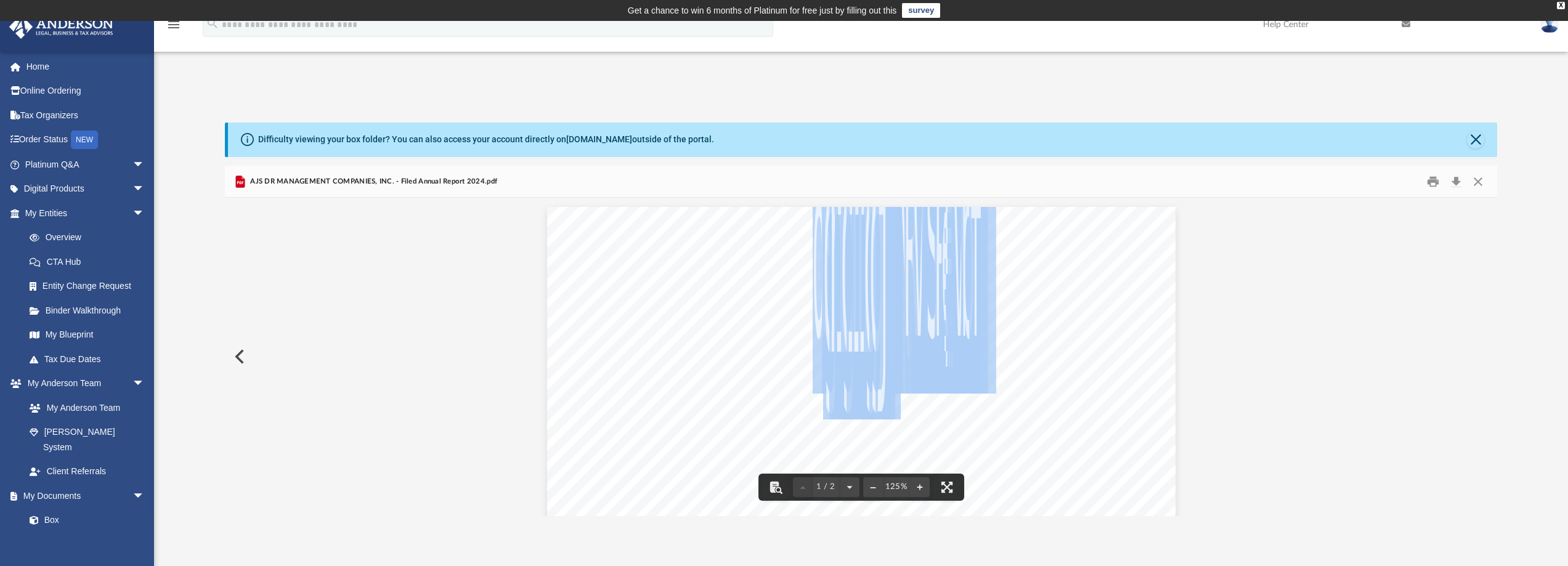
drag, startPoint x: 884, startPoint y: 326, endPoint x: 813, endPoint y: 334, distance: 71.4
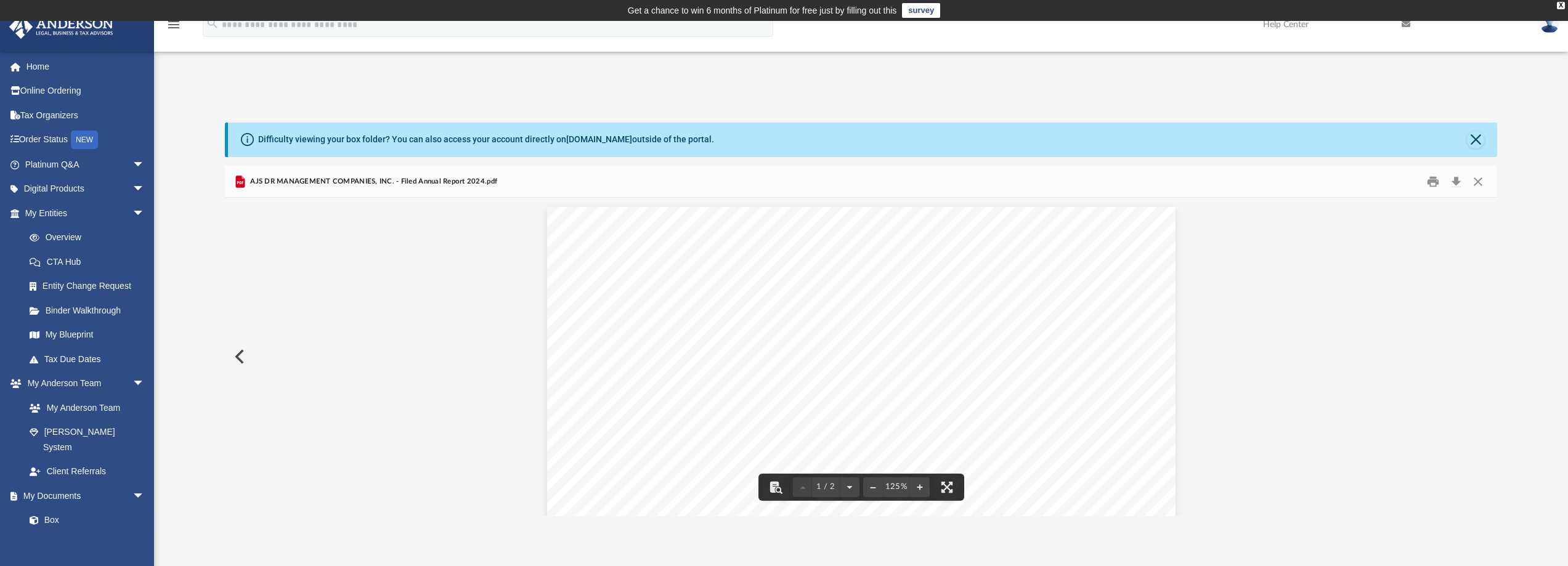
click at [1081, 357] on span "Page 1" at bounding box center [1087, 293] width 136 height 226
click at [1471, 181] on button "Close" at bounding box center [1478, 181] width 22 height 19
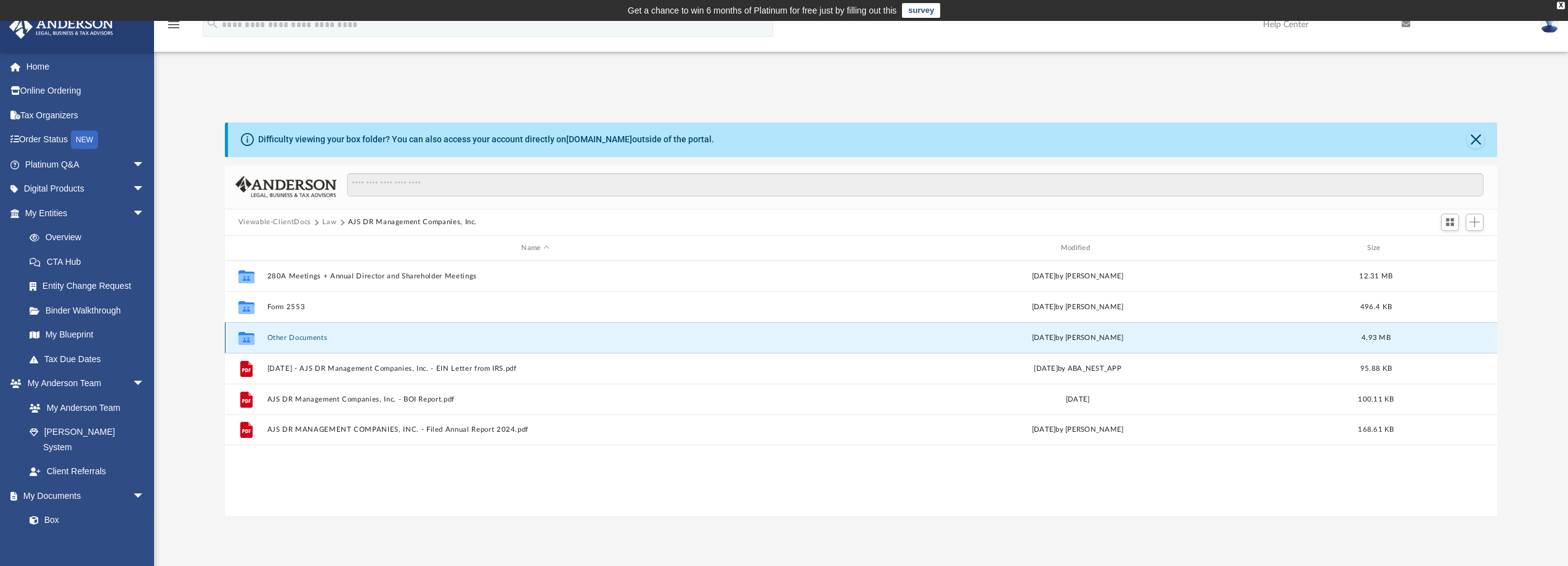
click at [306, 339] on button "Other Documents" at bounding box center [535, 338] width 537 height 8
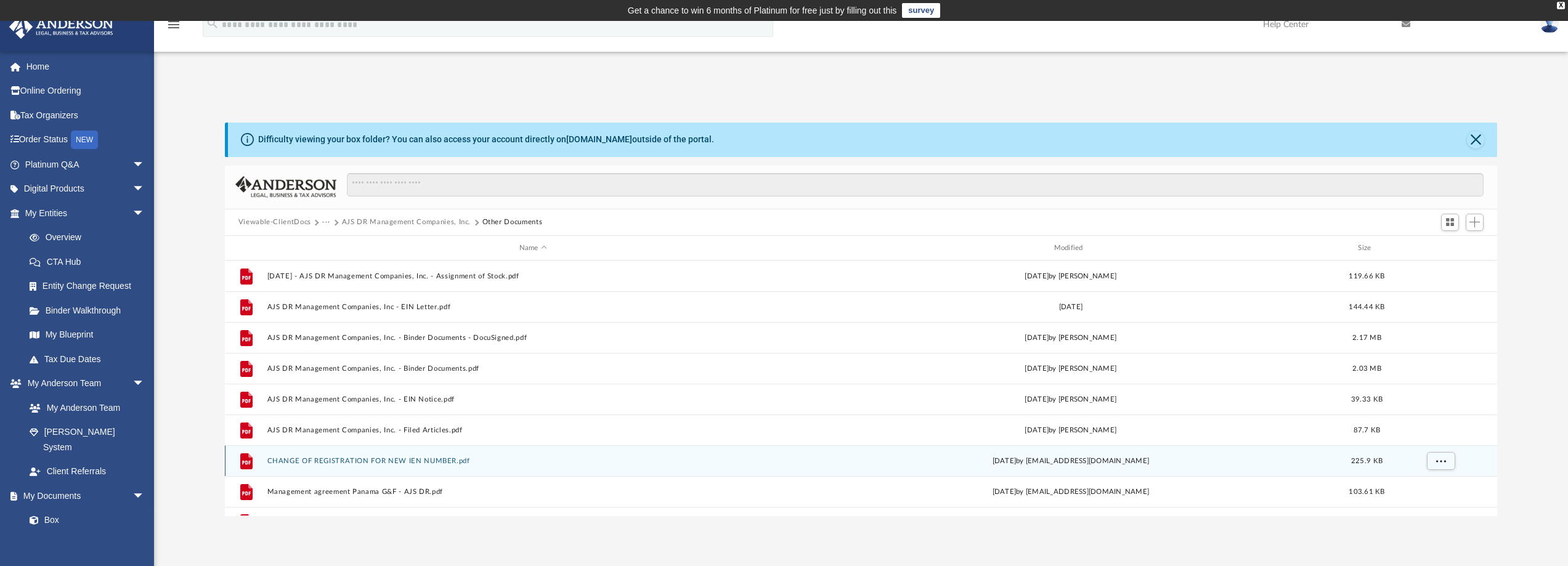
click at [375, 458] on button "CHANGE OF REGISTRATION FOR NEW IEN NUMBER.pdf" at bounding box center [533, 462] width 533 height 8
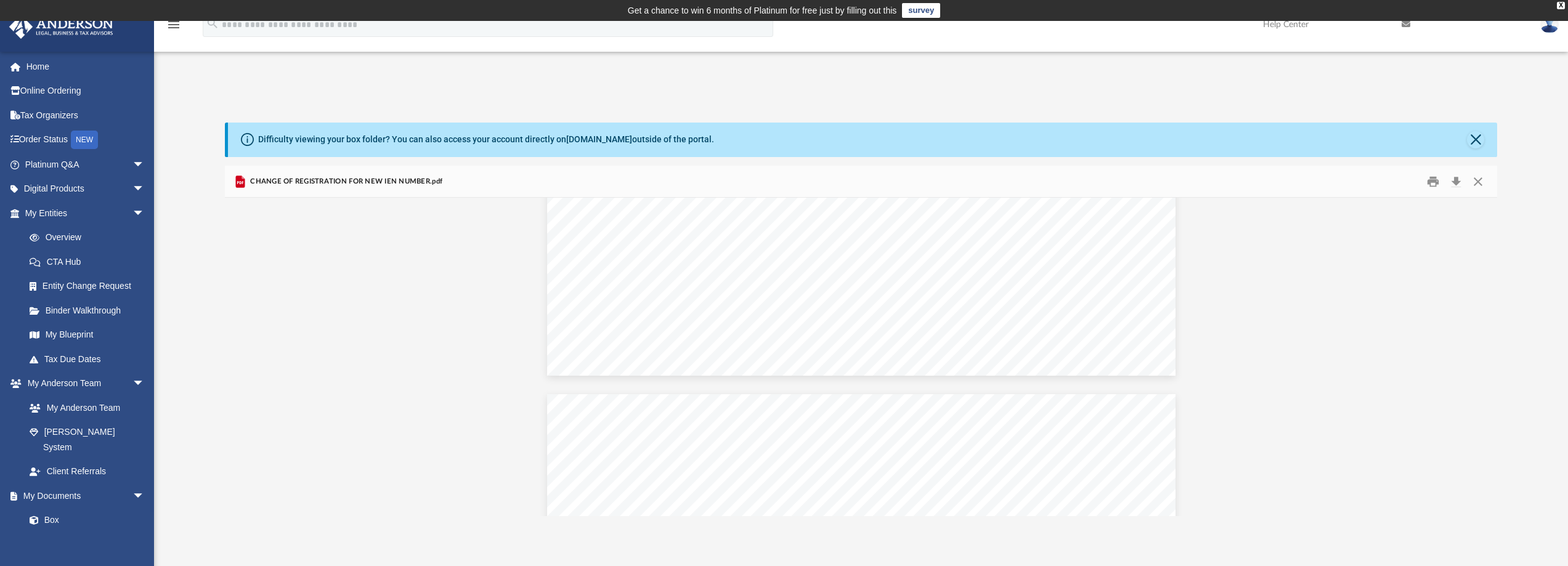
scroll to position [1479, 0]
click at [1483, 182] on button "Close" at bounding box center [1478, 181] width 22 height 19
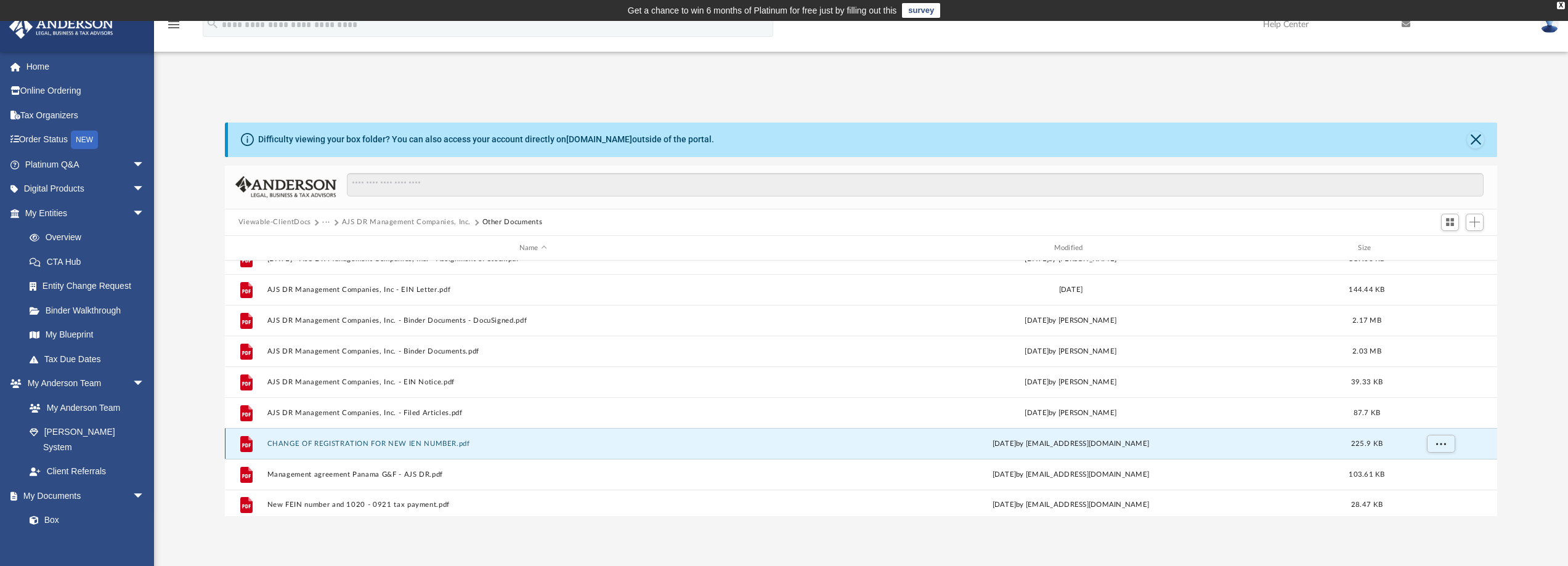
scroll to position [22, 0]
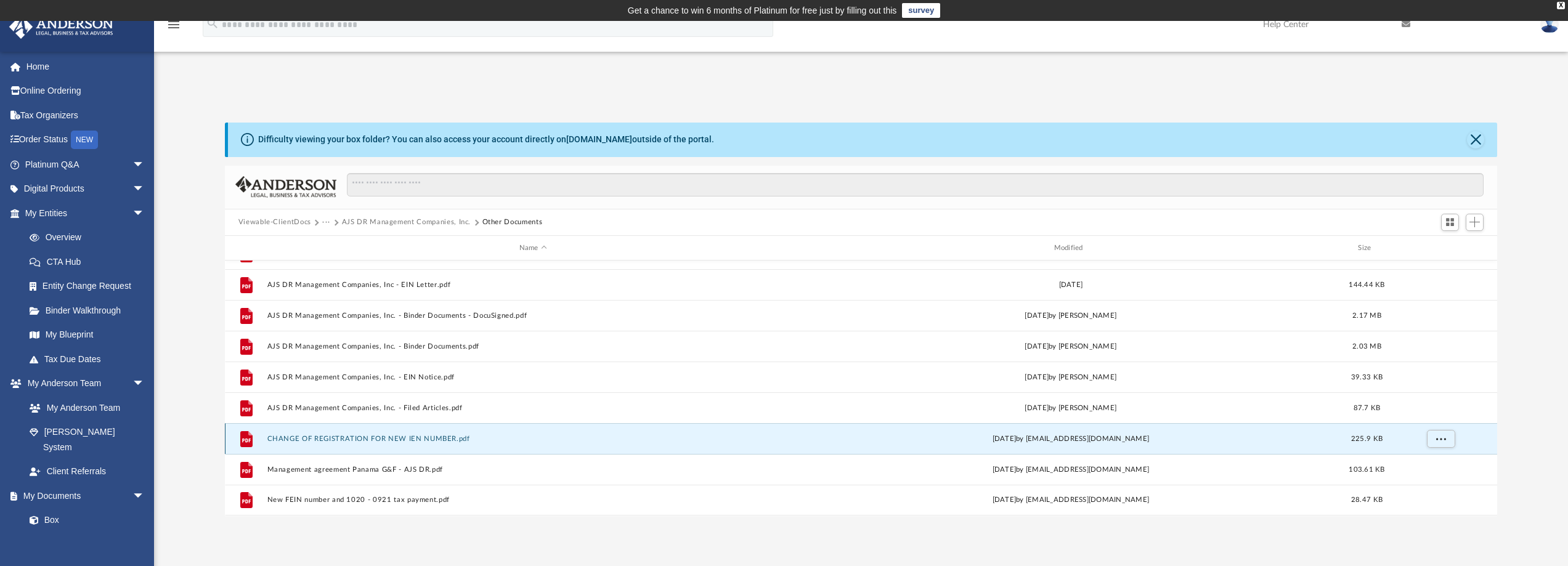
click at [431, 439] on button "CHANGE OF REGISTRATION FOR NEW IEN NUMBER.pdf" at bounding box center [533, 439] width 533 height 8
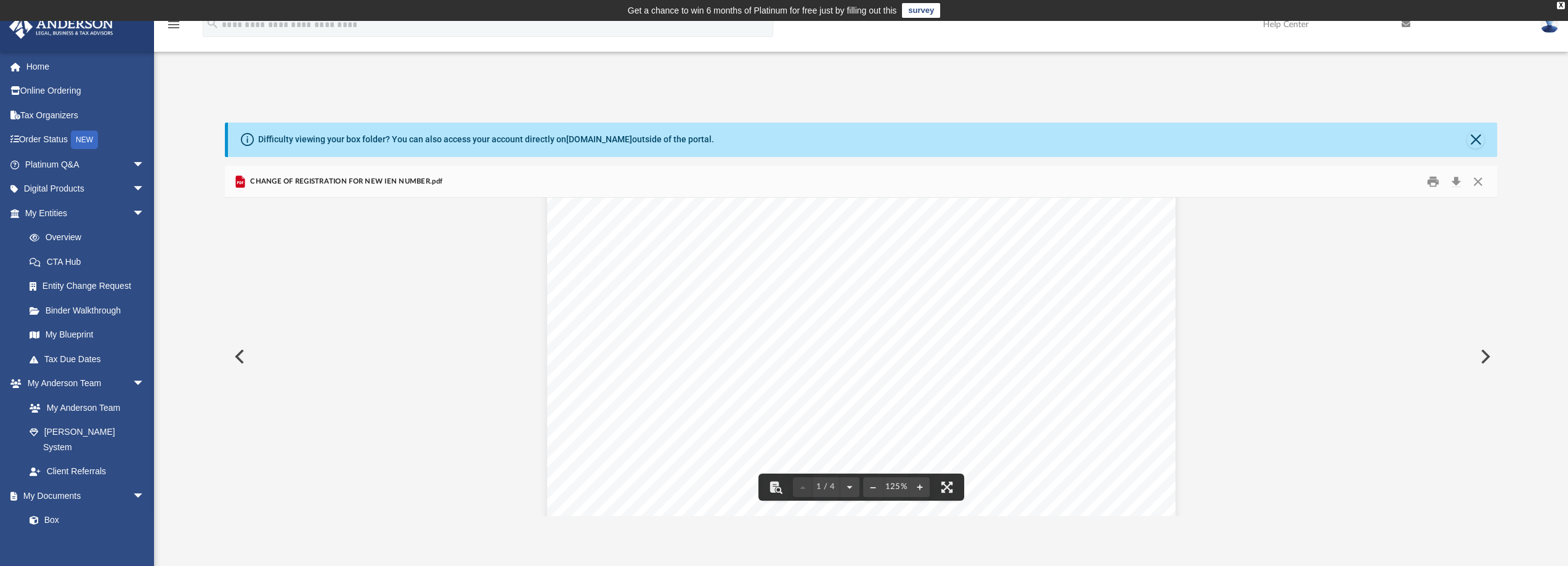
scroll to position [0, 0]
click at [236, 356] on button "Preview" at bounding box center [238, 357] width 27 height 35
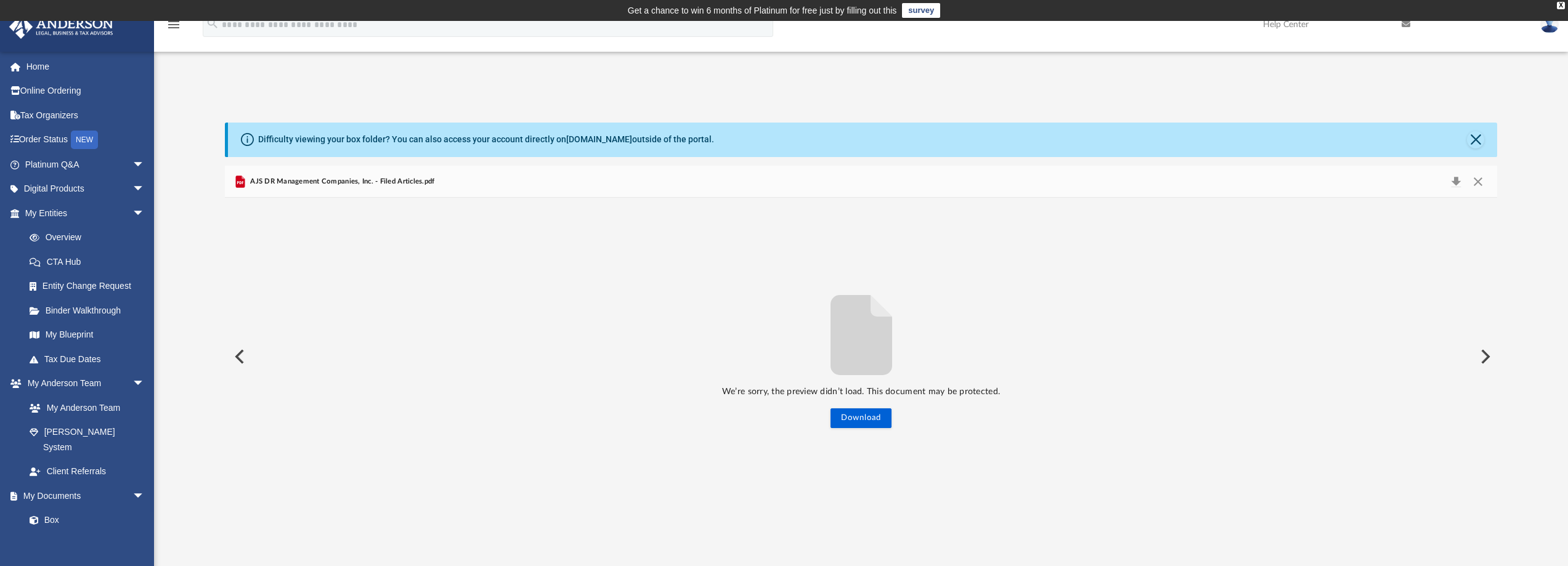
click at [237, 356] on button "Preview" at bounding box center [238, 357] width 27 height 35
click at [1475, 183] on button "Close" at bounding box center [1478, 181] width 22 height 17
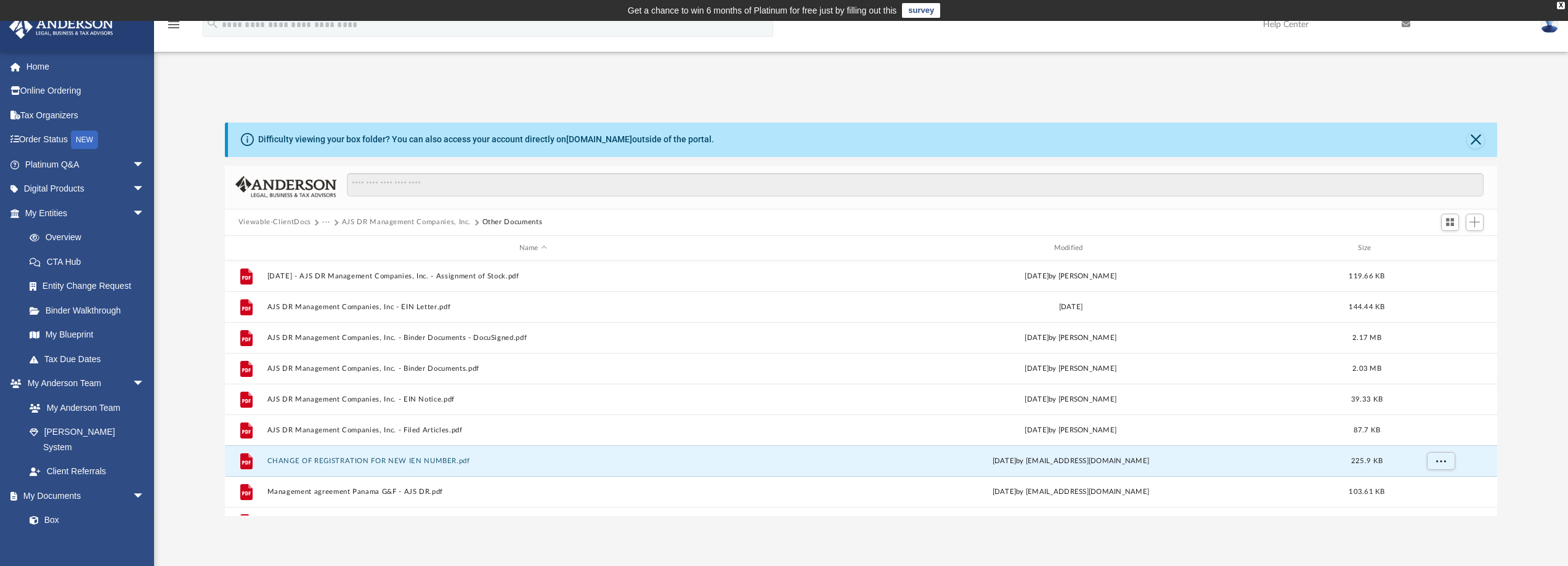
click at [391, 221] on button "AJS DR Management Companies, Inc." at bounding box center [406, 223] width 129 height 11
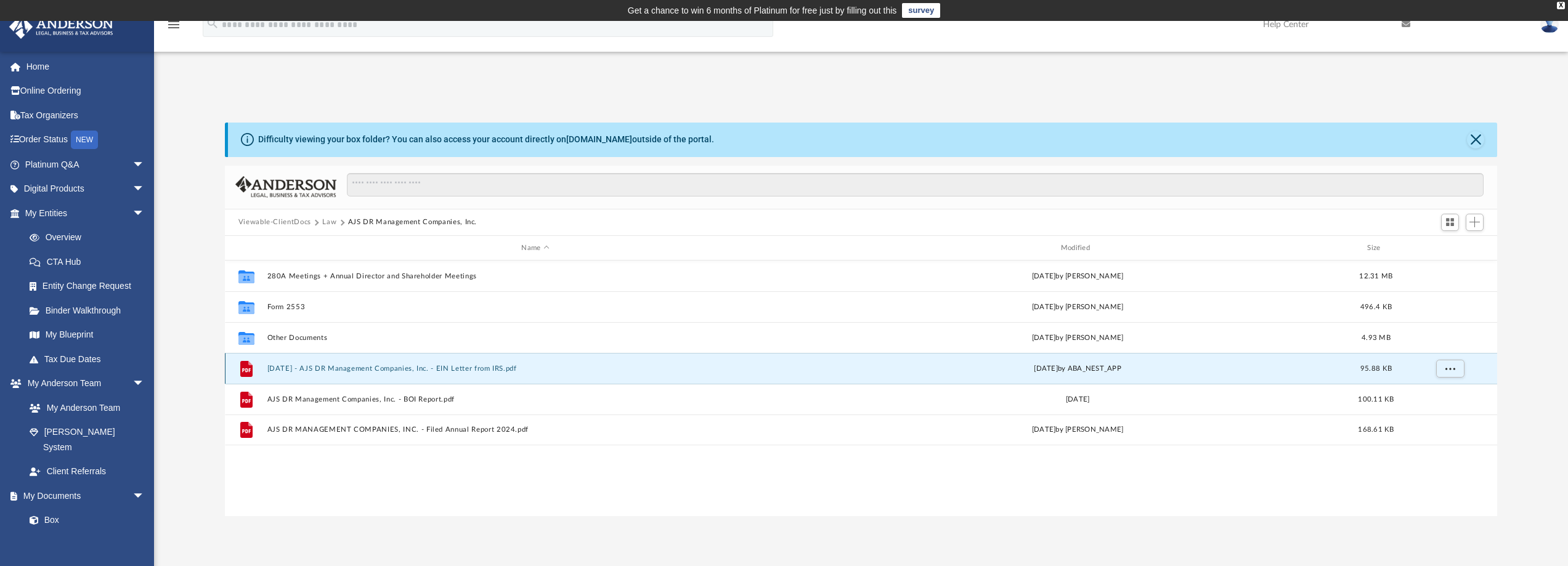
click at [410, 367] on button "2024.05.08 - AJS DR Management Companies, Inc. - EIN Letter from IRS.pdf" at bounding box center [535, 369] width 537 height 8
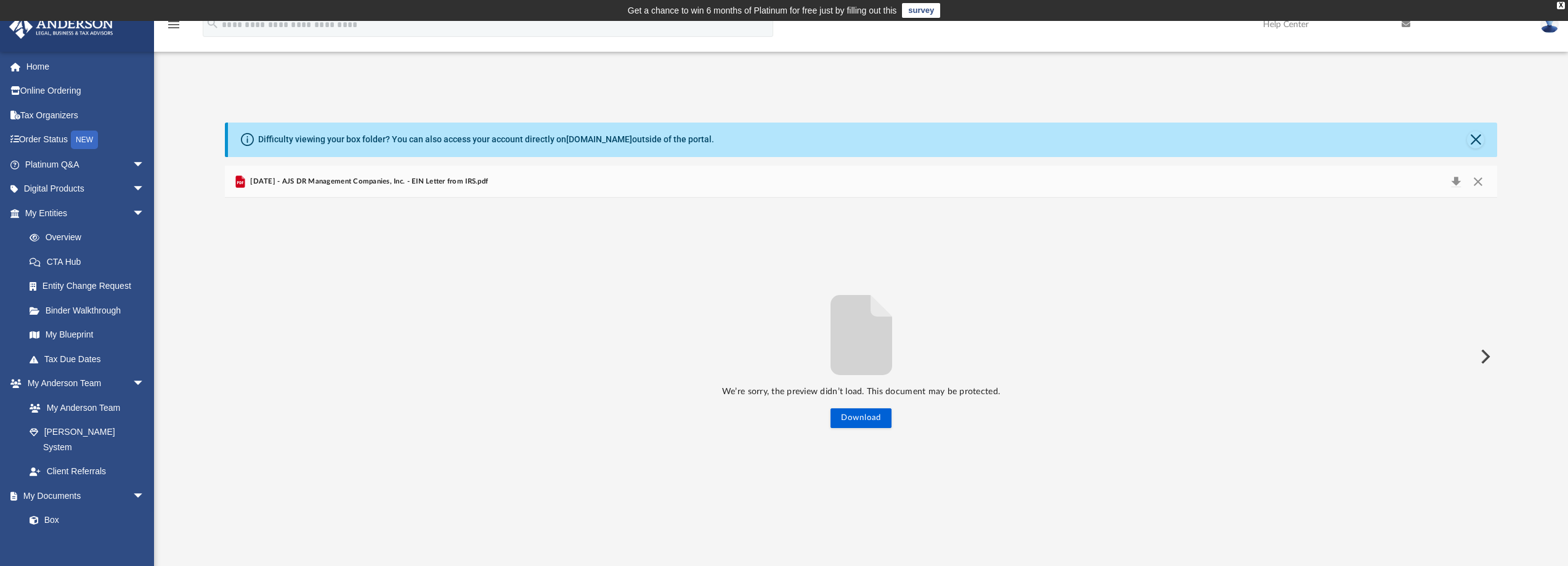
click at [1491, 357] on button "Preview" at bounding box center [1484, 357] width 27 height 35
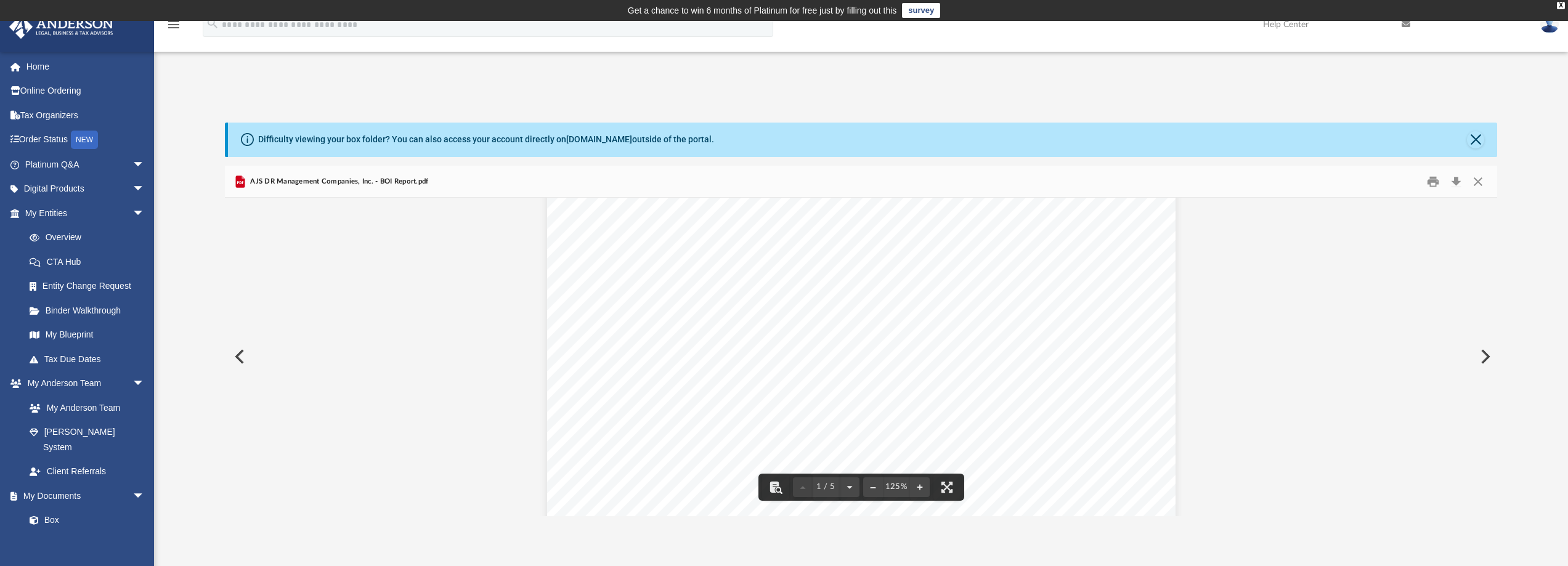
scroll to position [123, 0]
click at [1496, 357] on button "Preview" at bounding box center [1484, 357] width 27 height 35
click at [243, 356] on button "Preview" at bounding box center [238, 357] width 27 height 35
click at [1477, 184] on button "Close" at bounding box center [1478, 181] width 22 height 19
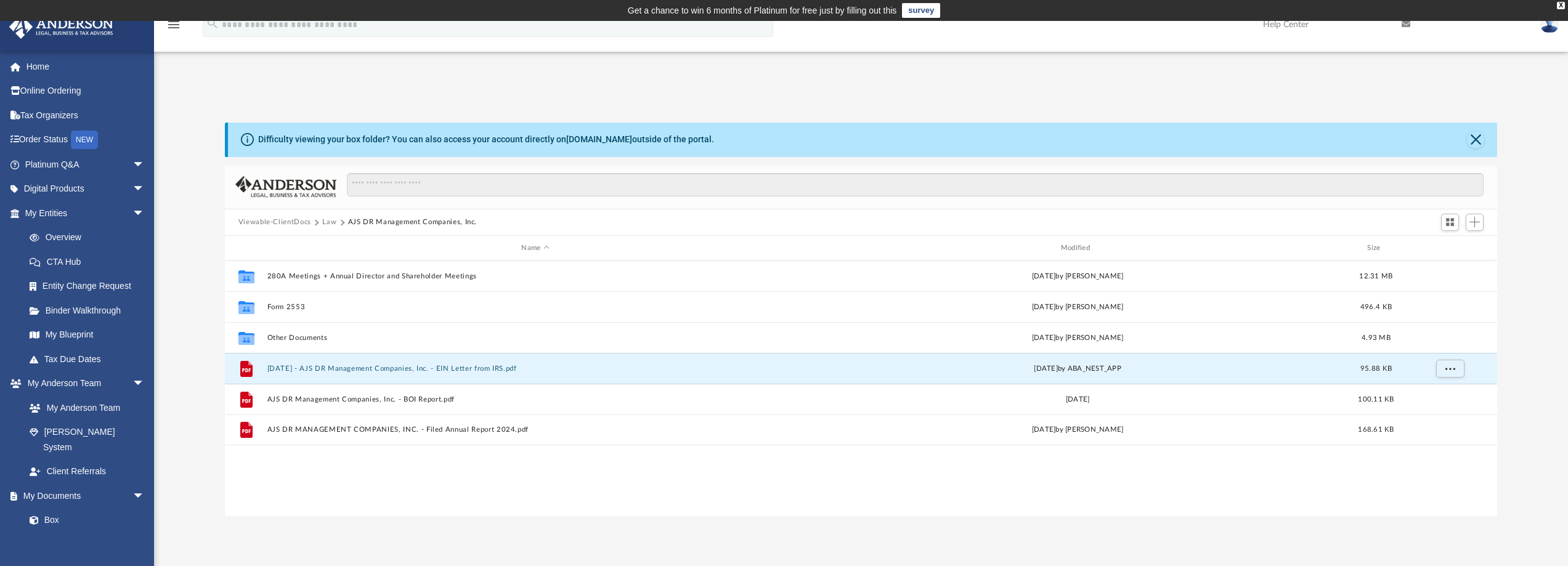
click at [326, 222] on button "Law" at bounding box center [329, 223] width 14 height 11
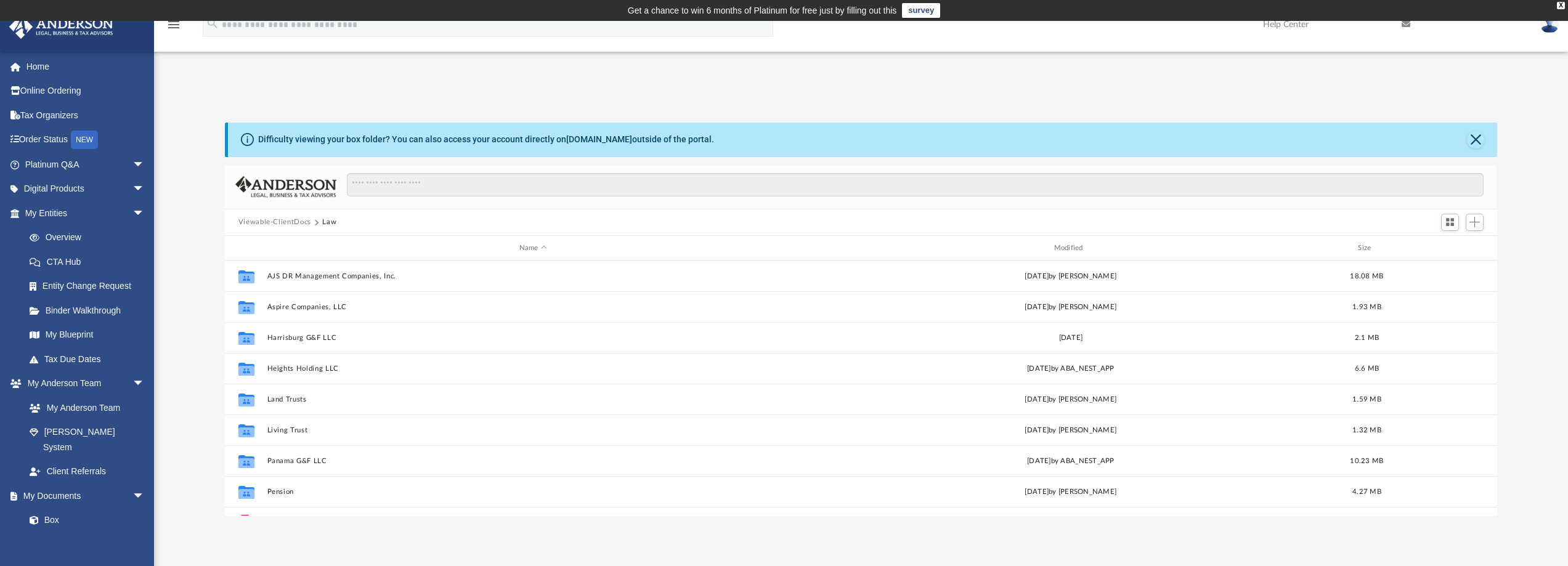
click at [289, 221] on button "Viewable-ClientDocs" at bounding box center [275, 223] width 73 height 11
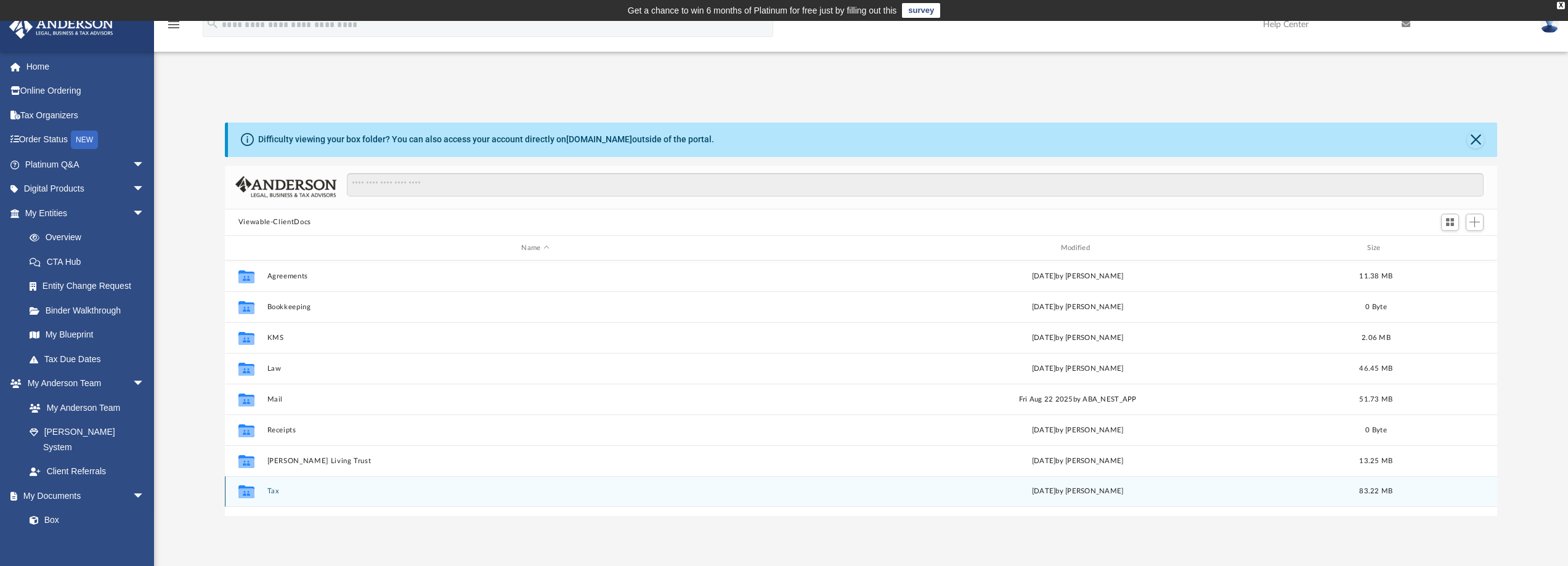
click at [270, 492] on button "Tax" at bounding box center [535, 492] width 537 height 8
